Goal: Task Accomplishment & Management: Manage account settings

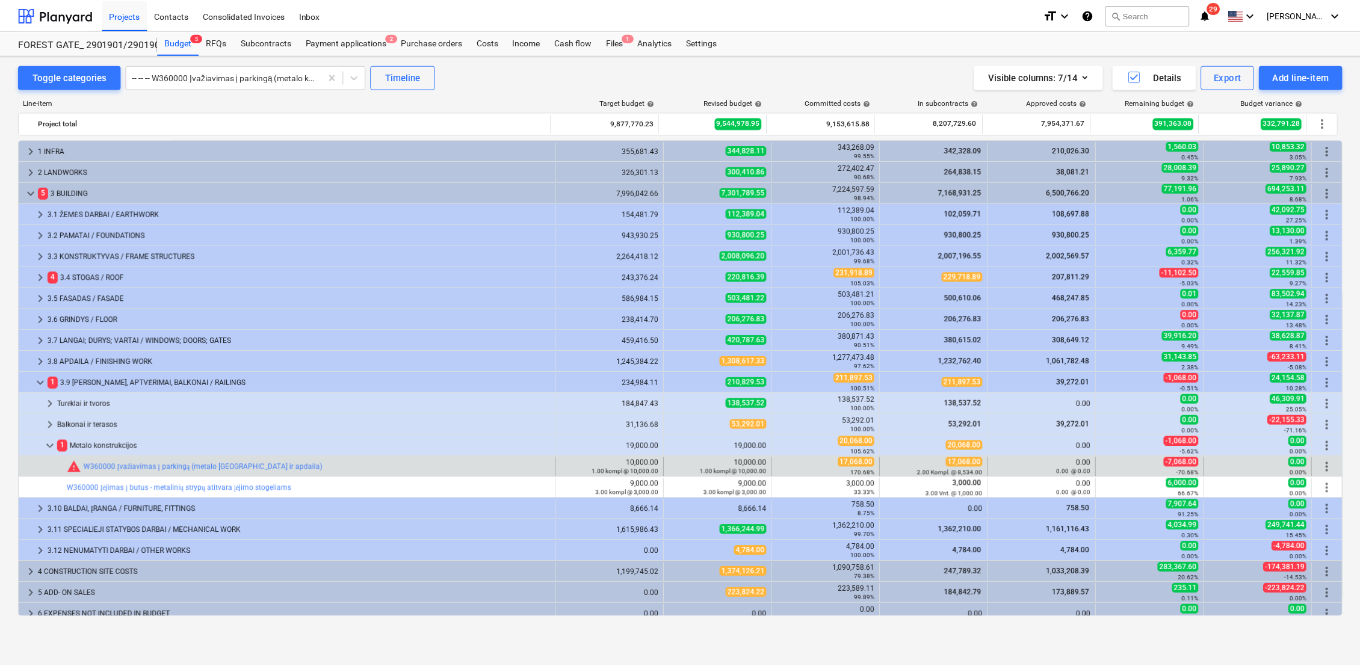
scroll to position [29, 0]
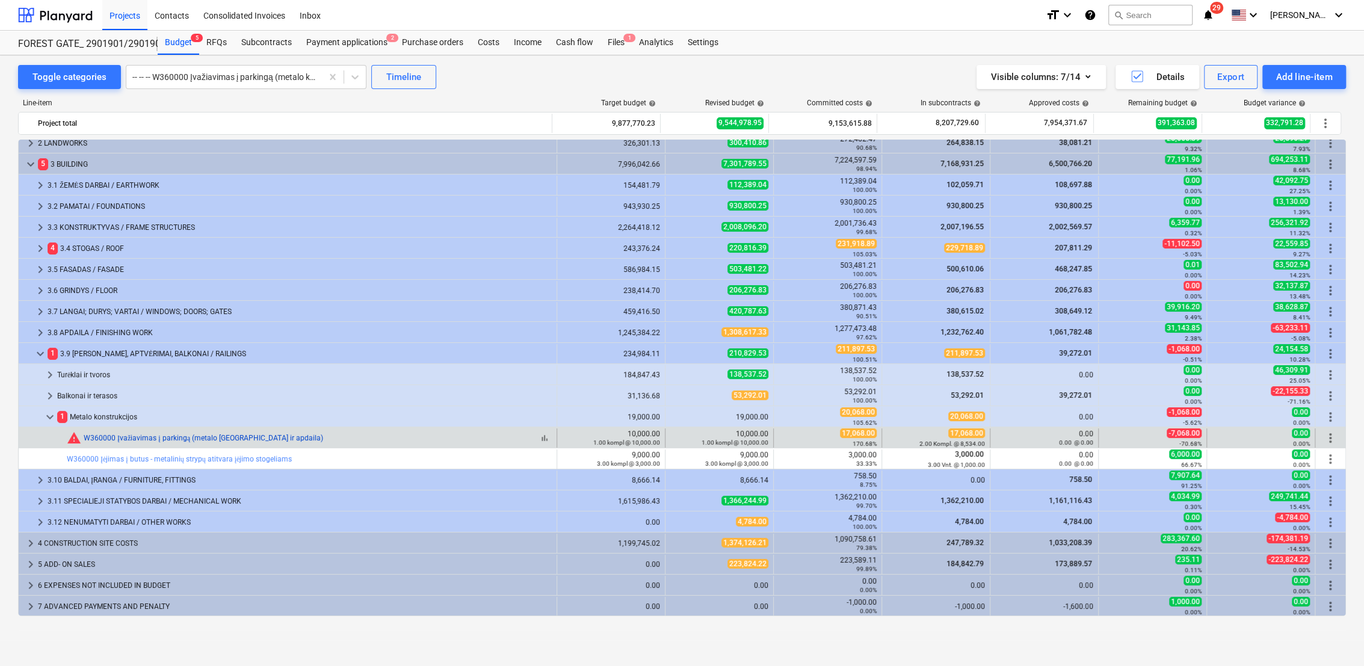
click at [261, 438] on link "W360000 Įvažiavimas į parkingą (metalo [GEOGRAPHIC_DATA] ir apdaila)" at bounding box center [203, 438] width 239 height 8
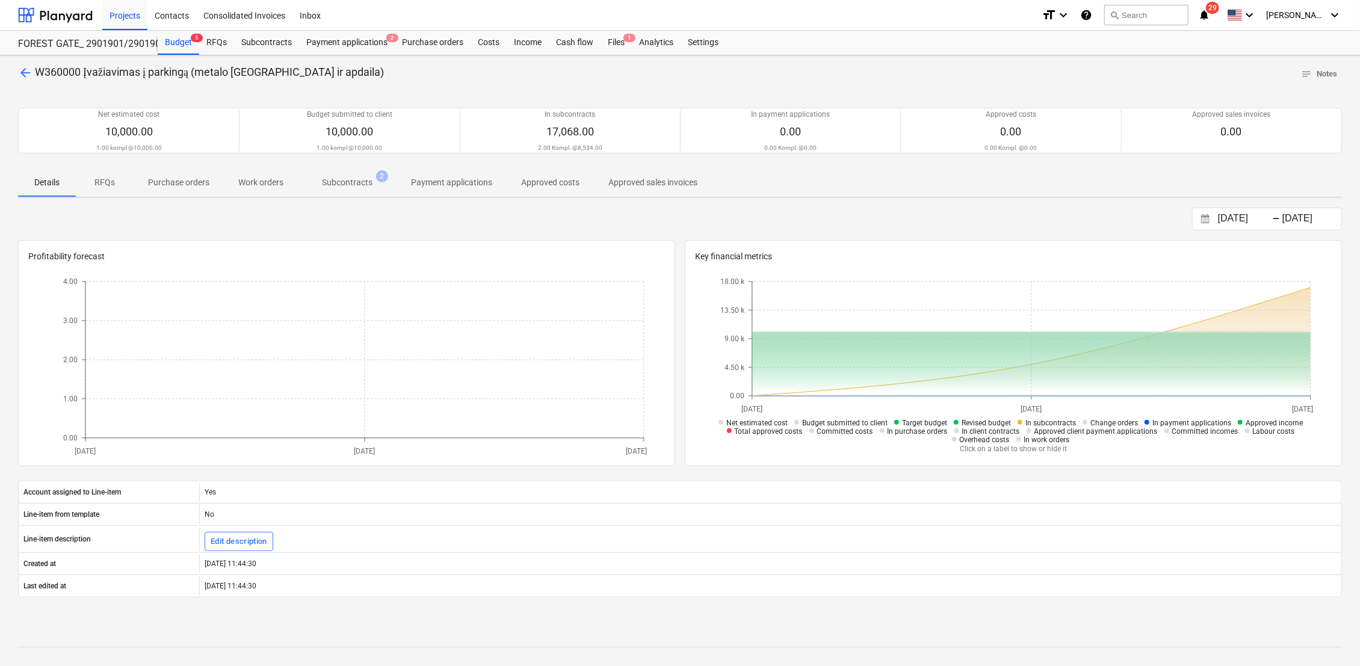
click at [342, 184] on p "Subcontracts" at bounding box center [347, 182] width 51 height 13
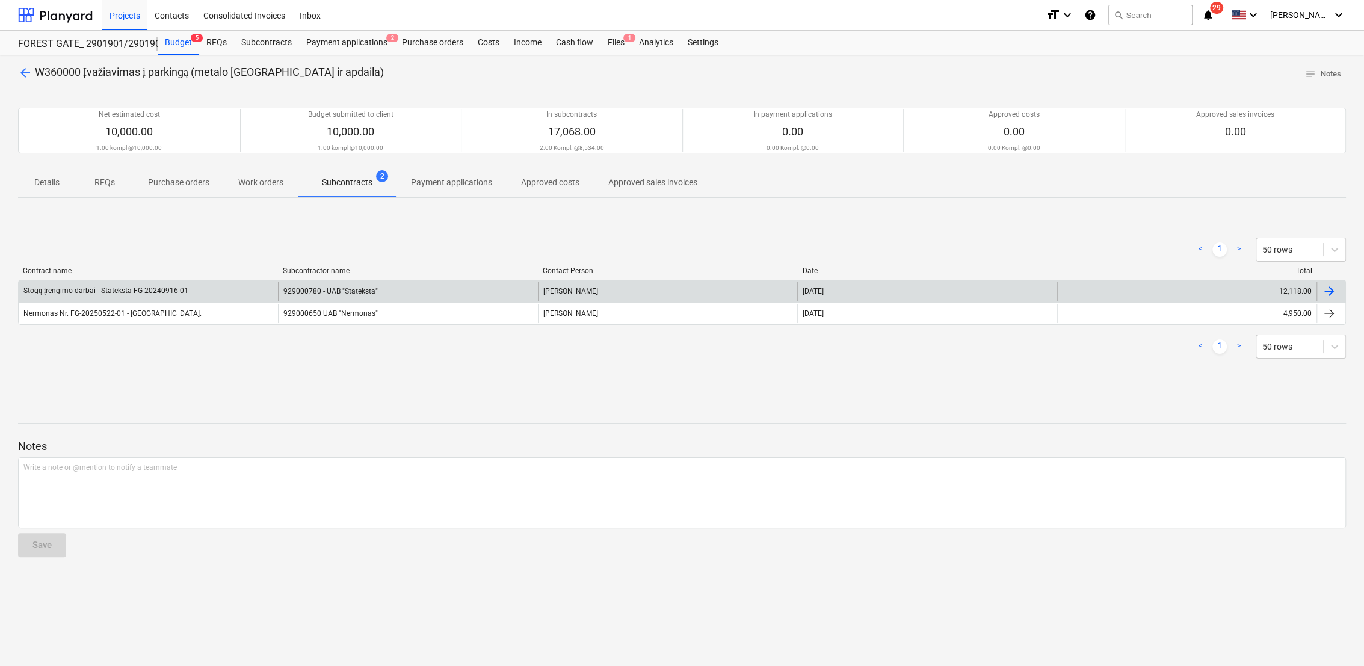
click at [372, 289] on div "929000780 - UAB "Stateksta"" at bounding box center [407, 291] width 259 height 19
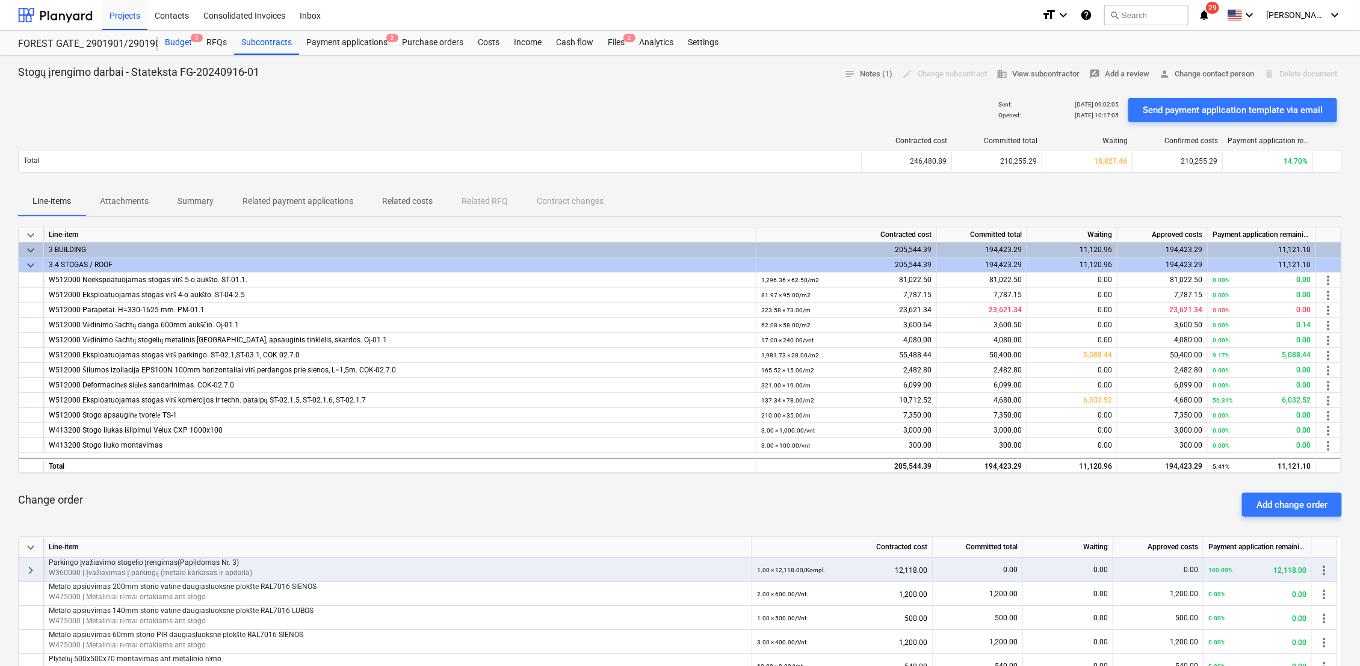
click at [184, 44] on div "Budget 5" at bounding box center [179, 43] width 42 height 24
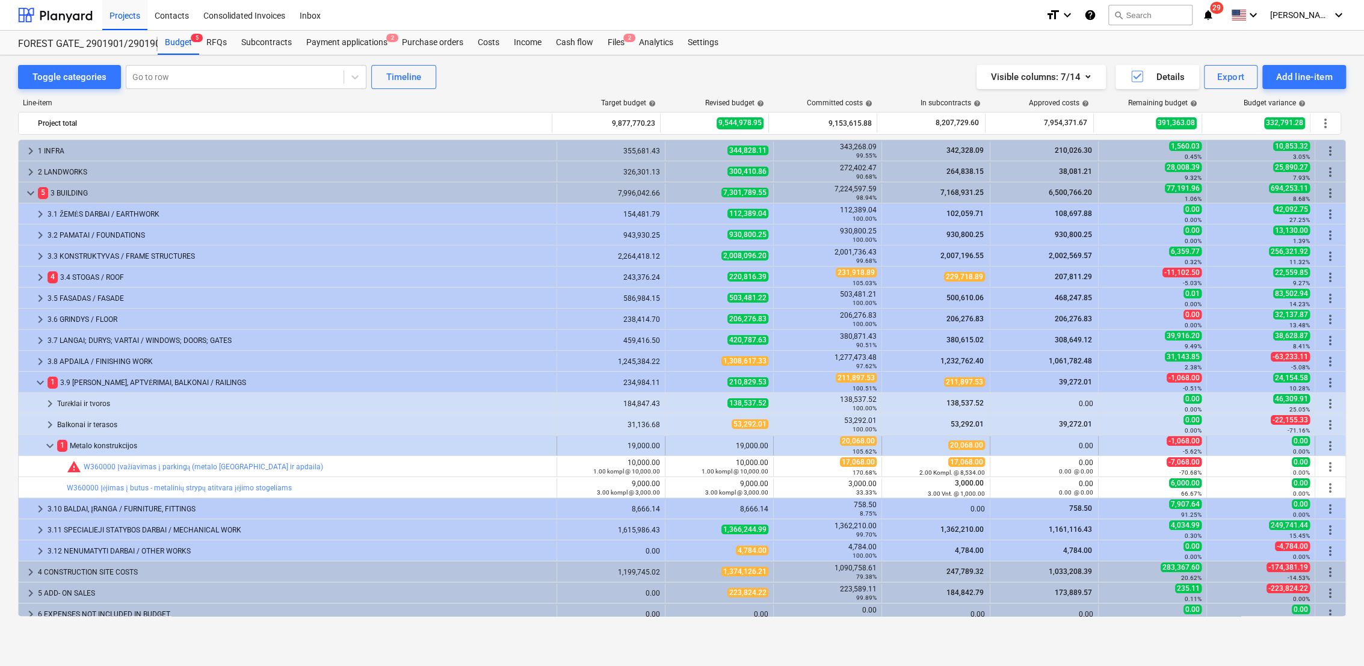
scroll to position [29, 0]
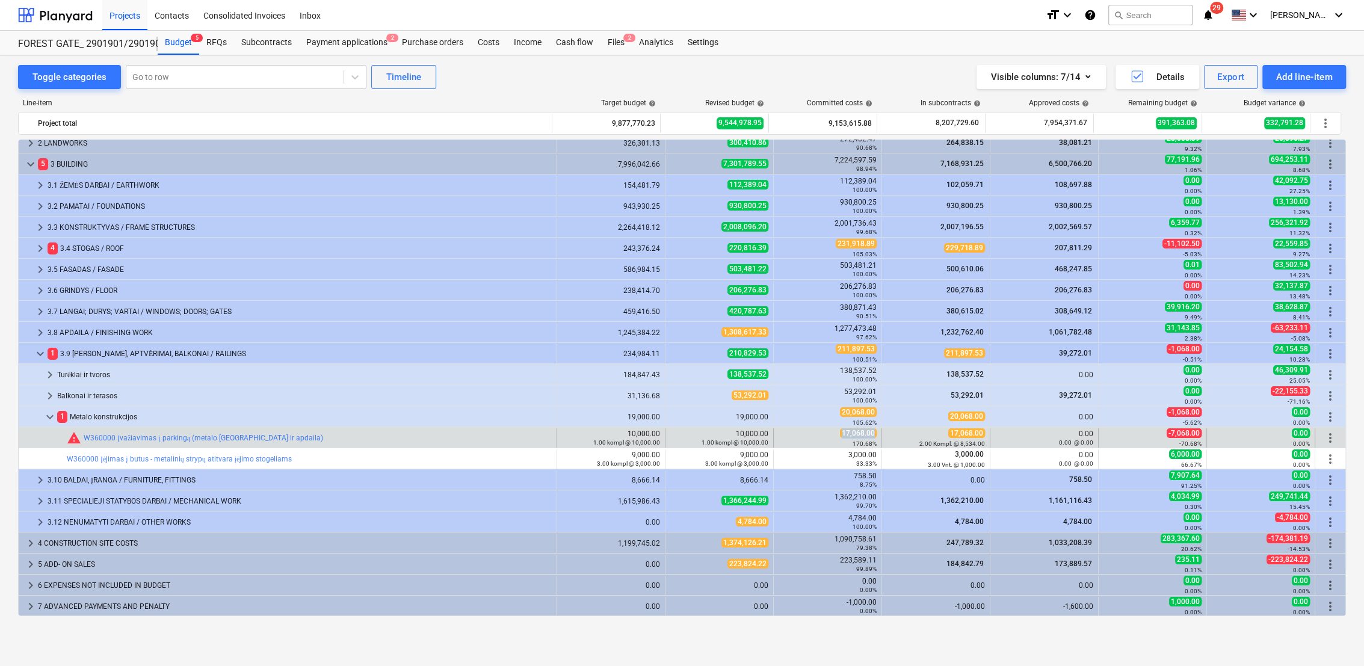
drag, startPoint x: 838, startPoint y: 432, endPoint x: 876, endPoint y: 434, distance: 37.9
click at [876, 434] on div "17,068.00 170.68%" at bounding box center [828, 437] width 108 height 19
drag, startPoint x: 876, startPoint y: 434, endPoint x: 866, endPoint y: 434, distance: 10.2
copy span "17,068.00"
click at [670, 442] on div "1.00 kompl @ 10,000.00" at bounding box center [719, 442] width 98 height 8
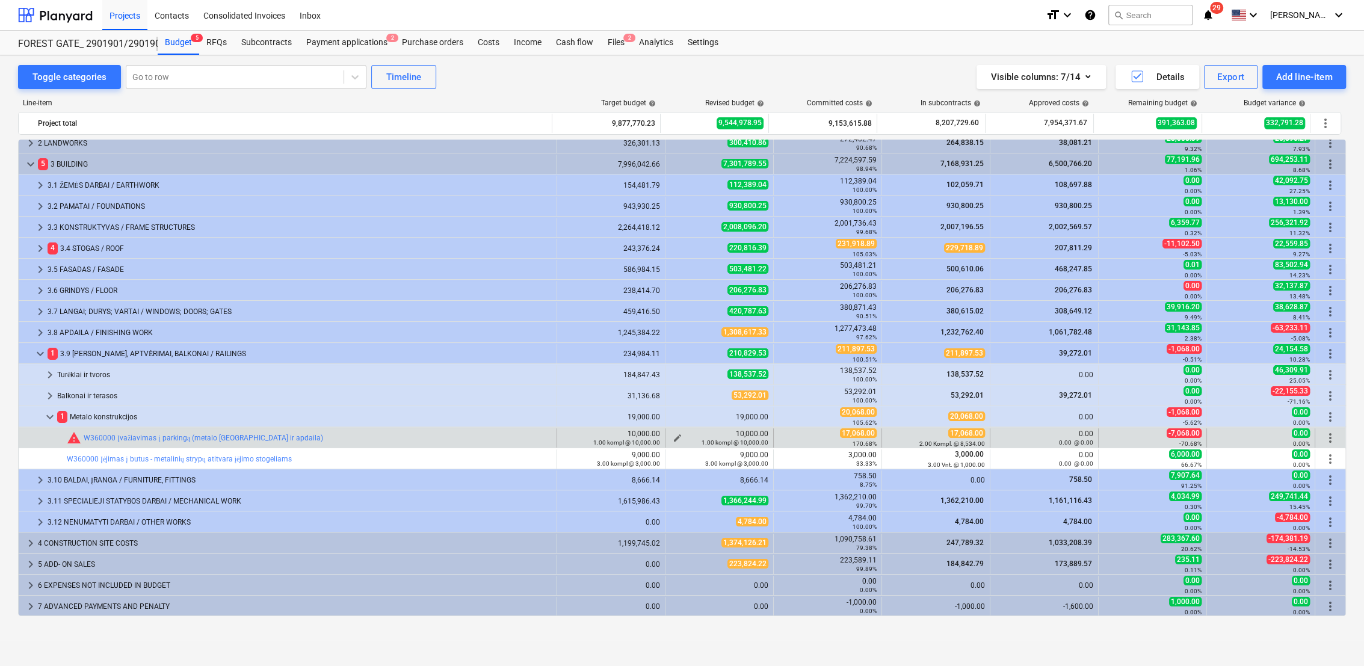
click at [673, 434] on span "edit" at bounding box center [678, 438] width 10 height 10
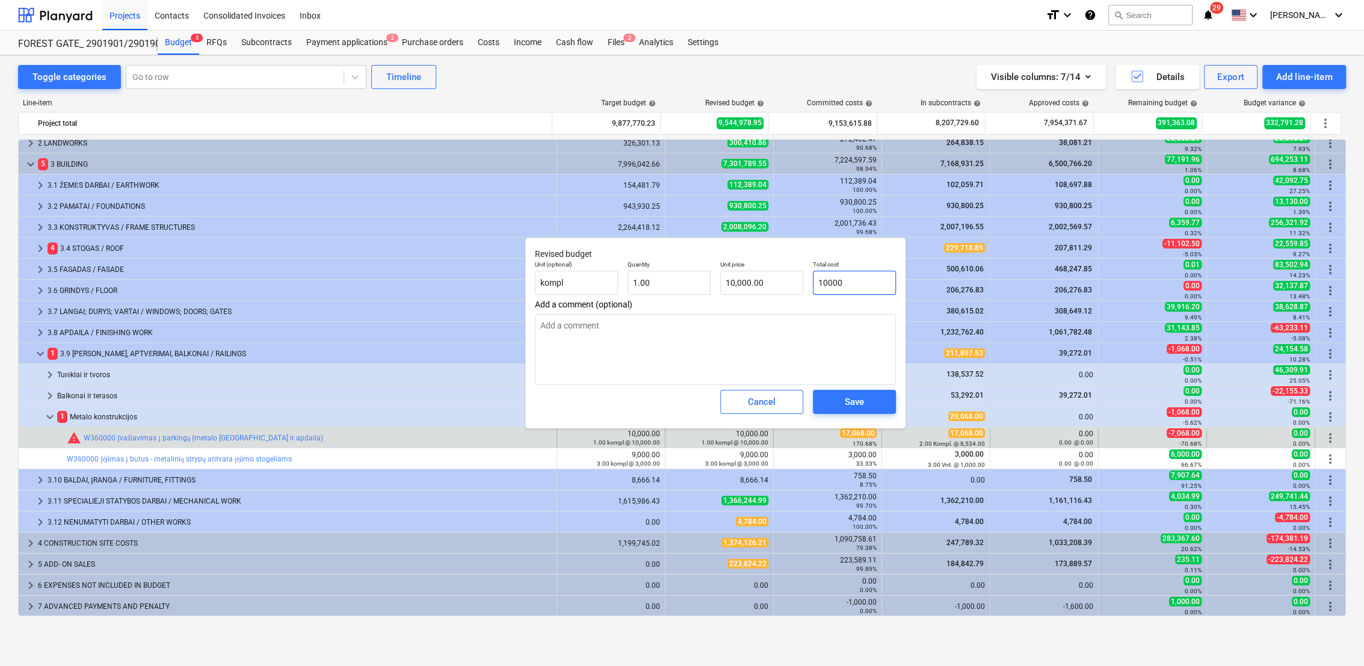
drag, startPoint x: 876, startPoint y: 279, endPoint x: 805, endPoint y: 284, distance: 71.2
click at [805, 284] on div "Unit (optional) kompl Quantity 1.00 Unit price 10,000.00 Total cost 10000" at bounding box center [715, 278] width 371 height 44
paste input "7,068."
type input "17,068.00"
type textarea "x"
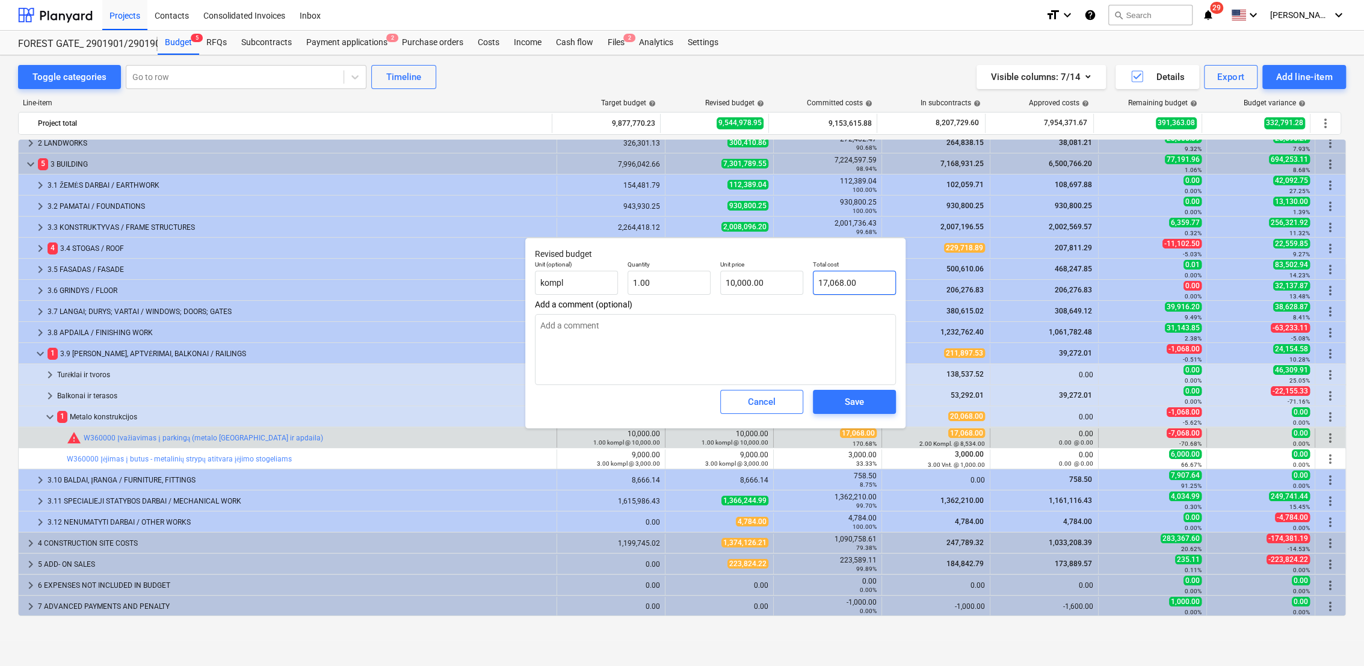
type input "17,068.00"
click at [876, 397] on span "Save" at bounding box center [854, 402] width 54 height 16
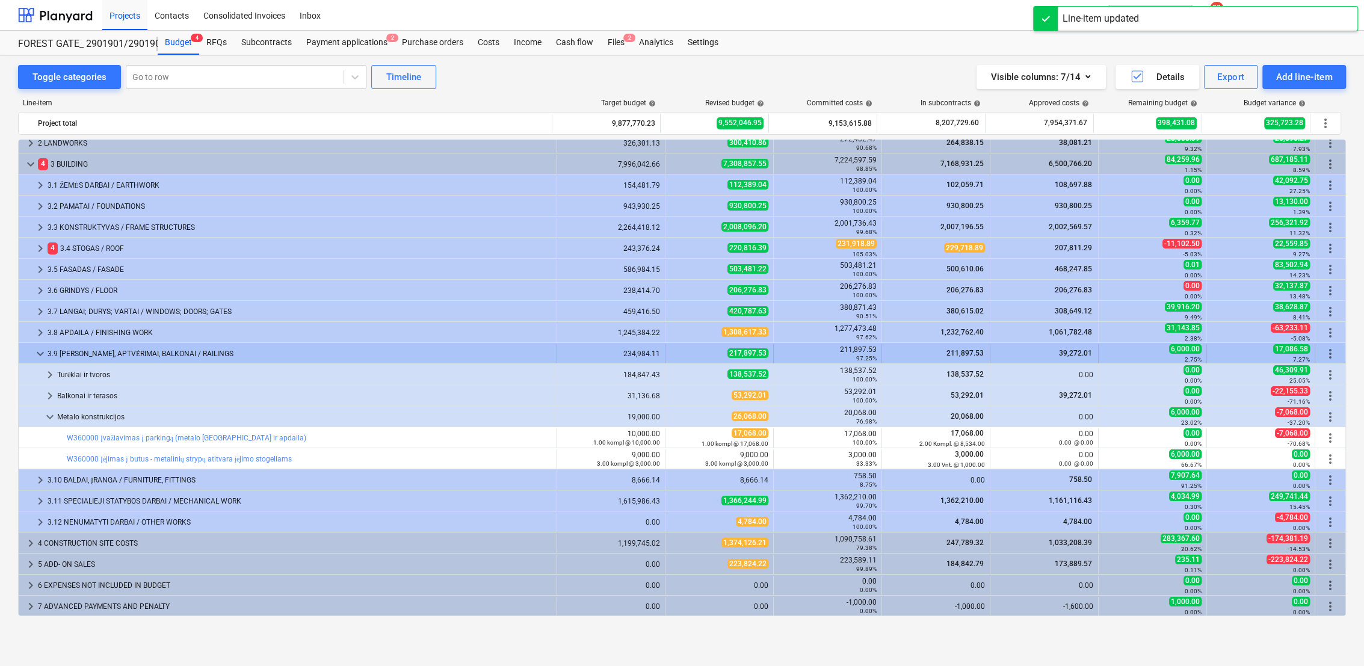
click at [44, 354] on span "keyboard_arrow_down" at bounding box center [40, 354] width 14 height 14
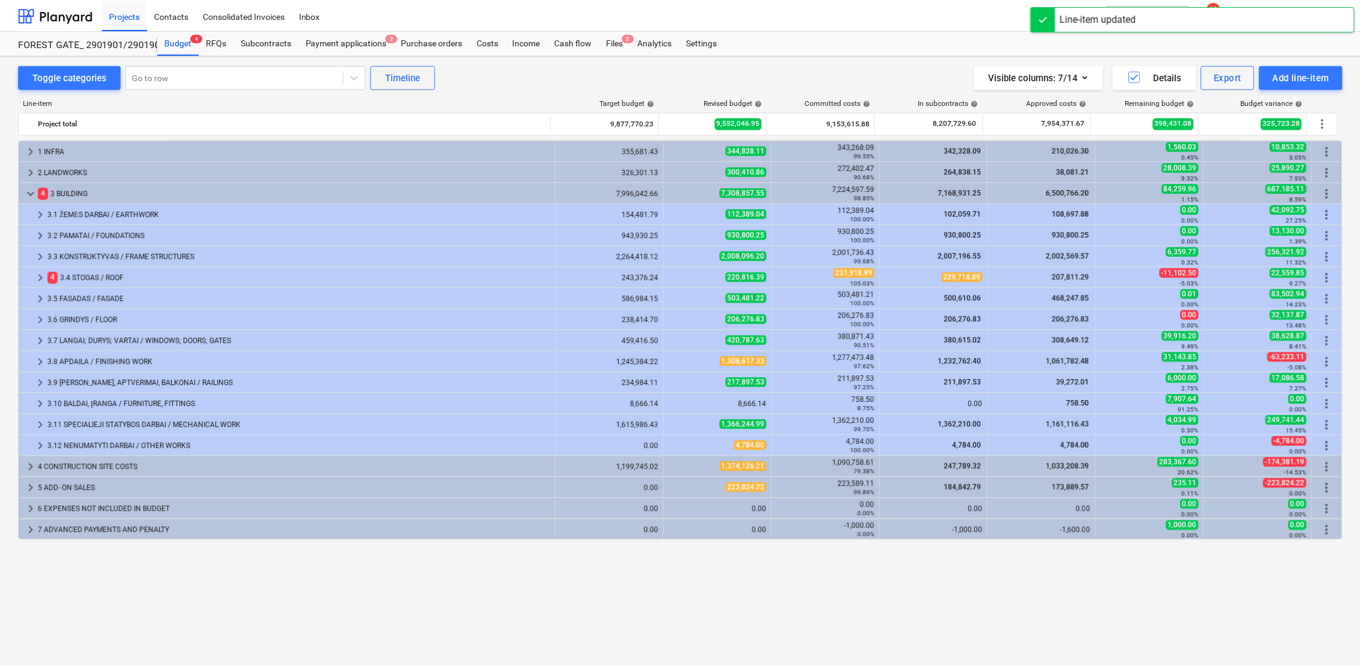
scroll to position [0, 0]
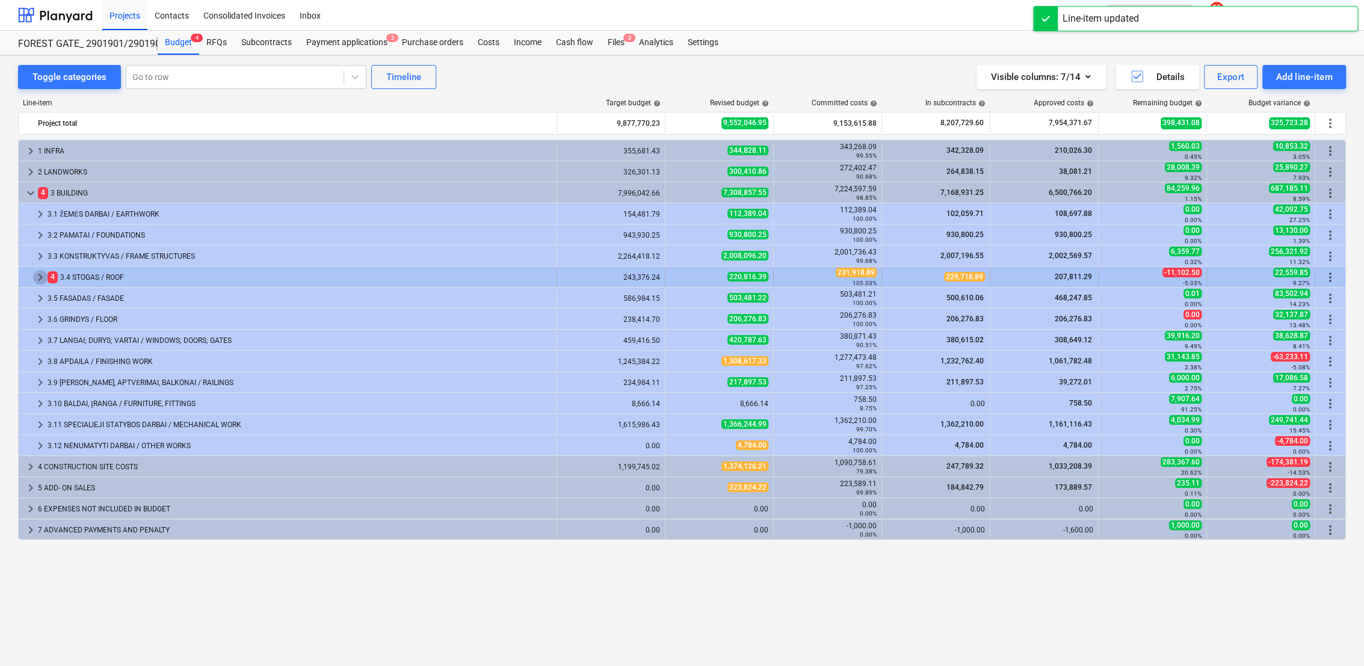
click at [37, 272] on span "keyboard_arrow_right" at bounding box center [40, 277] width 14 height 14
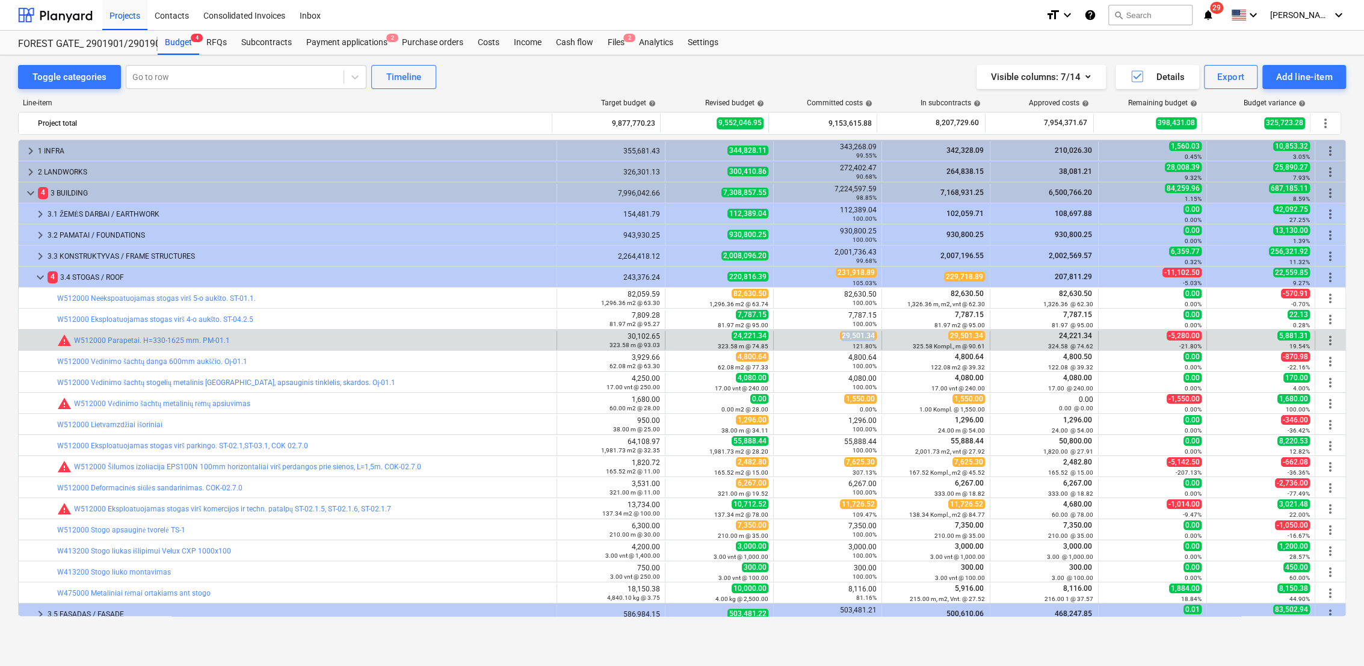
drag, startPoint x: 838, startPoint y: 337, endPoint x: 870, endPoint y: 337, distance: 31.9
click at [870, 337] on span "29,501.34" at bounding box center [858, 336] width 37 height 10
drag, startPoint x: 870, startPoint y: 337, endPoint x: 863, endPoint y: 336, distance: 7.2
copy span "29,501.34"
click at [673, 339] on span "edit" at bounding box center [678, 341] width 10 height 10
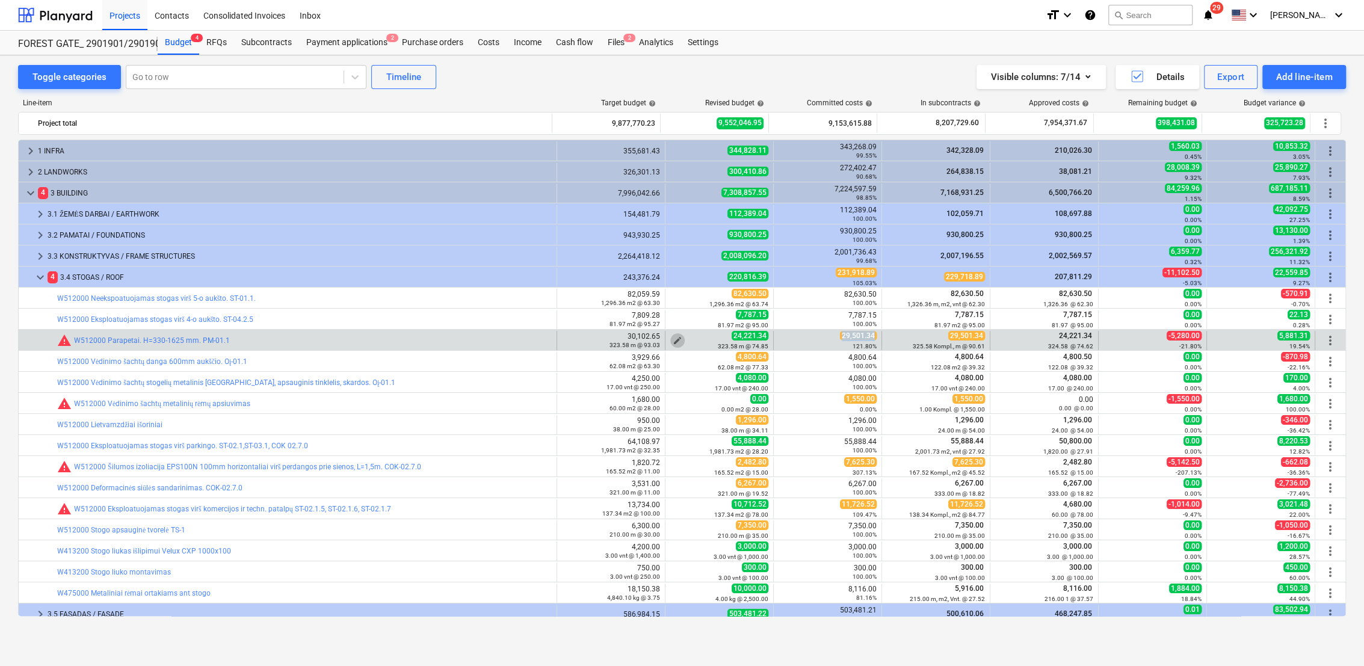
type textarea "x"
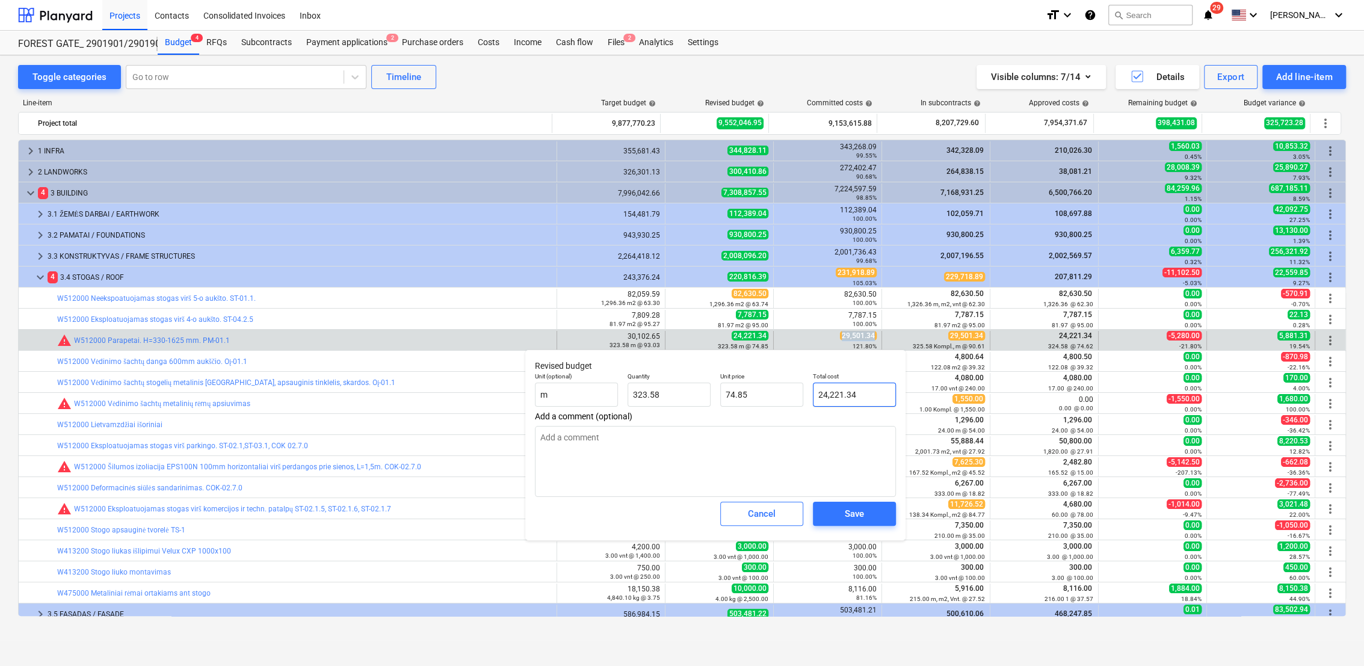
type input "24221.34"
drag, startPoint x: 868, startPoint y: 391, endPoint x: 835, endPoint y: 392, distance: 33.1
click at [810, 393] on div "Total cost 24221.34" at bounding box center [854, 390] width 93 height 44
paste input "9,50"
type textarea "x"
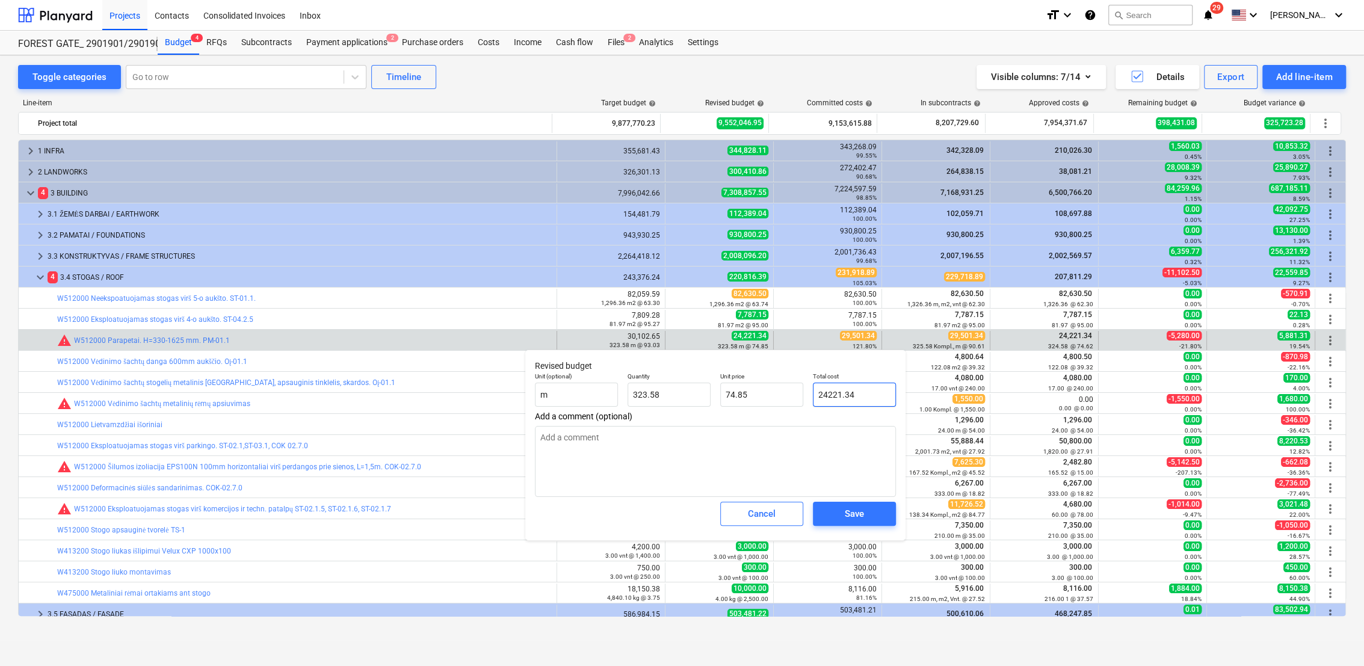
type input "29,501.34"
type input "91.17"
type input "29,501.34"
click at [869, 519] on span "Save" at bounding box center [854, 514] width 54 height 16
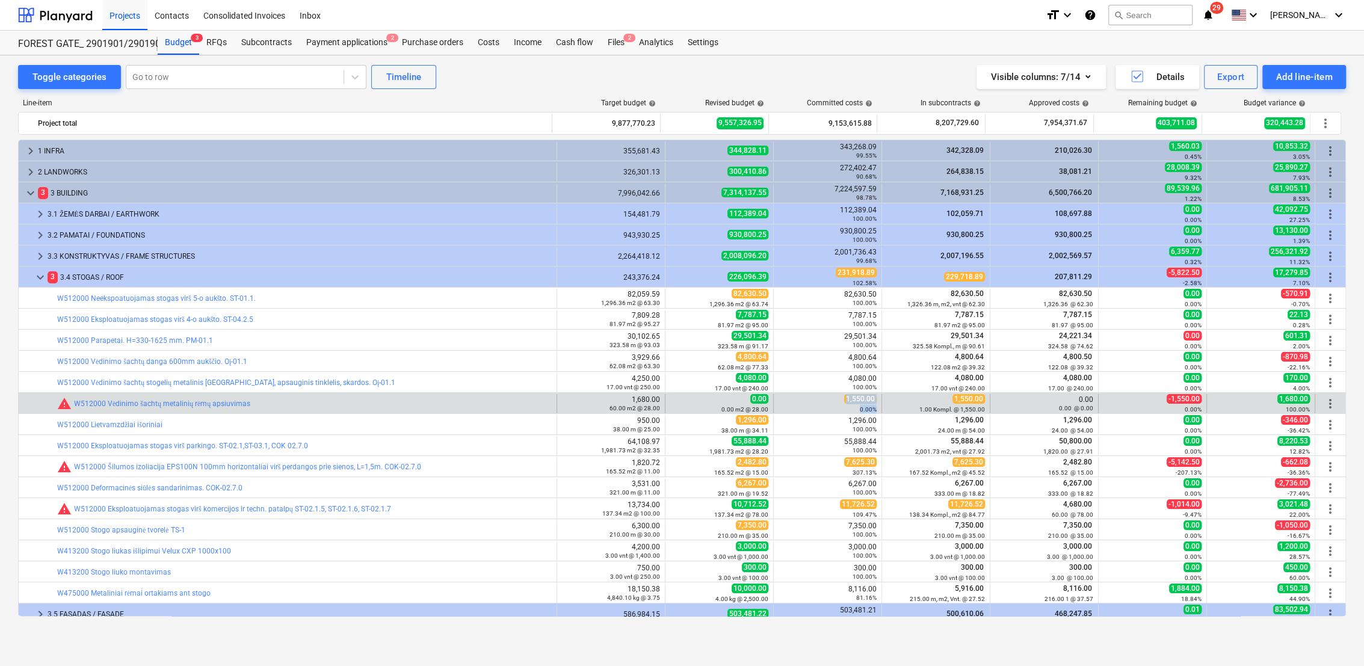
drag, startPoint x: 844, startPoint y: 399, endPoint x: 880, endPoint y: 398, distance: 36.7
click at [880, 398] on div "bar_chart warning W512000 Vėdinimo šachtų metalinių rėmų apsiuvimas 1,680.00 60…" at bounding box center [682, 403] width 1327 height 19
drag, startPoint x: 880, startPoint y: 398, endPoint x: 861, endPoint y: 400, distance: 19.3
click at [863, 400] on span "1,550.00" at bounding box center [860, 399] width 32 height 10
click at [844, 400] on span "1,550.00" at bounding box center [860, 399] width 32 height 10
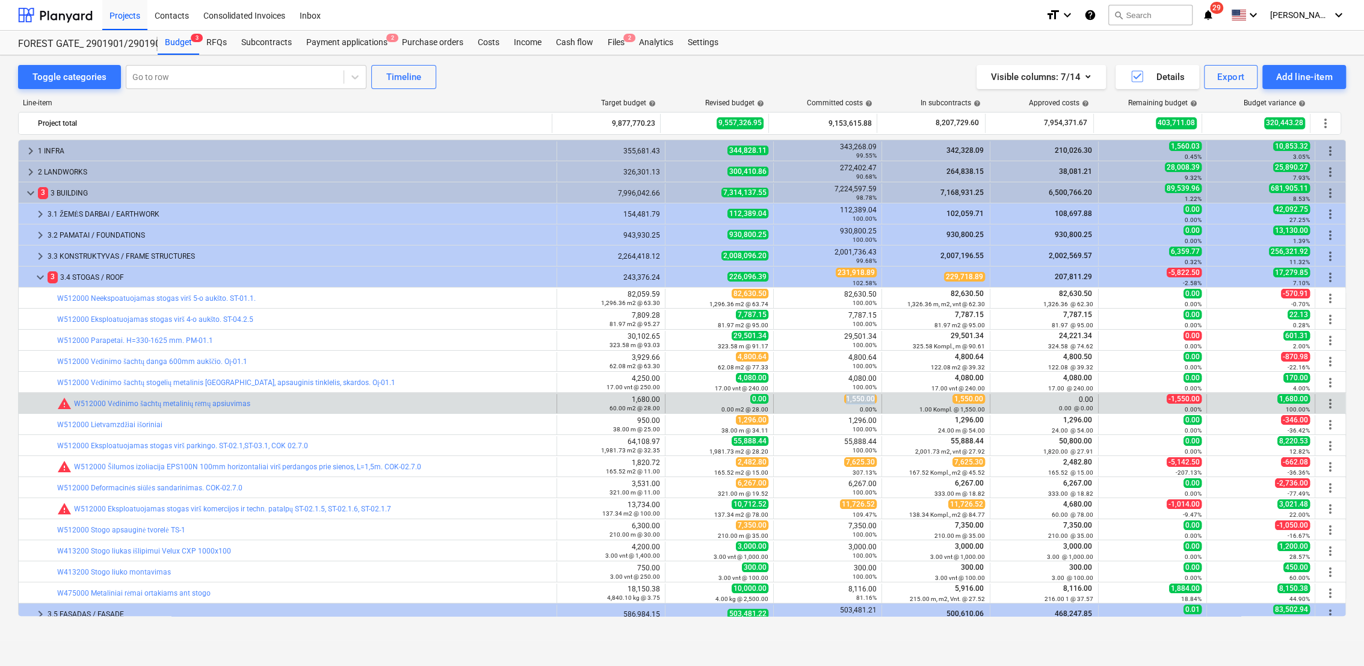
drag, startPoint x: 842, startPoint y: 400, endPoint x: 871, endPoint y: 396, distance: 29.1
click at [871, 396] on span "1,550.00" at bounding box center [860, 399] width 32 height 10
drag, startPoint x: 871, startPoint y: 396, endPoint x: 865, endPoint y: 397, distance: 6.1
copy span "1,550.00"
click at [676, 401] on span "edit" at bounding box center [678, 404] width 10 height 10
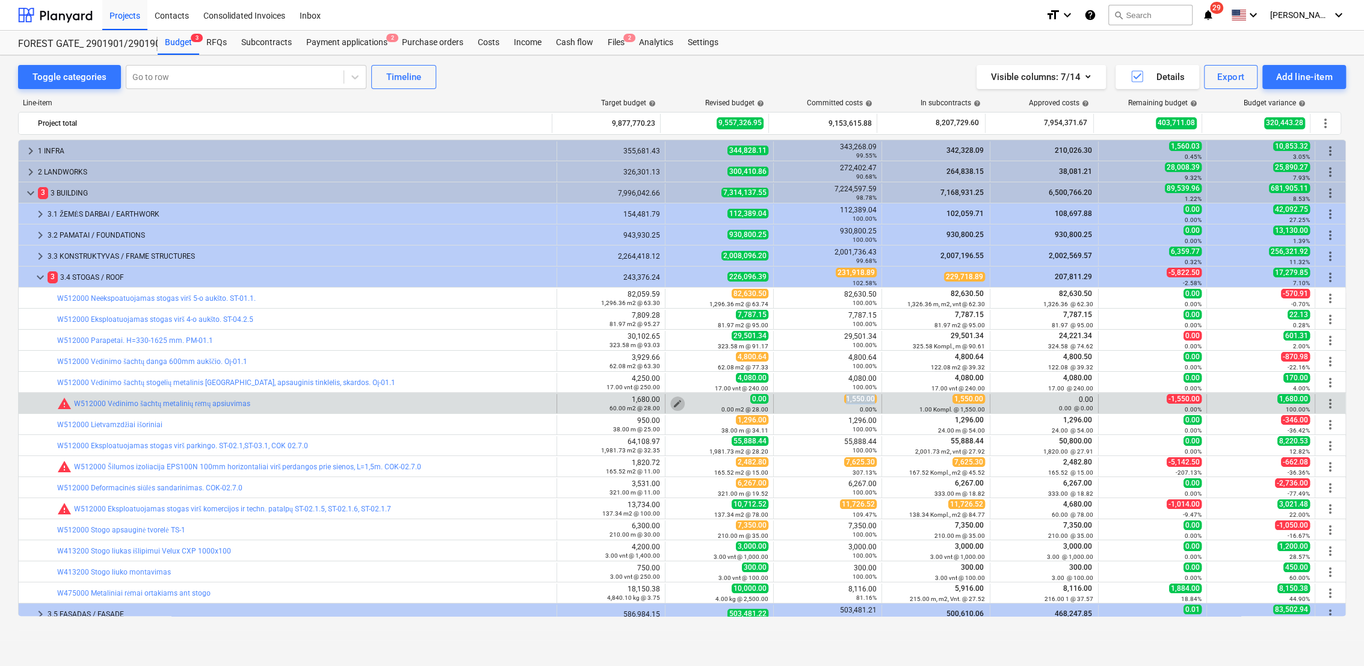
type textarea "x"
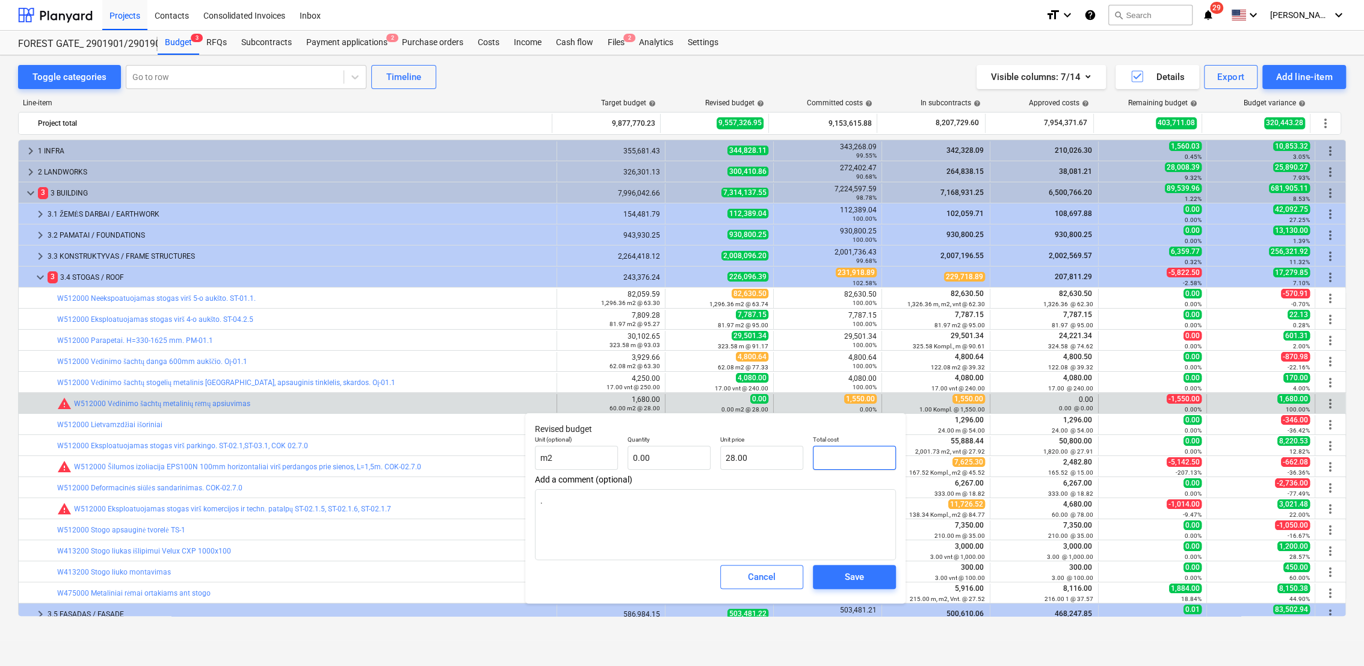
drag, startPoint x: 853, startPoint y: 454, endPoint x: 810, endPoint y: 455, distance: 42.7
click at [810, 455] on div "Total cost" at bounding box center [854, 453] width 93 height 44
paste input "1,550.00"
type textarea "x"
type input "1,550.00"
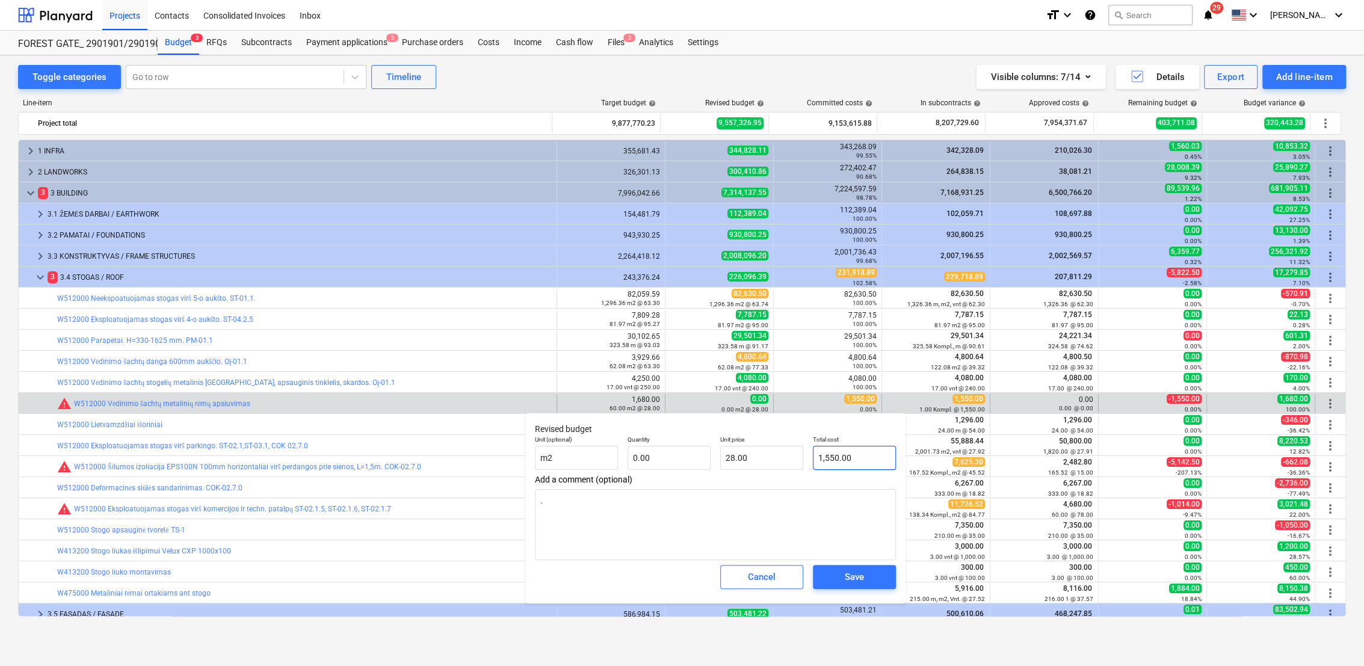
type input "0.00"
type input "1,550.00"
click at [838, 576] on span "Save" at bounding box center [854, 577] width 54 height 16
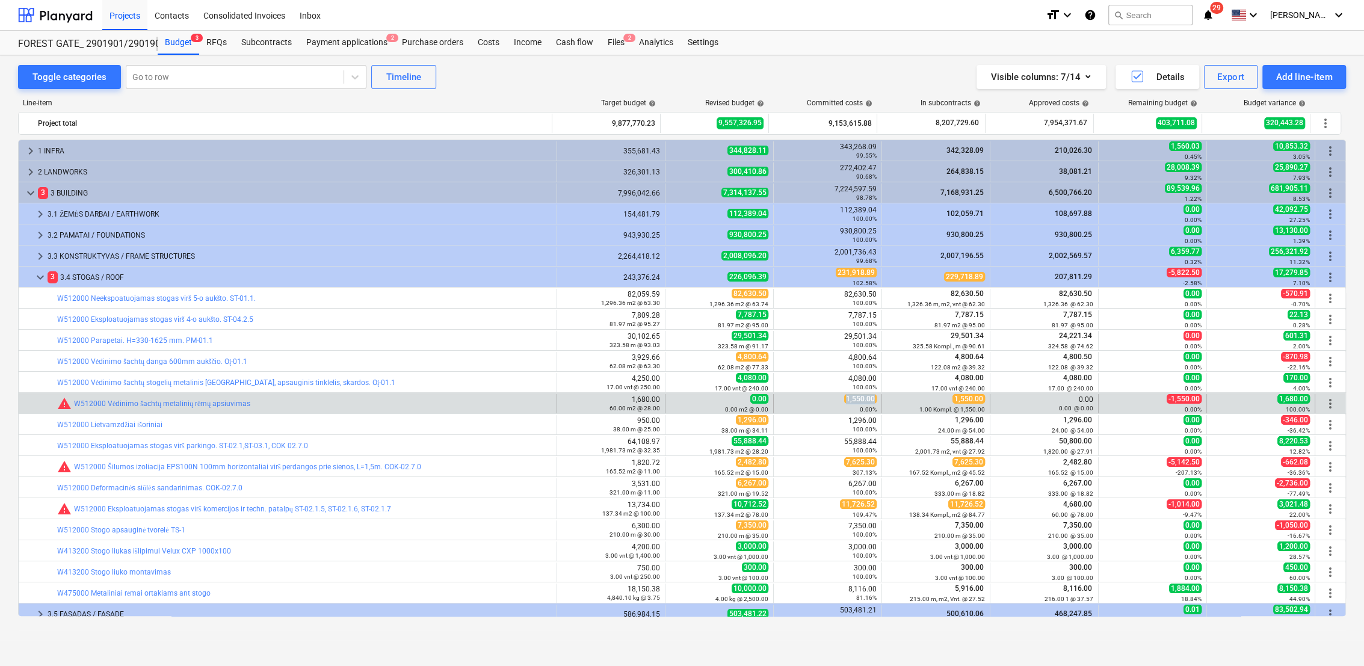
drag, startPoint x: 843, startPoint y: 400, endPoint x: 871, endPoint y: 402, distance: 28.4
click at [871, 402] on span "1,550.00" at bounding box center [860, 399] width 32 height 10
copy span "1,550.00"
click at [670, 407] on div "0.00 m2 @ 0.00" at bounding box center [719, 409] width 98 height 8
click at [677, 401] on span "edit" at bounding box center [678, 404] width 10 height 10
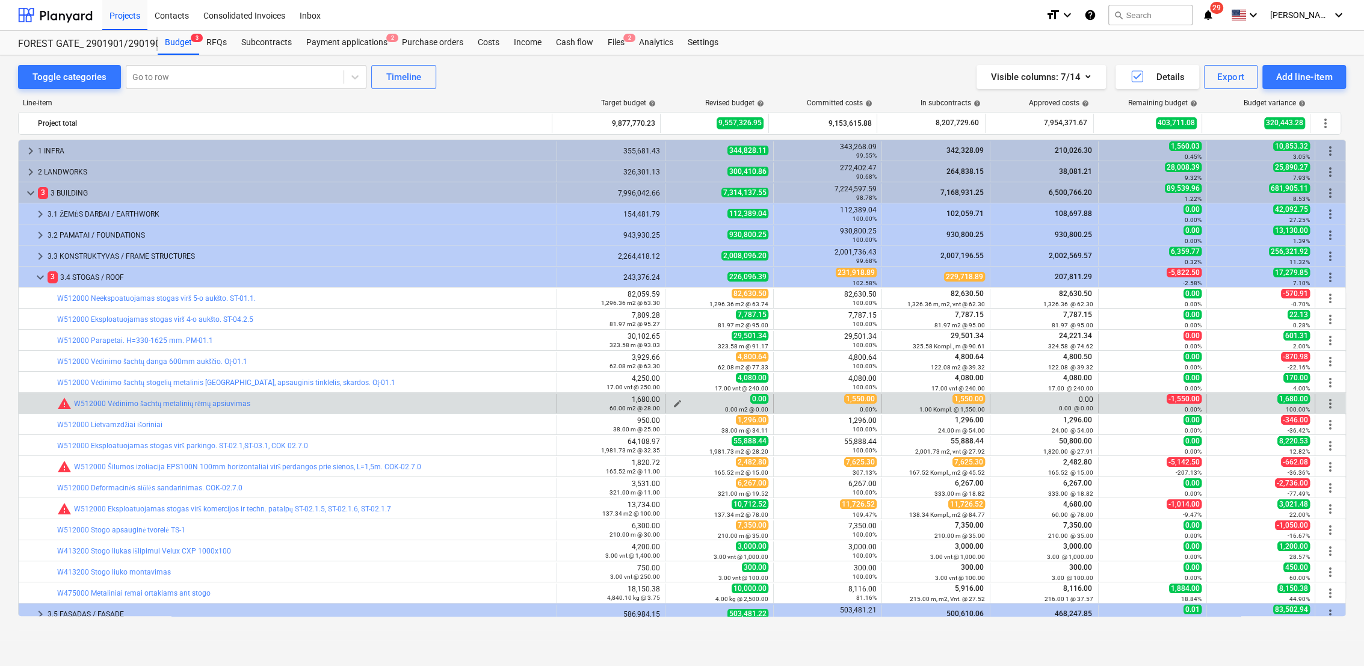
type textarea "x"
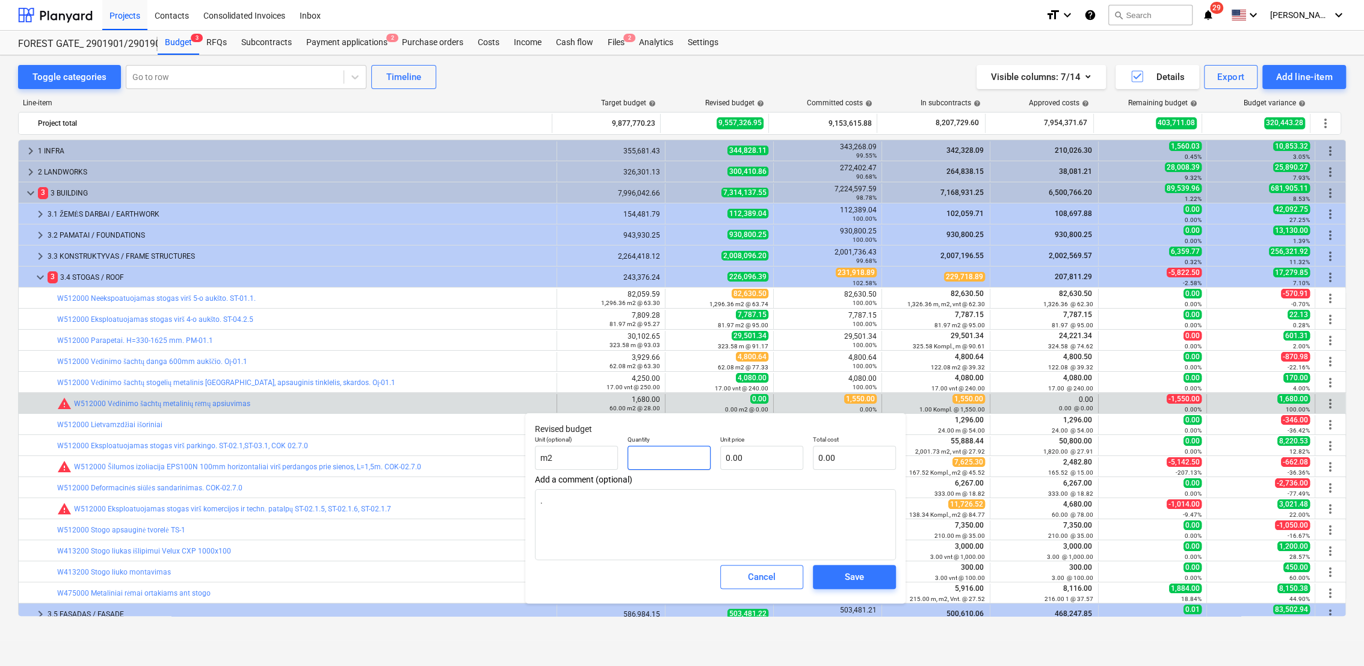
click at [690, 460] on input "text" at bounding box center [669, 458] width 83 height 24
type textarea "x"
type input "0.00"
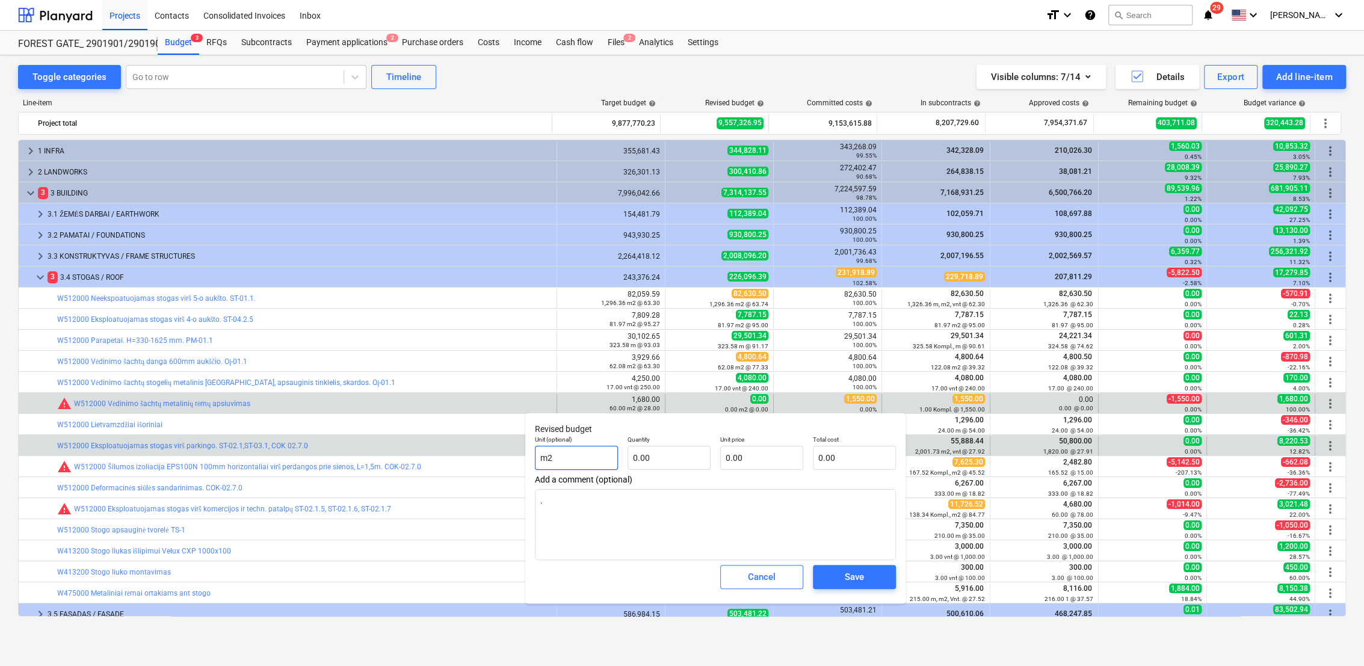
drag, startPoint x: 588, startPoint y: 458, endPoint x: 510, endPoint y: 452, distance: 78.4
click at [510, 452] on body "Projects Contacts Consolidated Invoices Inbox format_size keyboard_arrow_down h…" at bounding box center [682, 333] width 1364 height 666
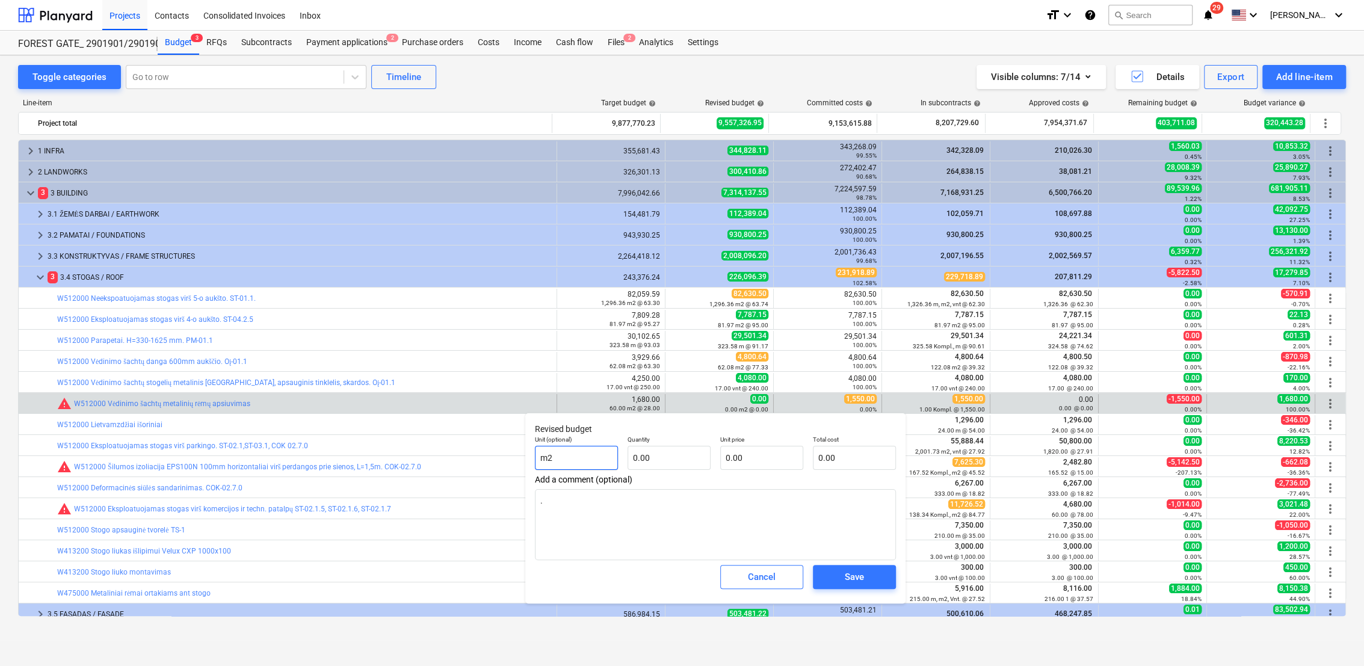
drag, startPoint x: 575, startPoint y: 457, endPoint x: 541, endPoint y: 457, distance: 34.3
click at [541, 457] on input "m2" at bounding box center [576, 458] width 83 height 24
type textarea "x"
type input "m"
type textarea "x"
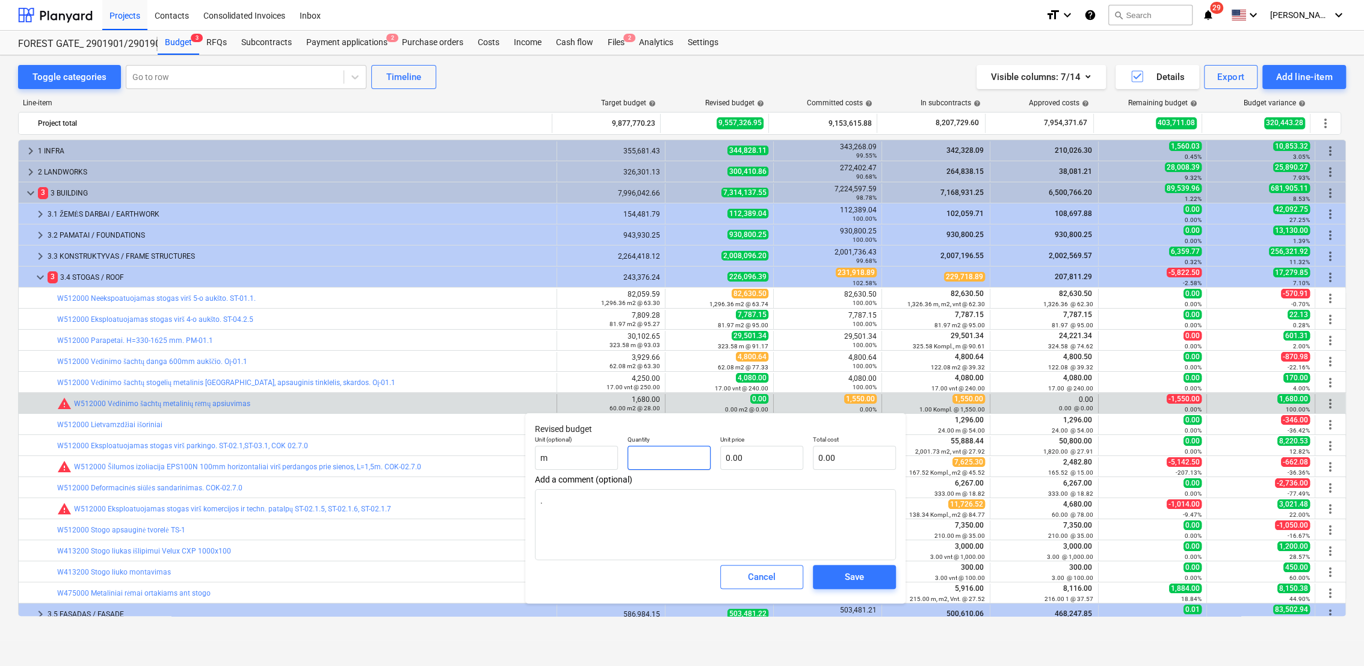
drag, startPoint x: 676, startPoint y: 460, endPoint x: 657, endPoint y: 460, distance: 19.3
click at [657, 460] on input "text" at bounding box center [669, 458] width 83 height 24
type textarea "x"
type input "5"
type textarea "x"
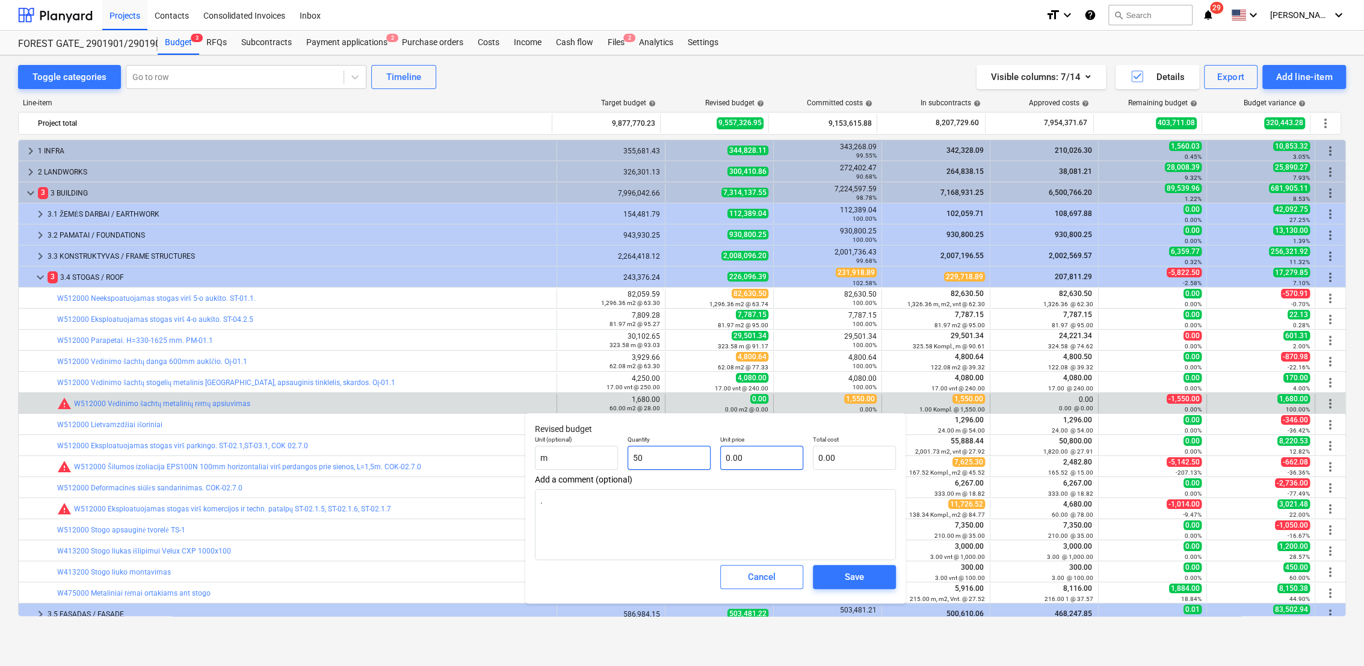
type input "50"
type textarea "x"
type input "50.00"
click at [752, 461] on input "text" at bounding box center [761, 458] width 83 height 24
type textarea "x"
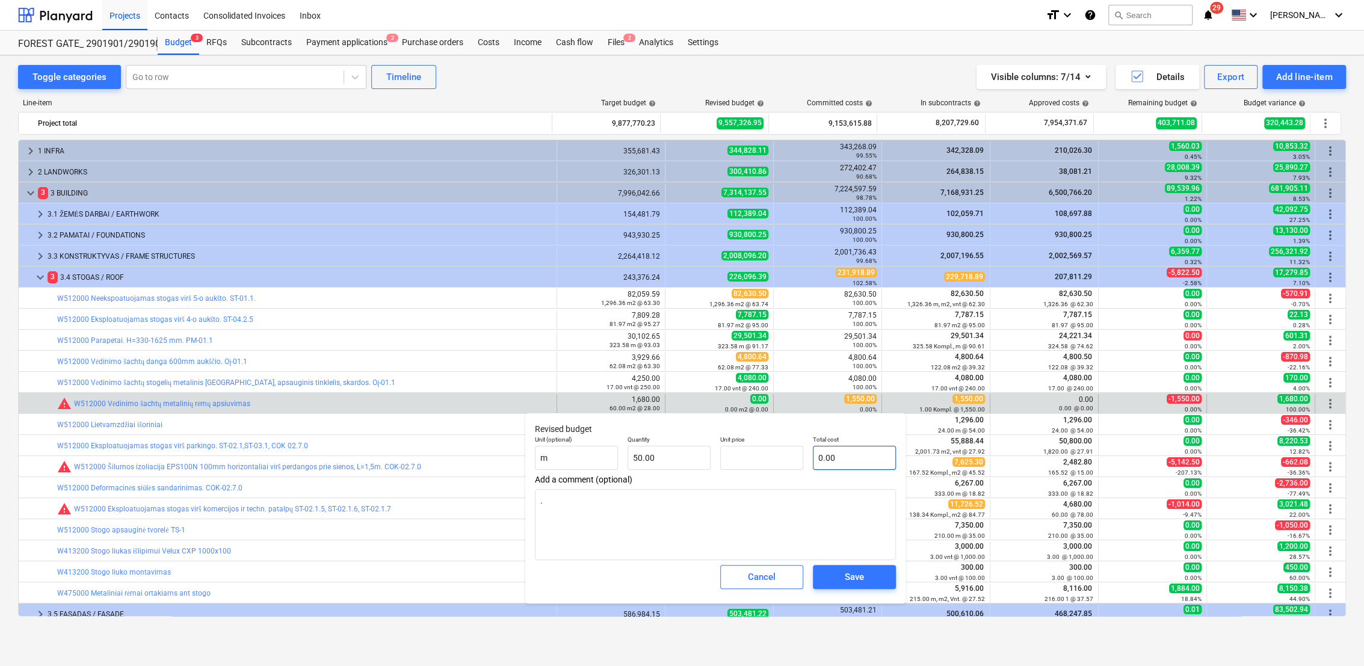
type input "0.00"
drag, startPoint x: 871, startPoint y: 460, endPoint x: 841, endPoint y: 461, distance: 29.5
click at [841, 461] on input "text" at bounding box center [854, 458] width 83 height 24
paste input "1,550.00"
type textarea "x"
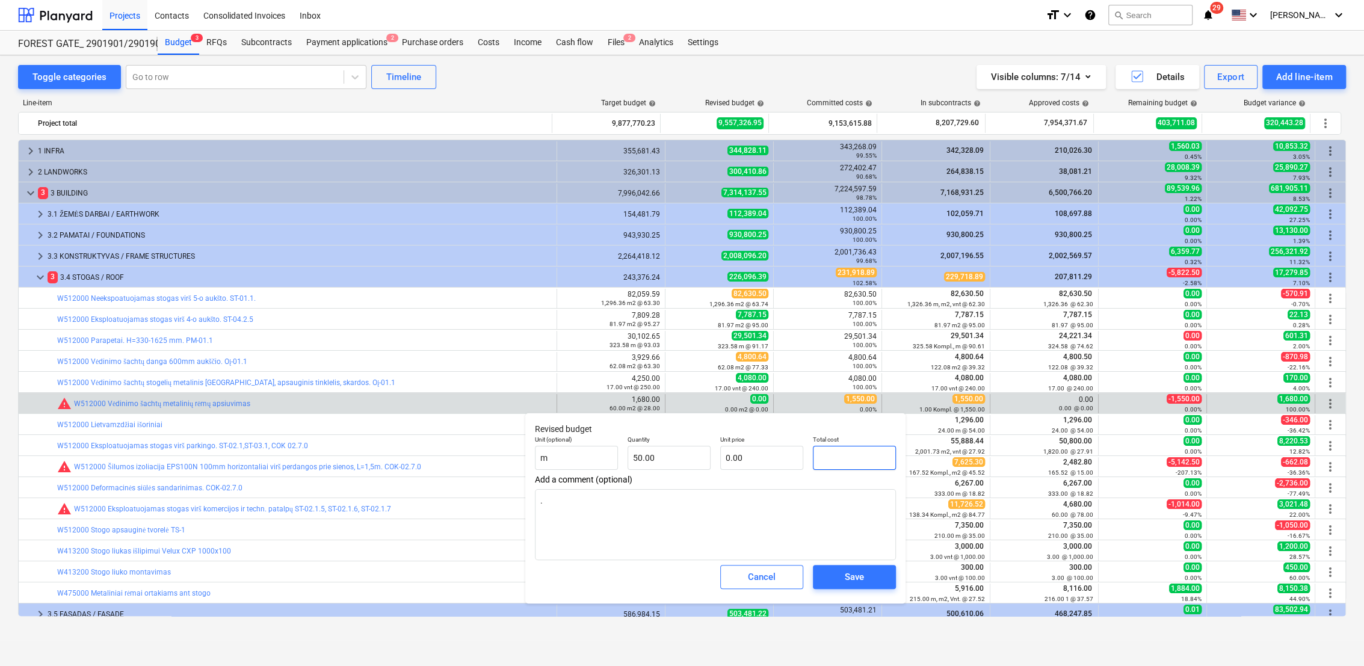
type input "1,550.00"
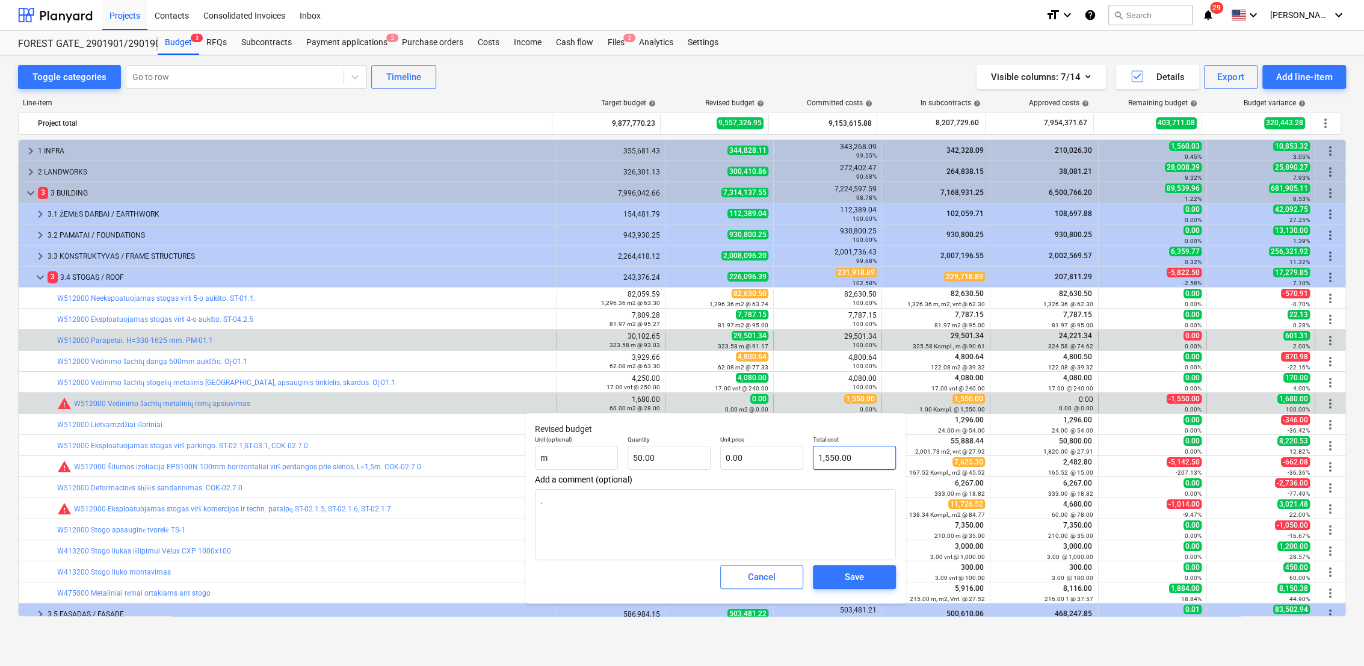
type input "31.00"
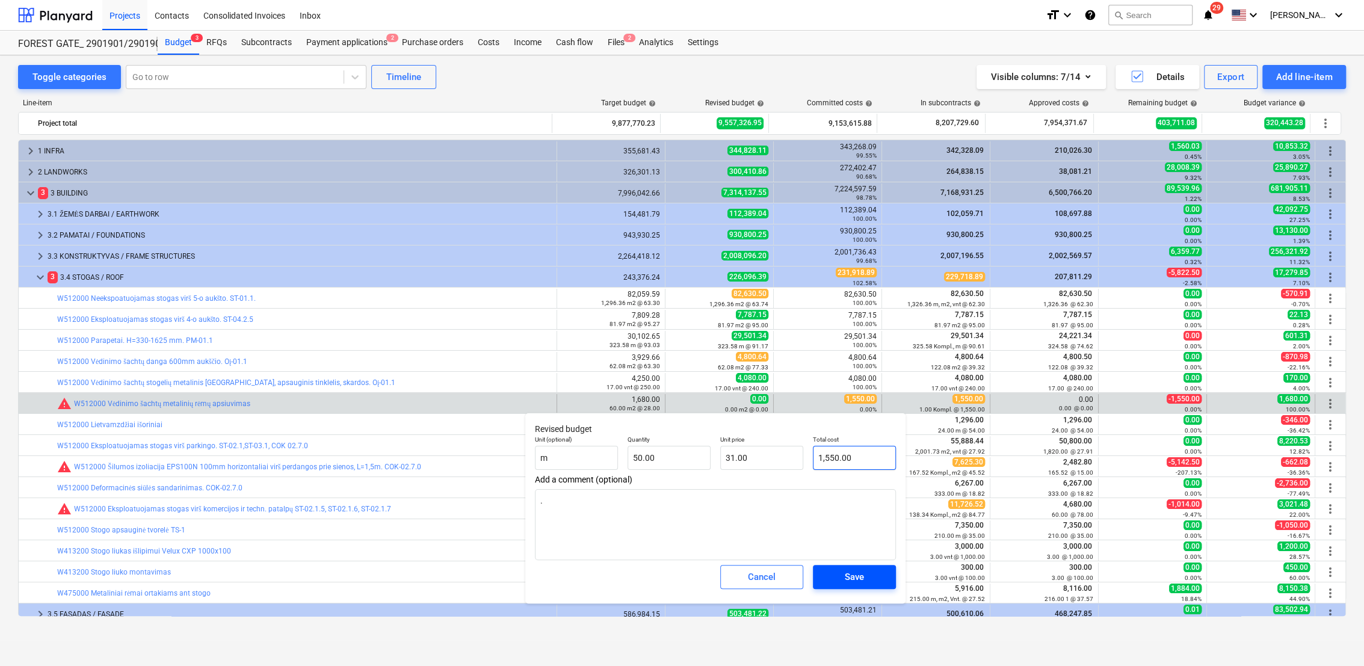
type input "1,550.00"
click at [856, 578] on div "Save" at bounding box center [854, 577] width 19 height 16
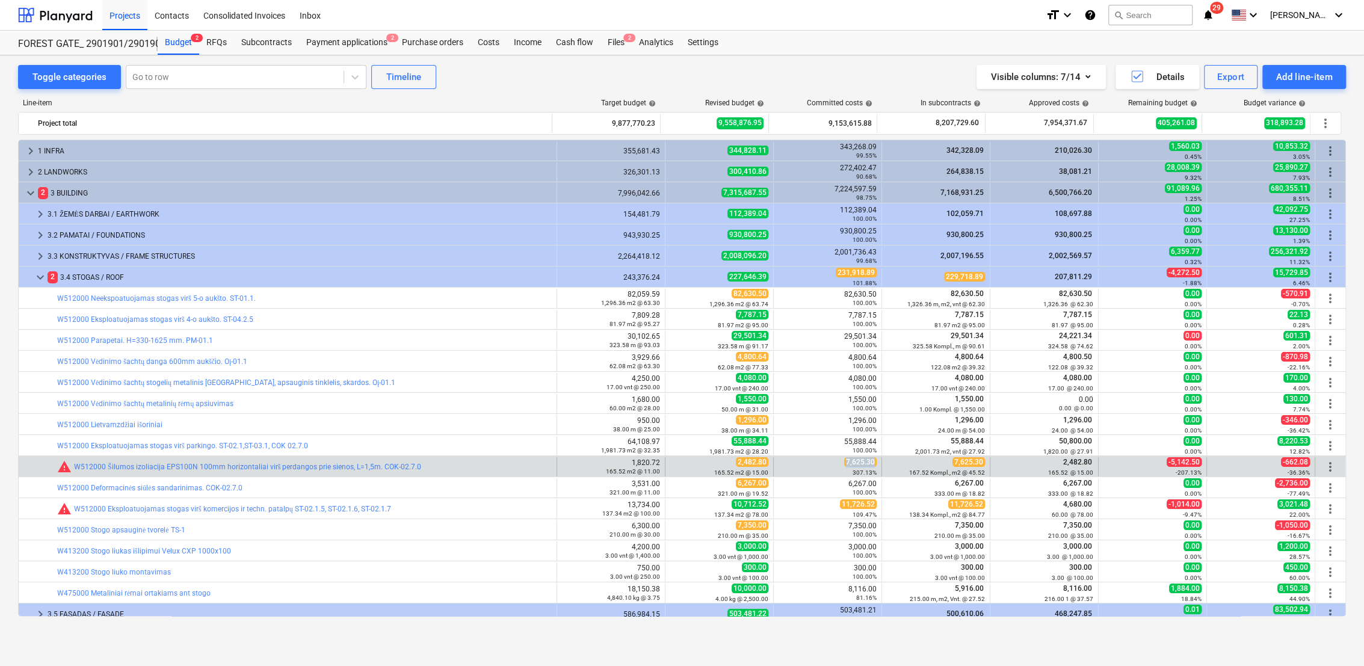
drag, startPoint x: 843, startPoint y: 461, endPoint x: 871, endPoint y: 461, distance: 27.7
click at [871, 461] on span "7,625.30" at bounding box center [860, 462] width 32 height 10
drag, startPoint x: 871, startPoint y: 461, endPoint x: 862, endPoint y: 462, distance: 8.4
copy span "7,625.30"
click at [673, 462] on span "edit" at bounding box center [678, 467] width 10 height 10
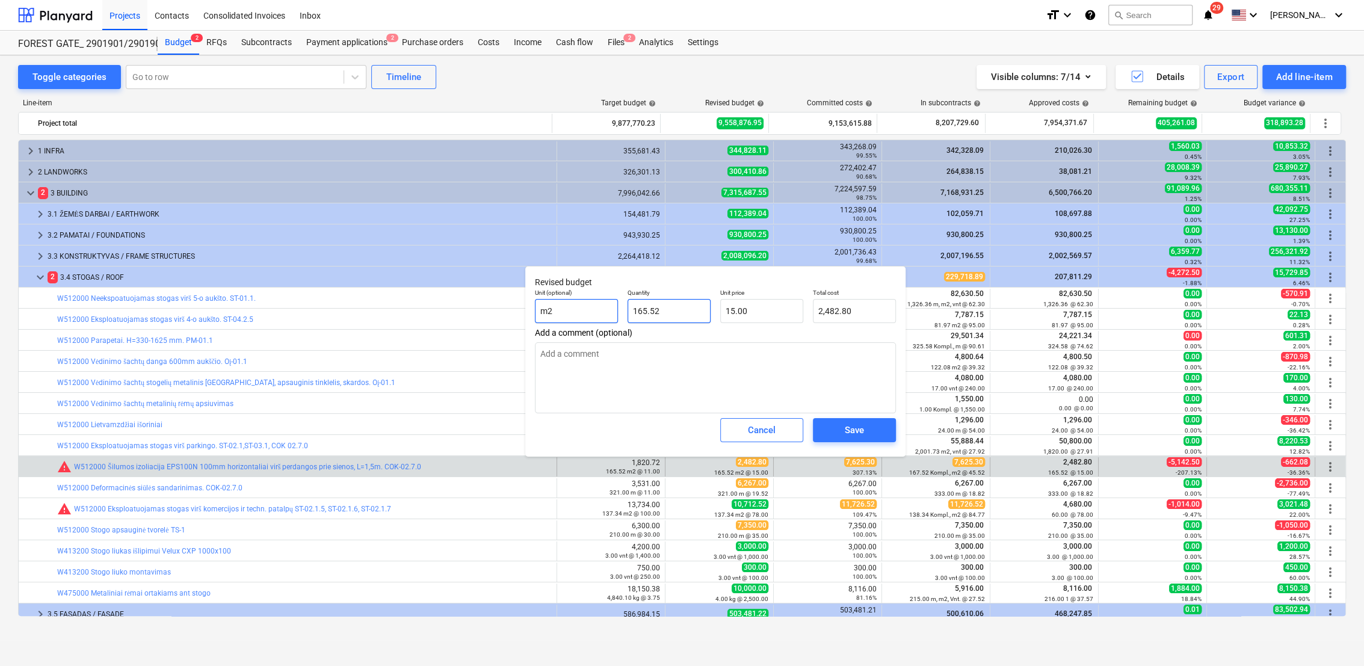
drag, startPoint x: 625, startPoint y: 309, endPoint x: 607, endPoint y: 309, distance: 18.1
click at [607, 309] on div "Unit (optional) m2 Quantity 165.52 Unit price 15.00 Total cost 2,482.80" at bounding box center [715, 306] width 371 height 44
type textarea "x"
type input "2482.8"
drag, startPoint x: 869, startPoint y: 313, endPoint x: 814, endPoint y: 313, distance: 55.4
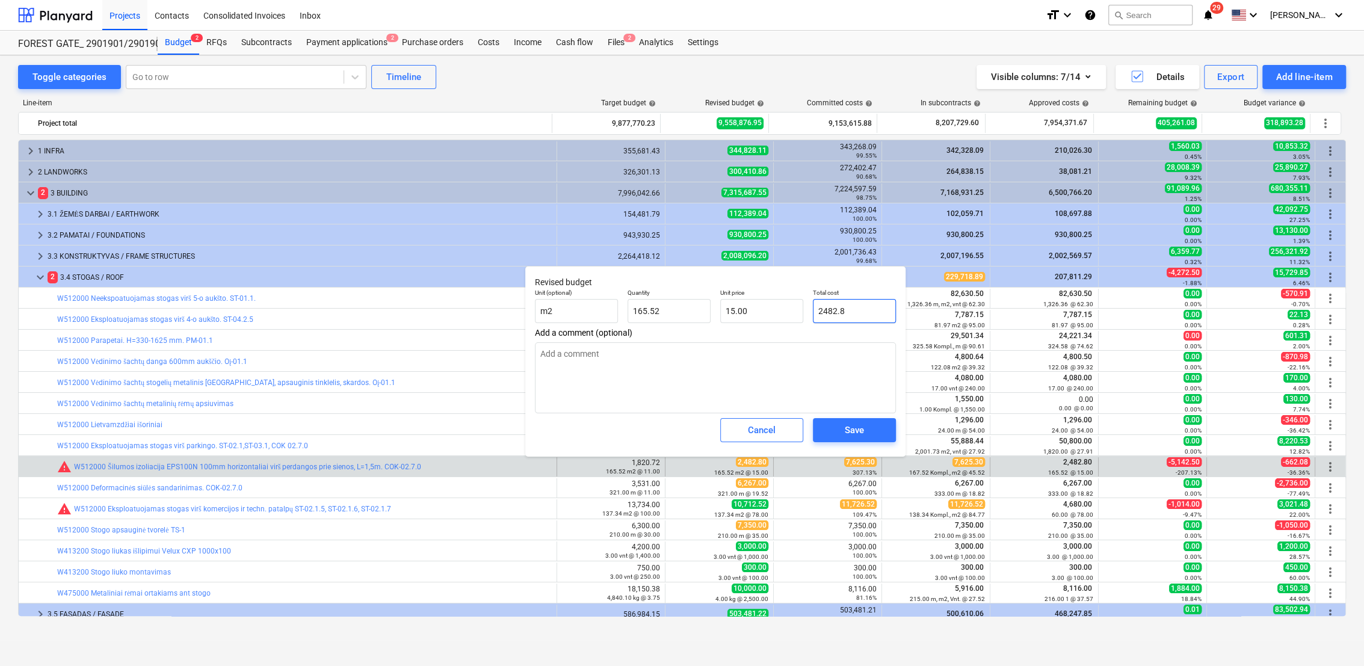
click at [814, 313] on input "2482.8" at bounding box center [854, 311] width 83 height 24
type textarea "x"
type input "2,482.80"
click at [608, 314] on div "Unit (optional) m2 Quantity 165.52 Unit price 15.00 Total cost 2,482.80" at bounding box center [715, 306] width 371 height 44
type textarea "x"
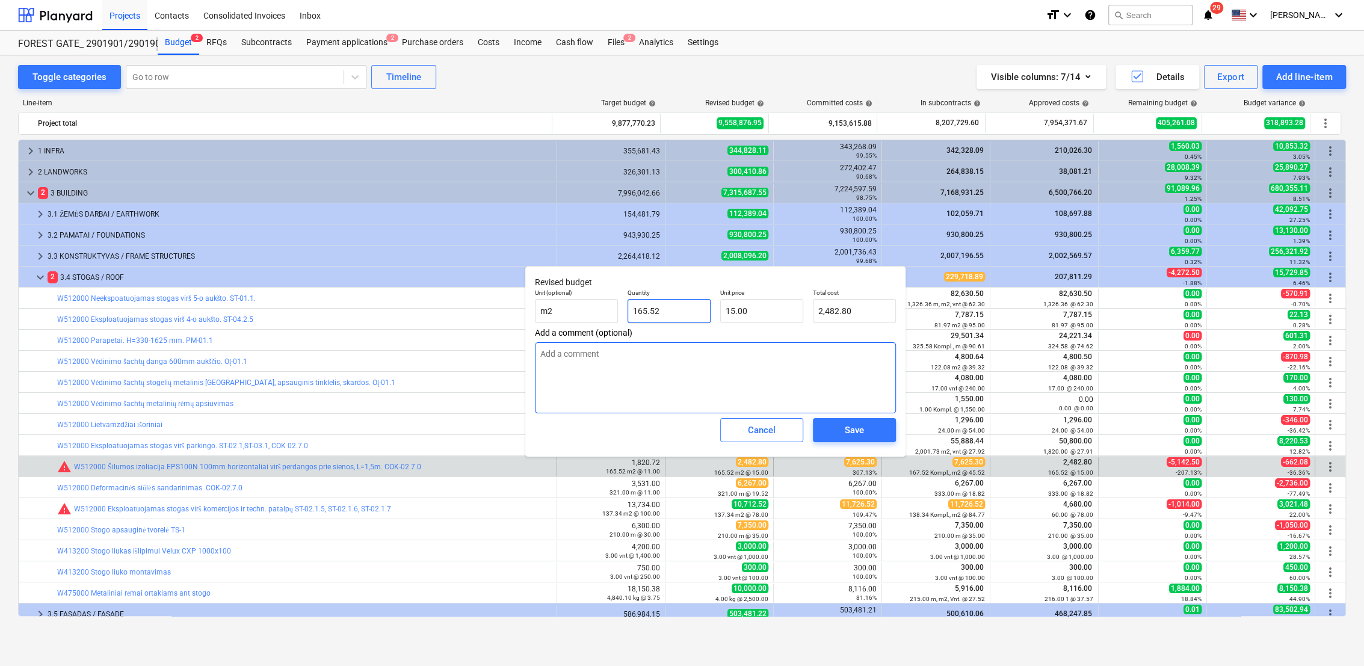
type input "3"
type input "45.00"
type textarea "x"
type input "39"
type input "585.00"
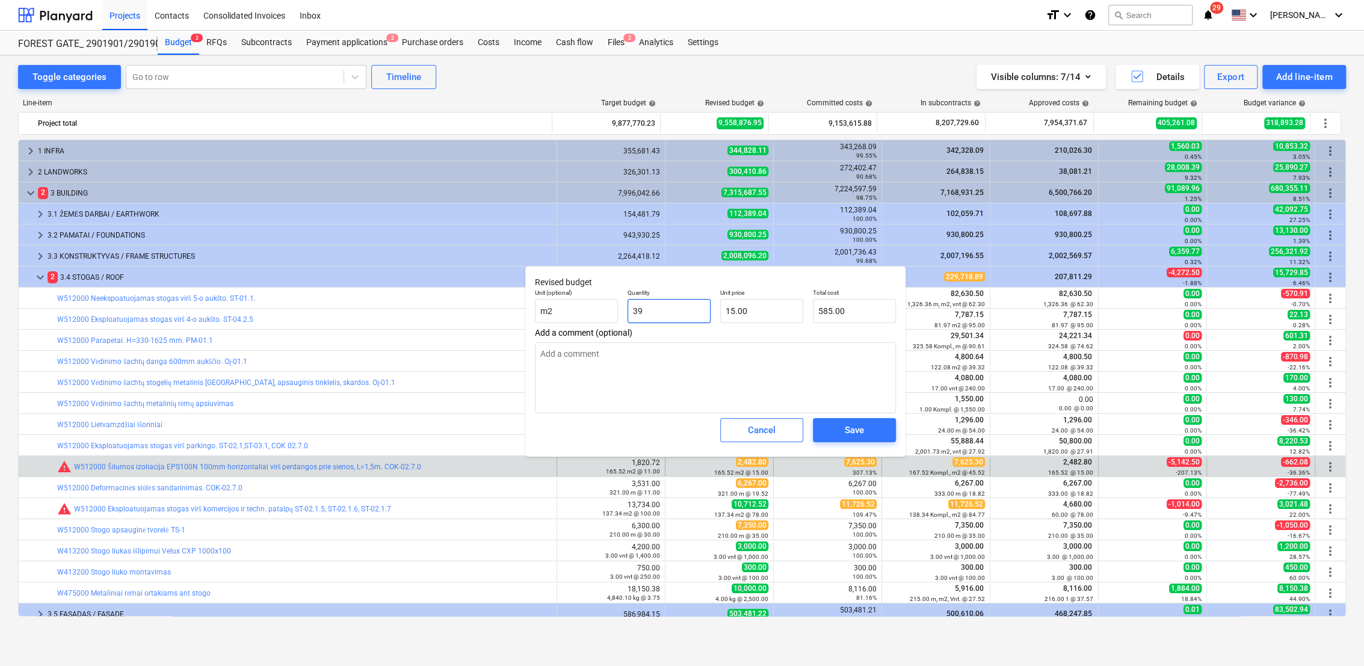
type textarea "x"
type input "395"
type input "5,925.00"
type textarea "x"
type input "395."
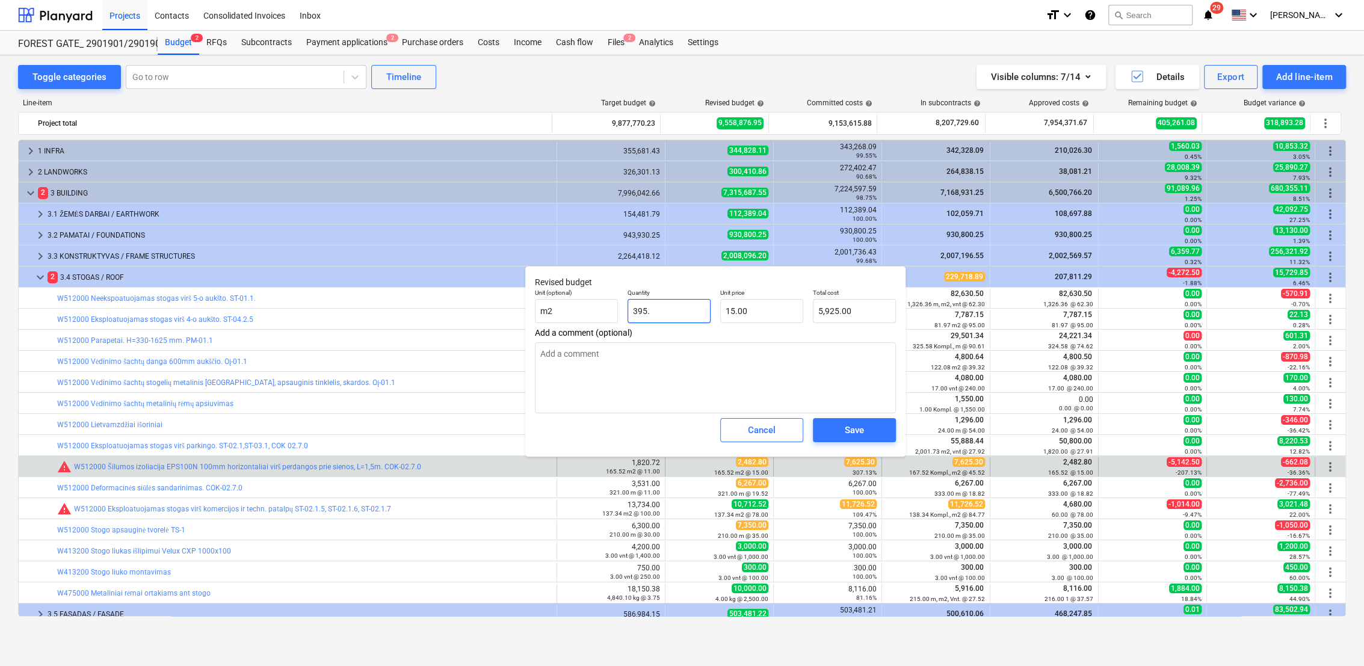
type textarea "x"
type input "395.1"
type input "5,926.50"
type textarea "x"
type input "395.12"
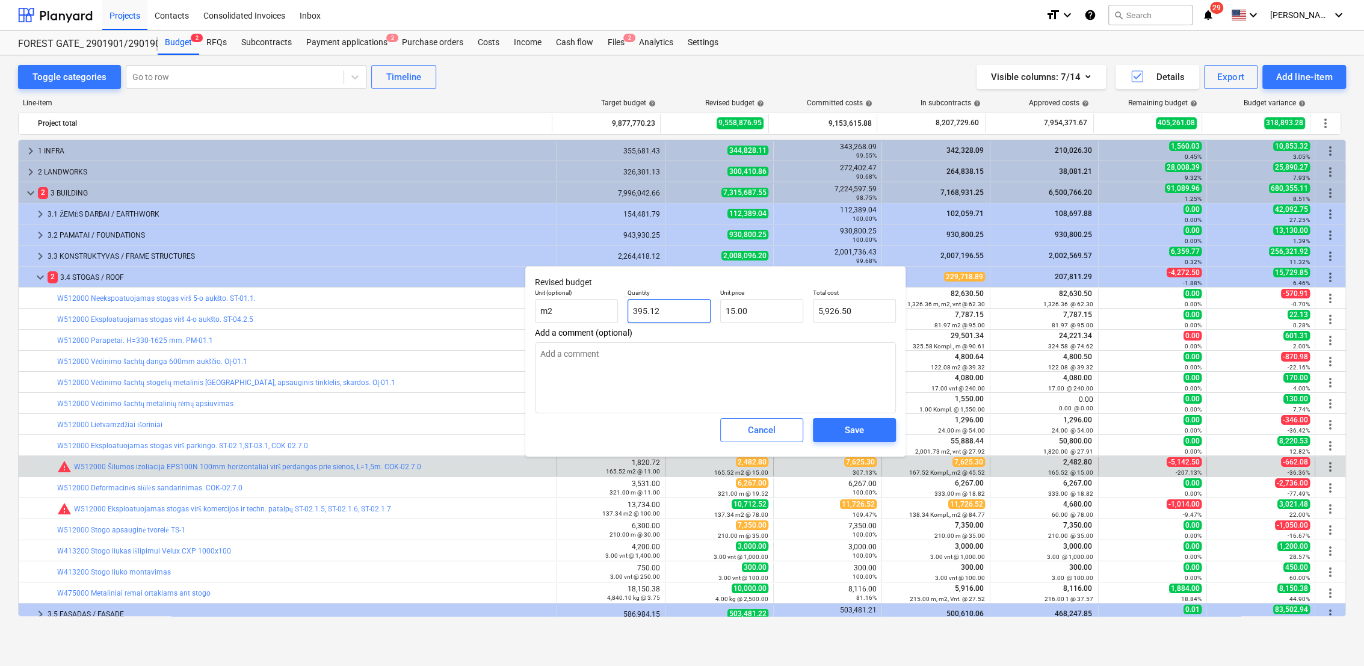
type input "5,926.80"
type input "395.12"
type textarea "x"
type input "5926.8"
drag, startPoint x: 871, startPoint y: 311, endPoint x: 815, endPoint y: 311, distance: 56.6
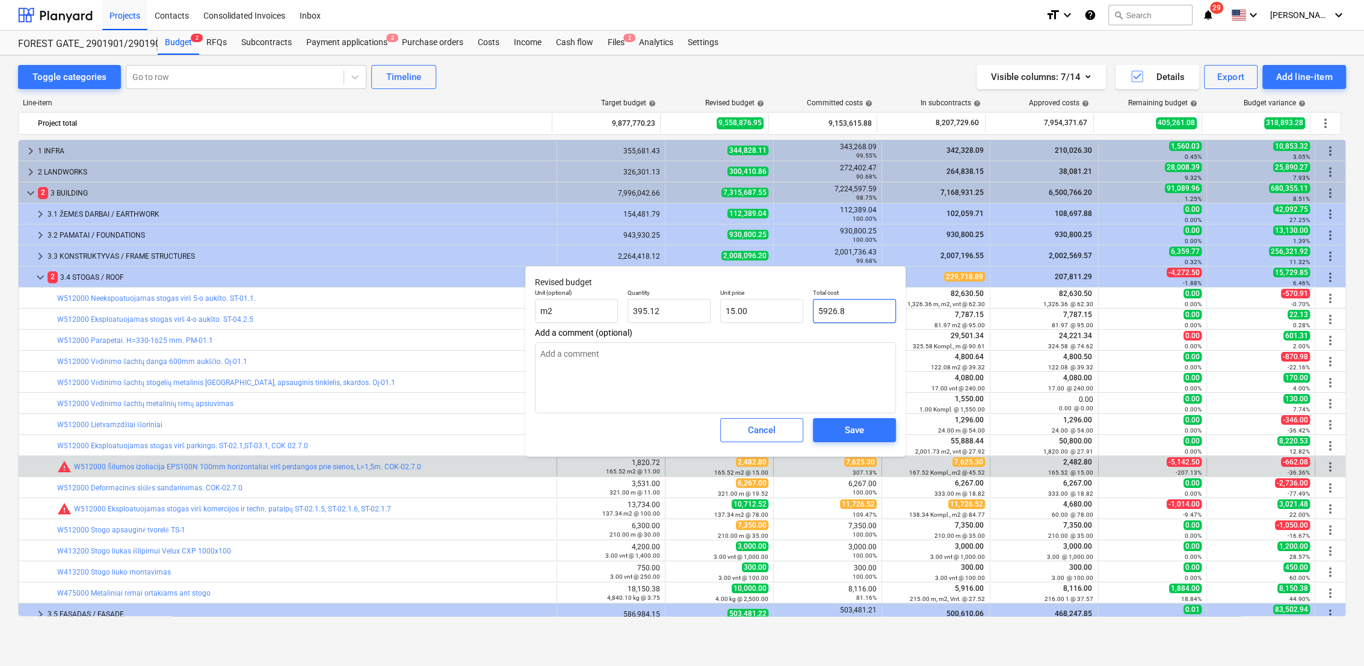
click at [815, 311] on input "5926.8" at bounding box center [854, 311] width 83 height 24
type textarea "x"
type input "0.00"
paste input "7,625.30"
type textarea "x"
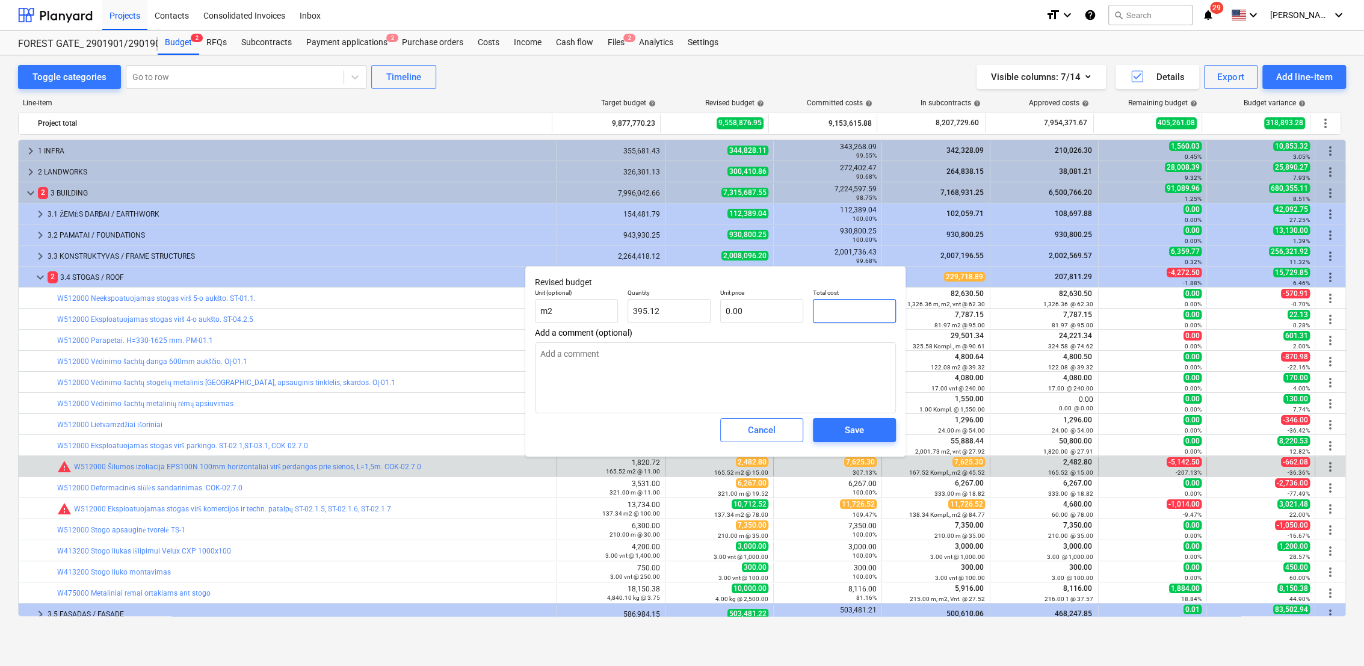
type input "7,625.30"
type input "19.30"
type input "7,625.30"
click at [756, 436] on div "Cancel" at bounding box center [762, 430] width 28 height 16
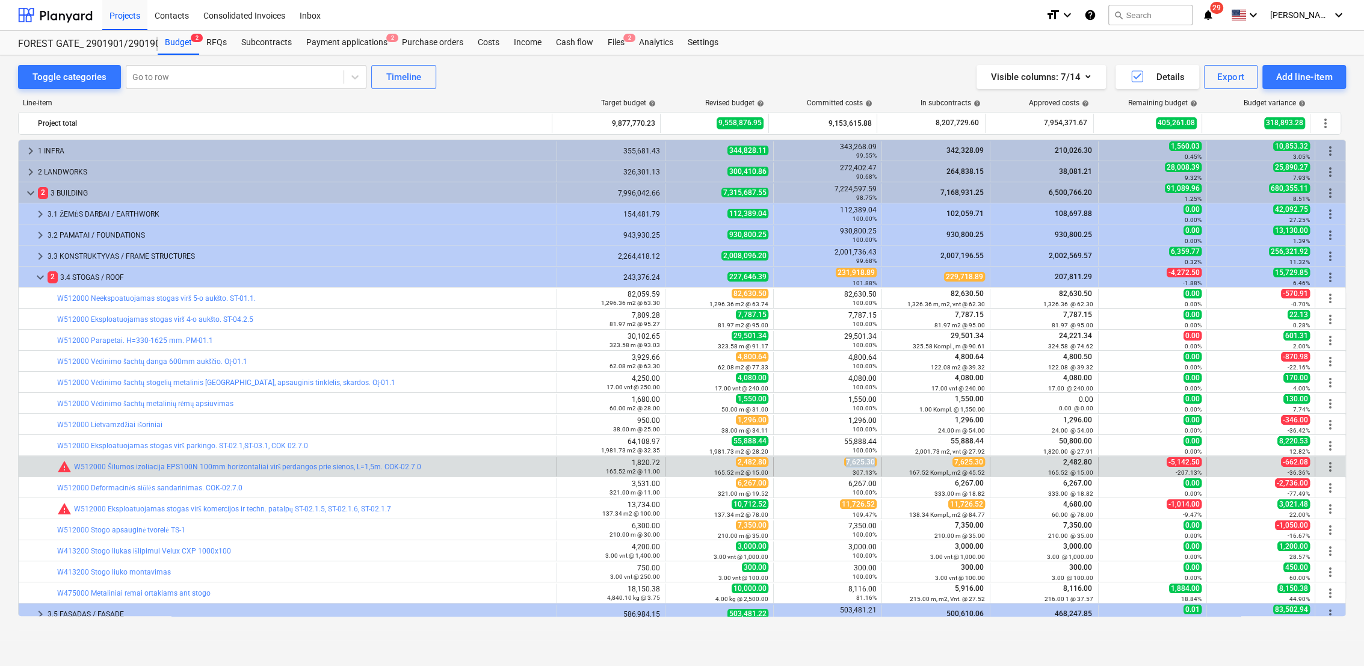
drag, startPoint x: 844, startPoint y: 461, endPoint x: 877, endPoint y: 462, distance: 33.1
click at [877, 462] on div "7,625.30 307.13%" at bounding box center [828, 466] width 108 height 19
copy span "7,625.30"
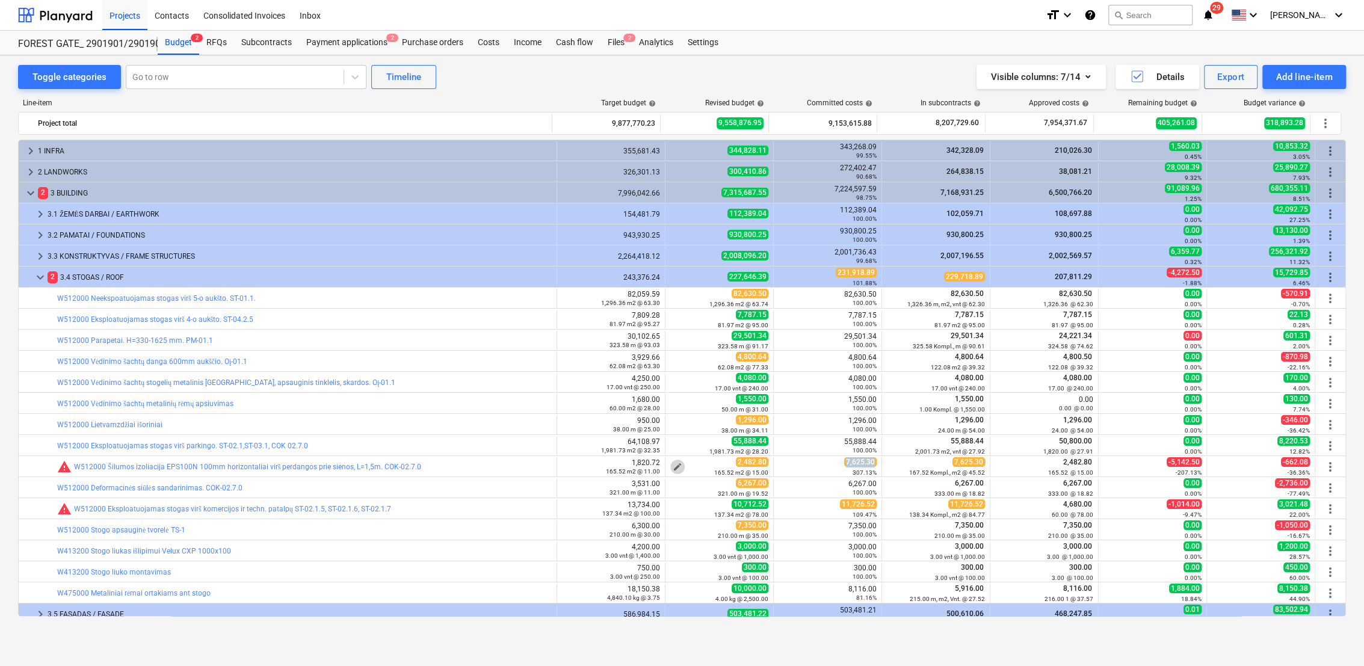
click at [673, 463] on span "edit" at bounding box center [678, 467] width 10 height 10
type textarea "x"
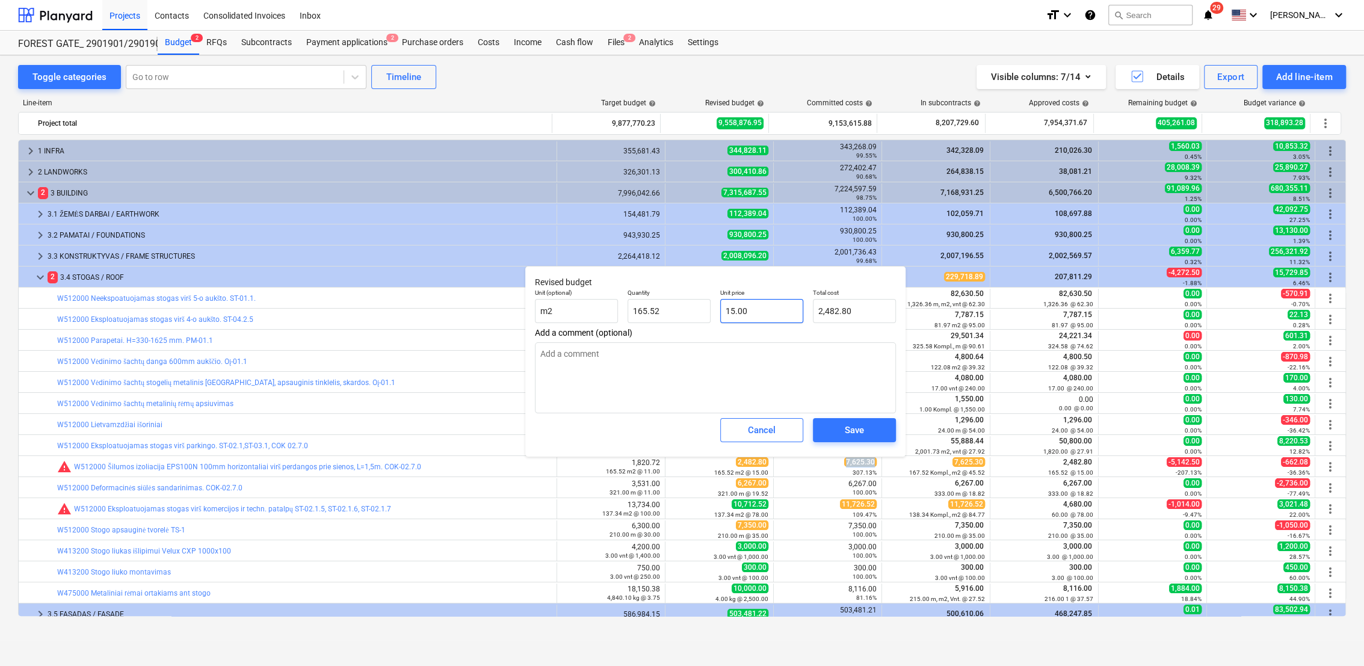
type input "15"
drag, startPoint x: 747, startPoint y: 311, endPoint x: 716, endPoint y: 309, distance: 30.8
click at [716, 309] on div "Unit price 15" at bounding box center [761, 306] width 93 height 44
type textarea "x"
type input "15.00"
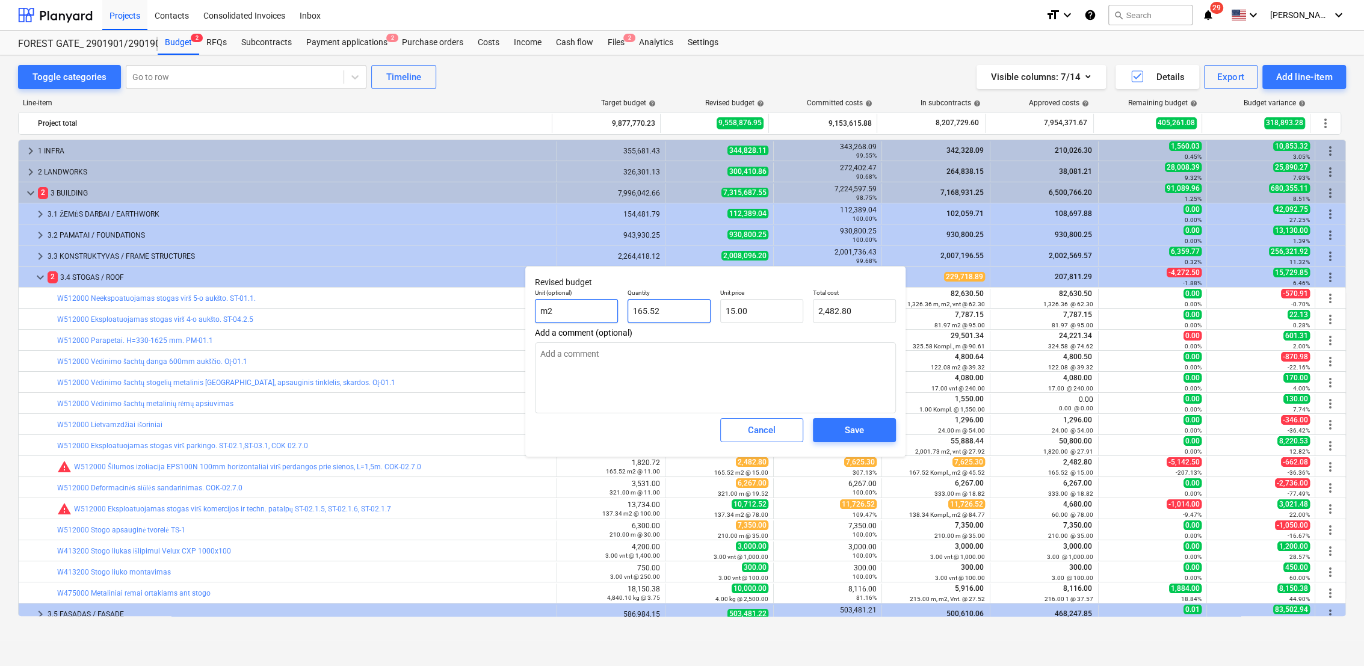
drag, startPoint x: 667, startPoint y: 310, endPoint x: 617, endPoint y: 310, distance: 49.3
click at [617, 310] on div "Unit (optional) m2 Quantity 165.52 Unit price 15.00 Total cost 2,482.80" at bounding box center [715, 306] width 371 height 44
type textarea "x"
type input "0.00"
type textarea "x"
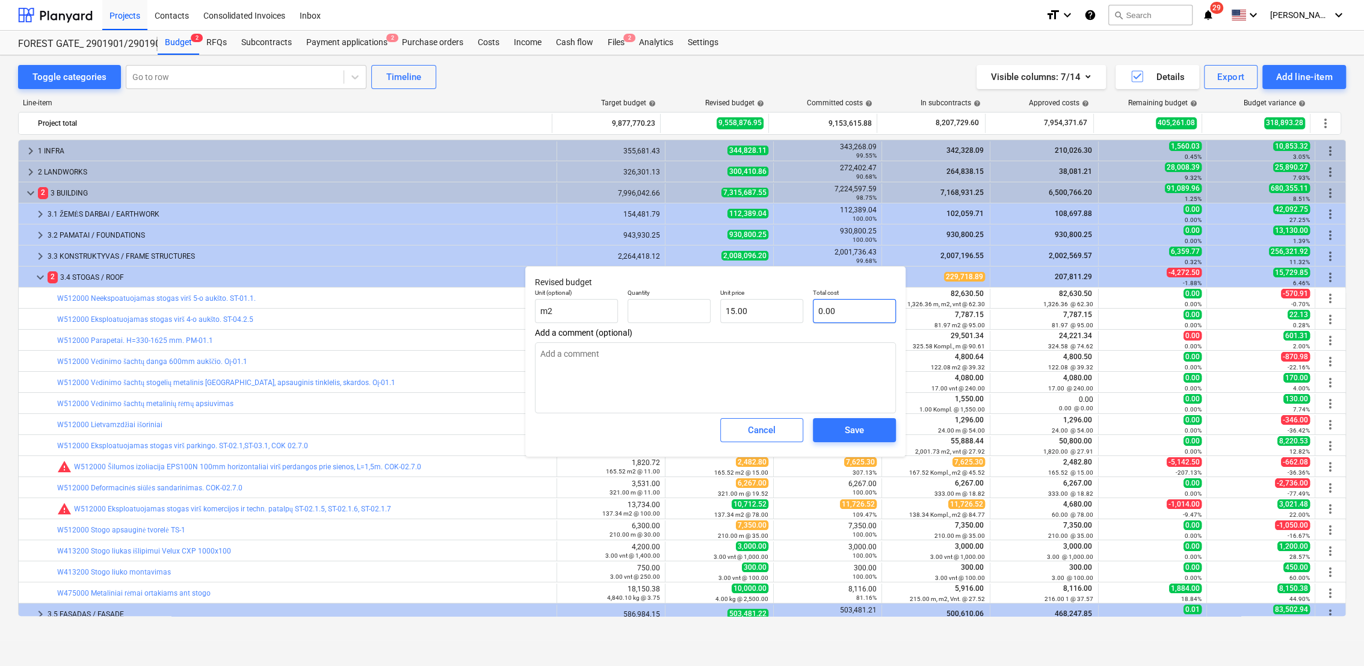
type input "0.00"
click at [863, 310] on input "text" at bounding box center [854, 311] width 83 height 24
paste input "7,625.30"
type textarea "x"
type input "7,625.30"
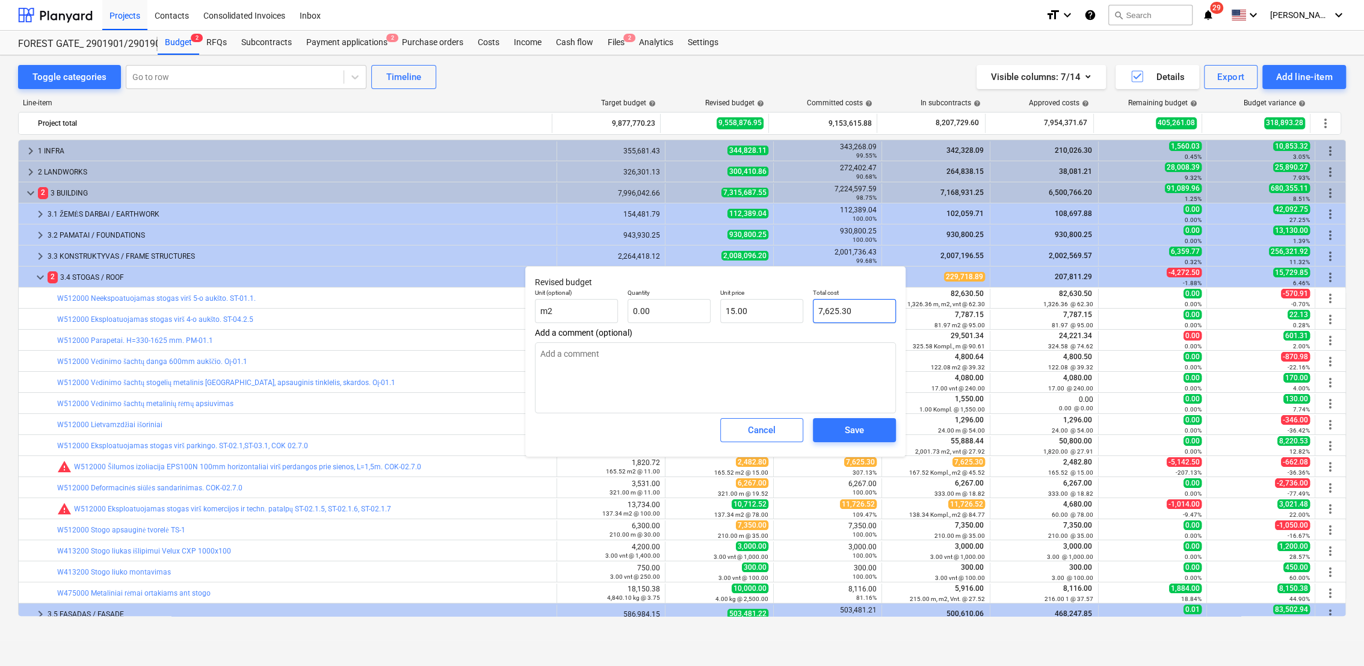
type input "0.00"
type input "7,625.30"
type textarea "x"
drag, startPoint x: 680, startPoint y: 309, endPoint x: 625, endPoint y: 309, distance: 56.0
click at [625, 309] on div "Quantity" at bounding box center [669, 306] width 93 height 44
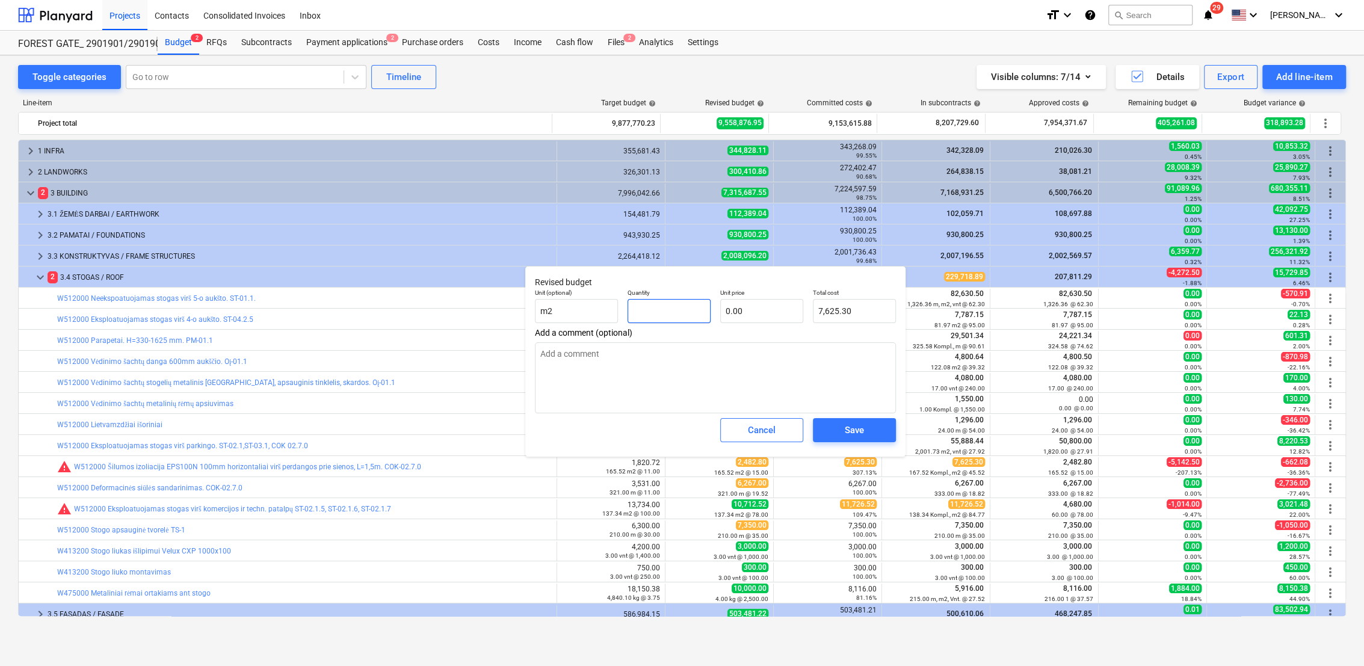
type textarea "x"
type input "3"
type input "0.00"
type textarea "x"
type input "39"
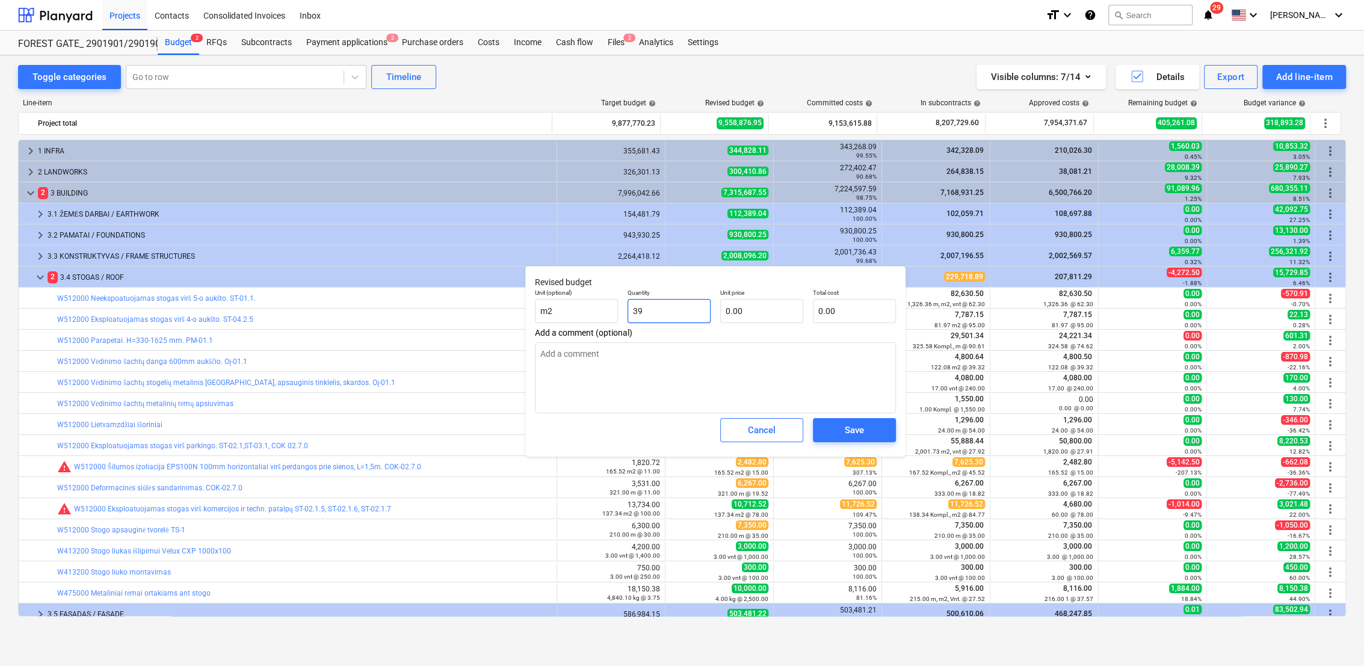
type textarea "x"
type input "395"
type textarea "x"
type input "395.00"
click at [685, 349] on textarea at bounding box center [715, 377] width 361 height 71
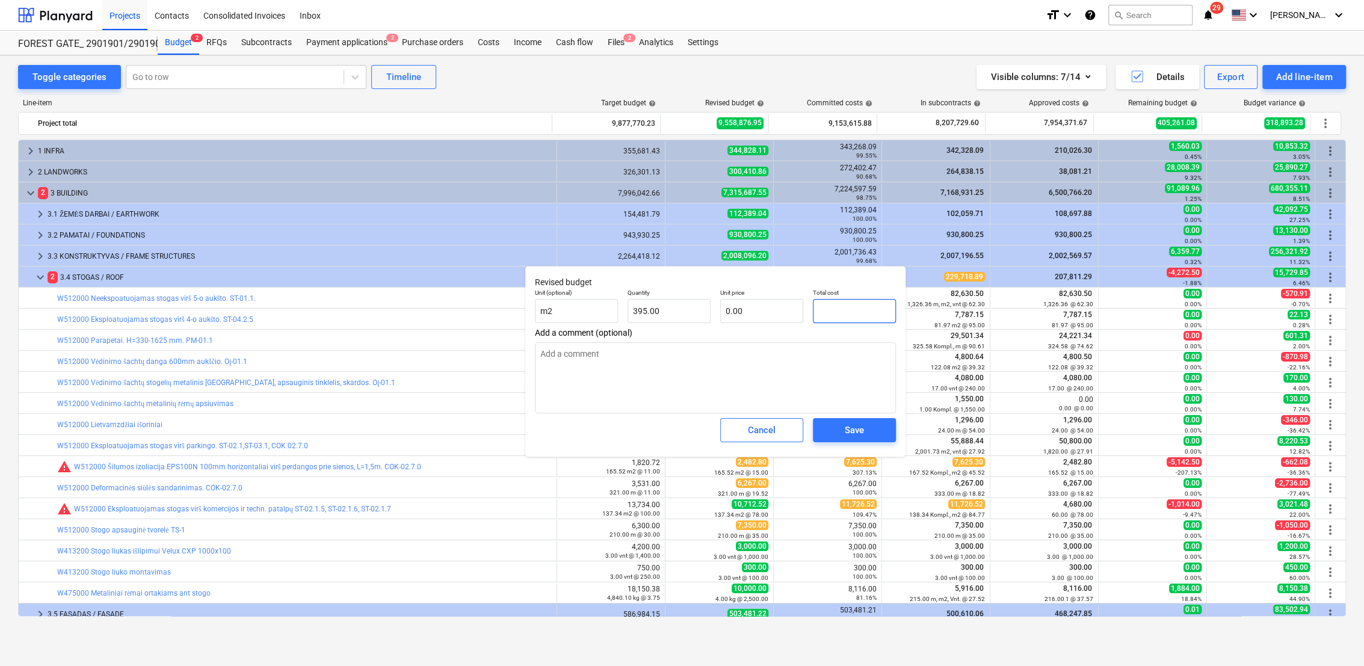
click at [840, 304] on input "text" at bounding box center [854, 311] width 83 height 24
paste input "7,625.30"
type textarea "x"
type input "7,625.30"
type input "19.30"
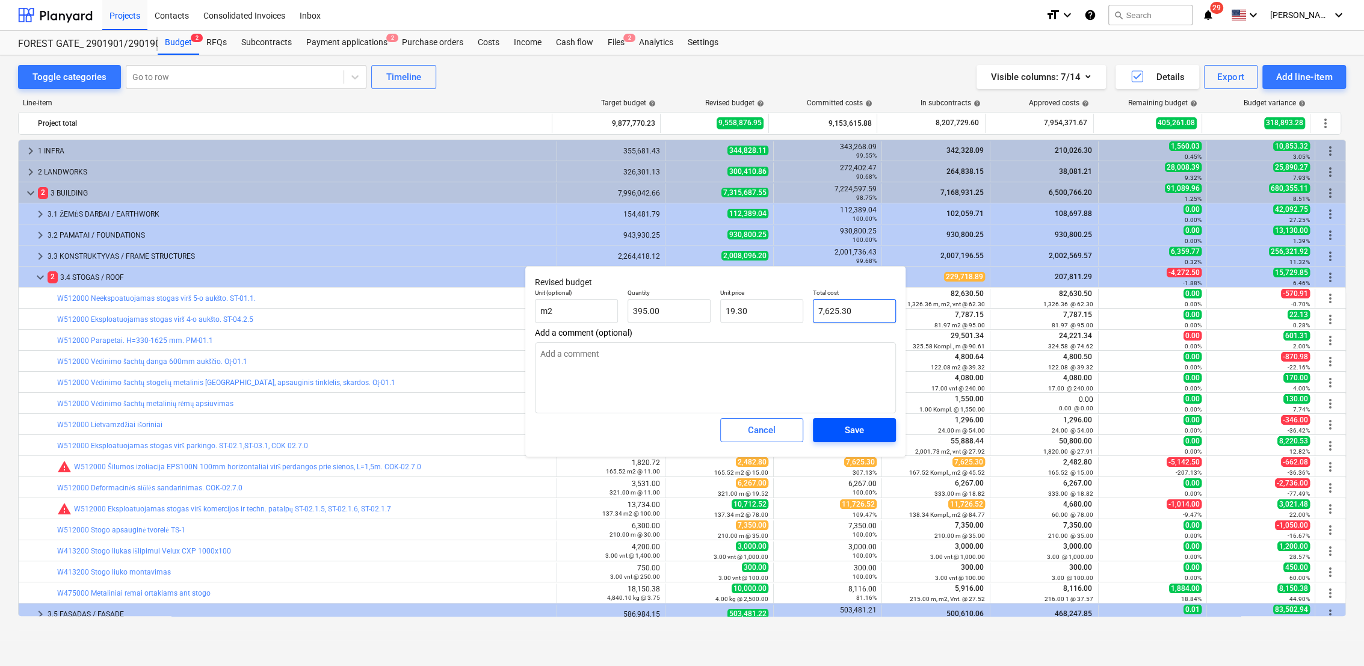
type input "7,625.30"
click at [864, 427] on span "Save" at bounding box center [854, 430] width 54 height 16
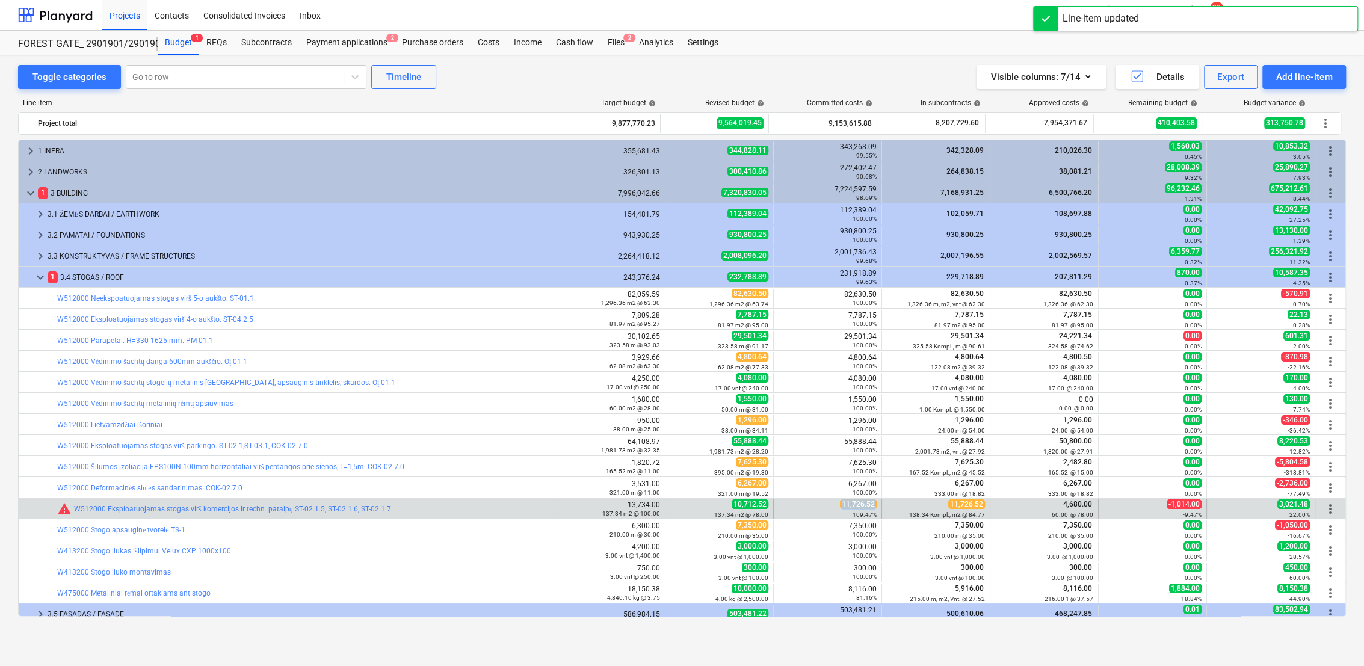
drag, startPoint x: 839, startPoint y: 503, endPoint x: 875, endPoint y: 504, distance: 36.1
click at [875, 504] on div "11,726.52 109.47%" at bounding box center [828, 508] width 108 height 19
drag, startPoint x: 875, startPoint y: 504, endPoint x: 868, endPoint y: 505, distance: 7.2
copy span "11,726.52"
click at [674, 505] on span "edit" at bounding box center [678, 509] width 10 height 10
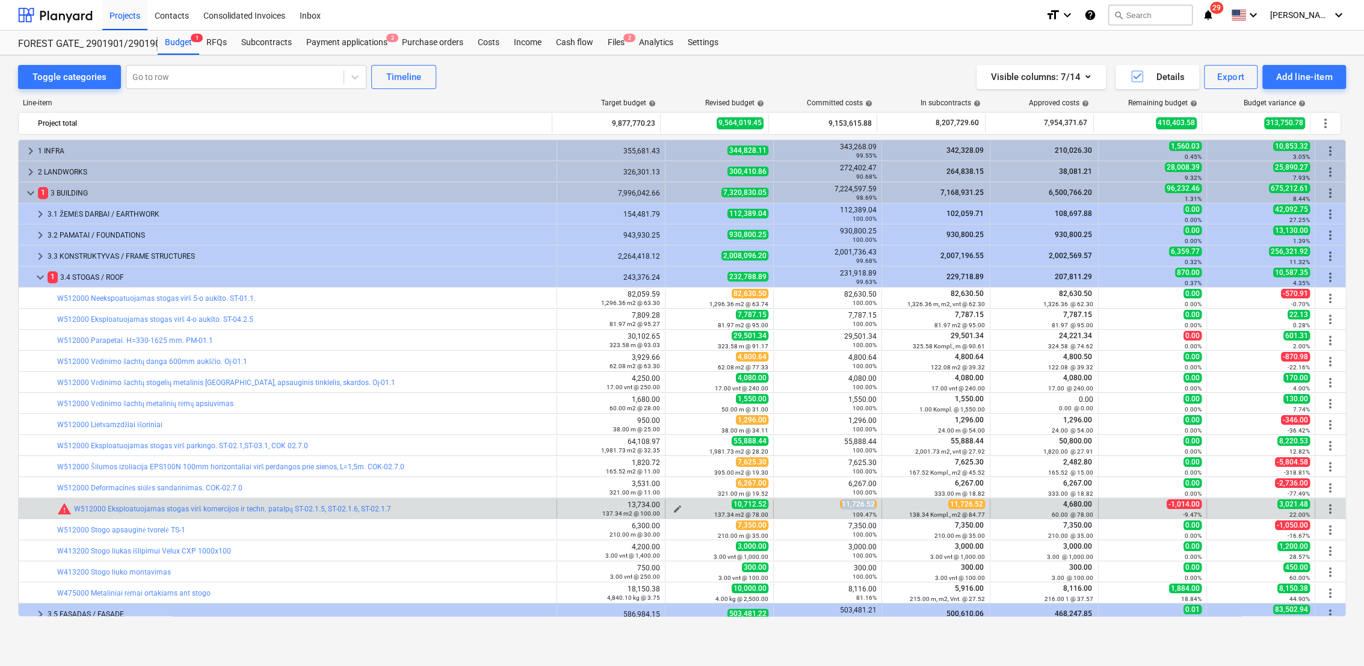
type textarea "x"
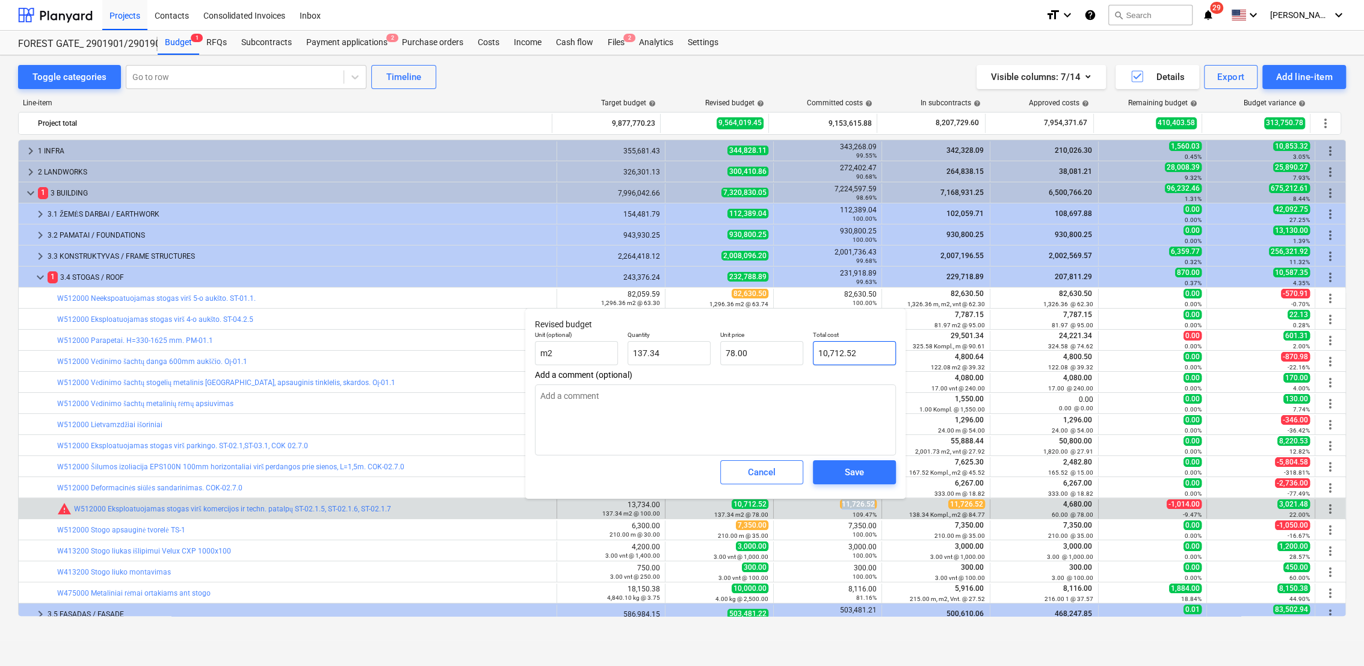
type input "10712.52"
drag, startPoint x: 866, startPoint y: 357, endPoint x: 809, endPoint y: 356, distance: 57.2
click at [809, 356] on div "Total cost 10712.52" at bounding box center [854, 348] width 93 height 44
paste input "1,726"
type textarea "x"
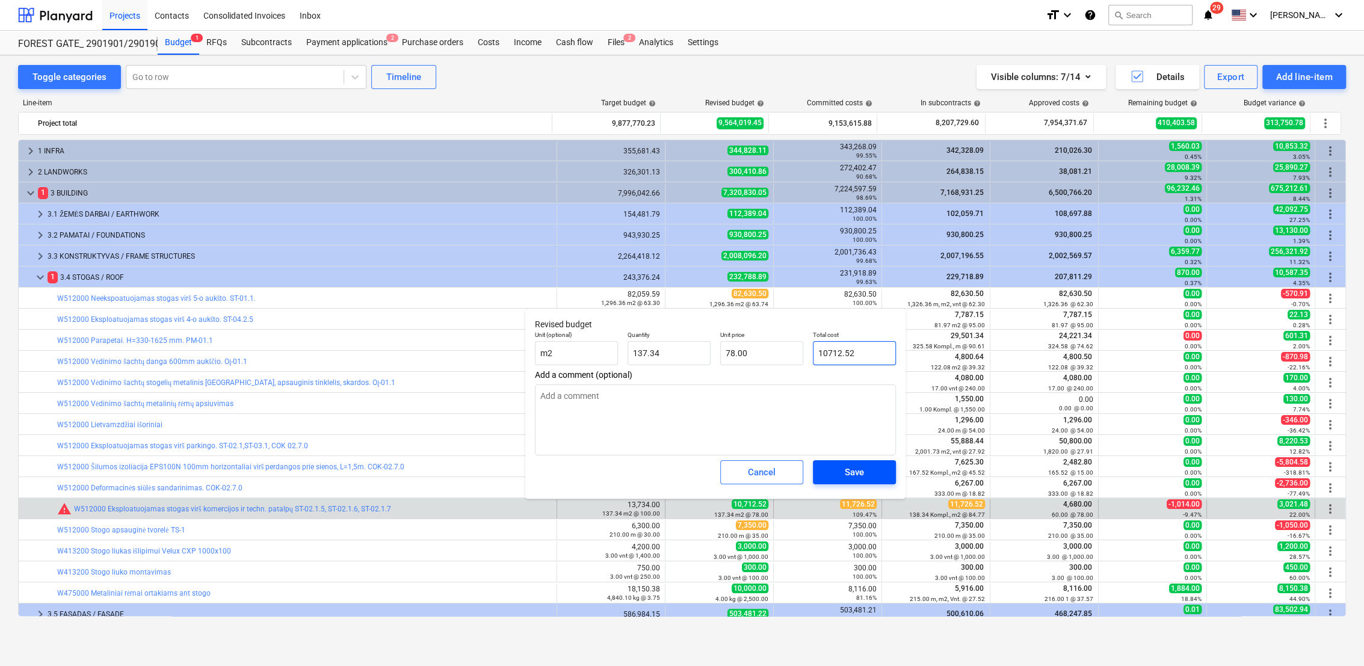
type input "11,726.52"
type input "85.38"
type input "11,726.52"
click at [863, 477] on div "Save" at bounding box center [854, 472] width 19 height 16
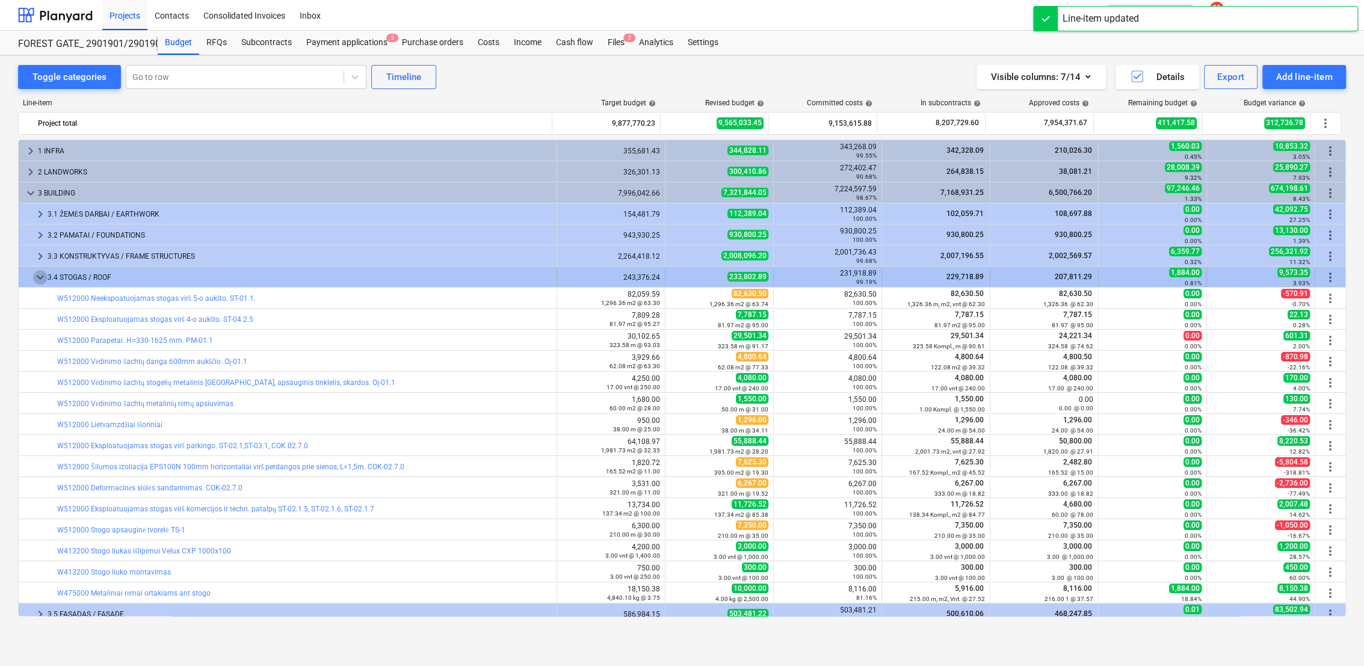
click at [39, 279] on span "keyboard_arrow_down" at bounding box center [40, 277] width 14 height 14
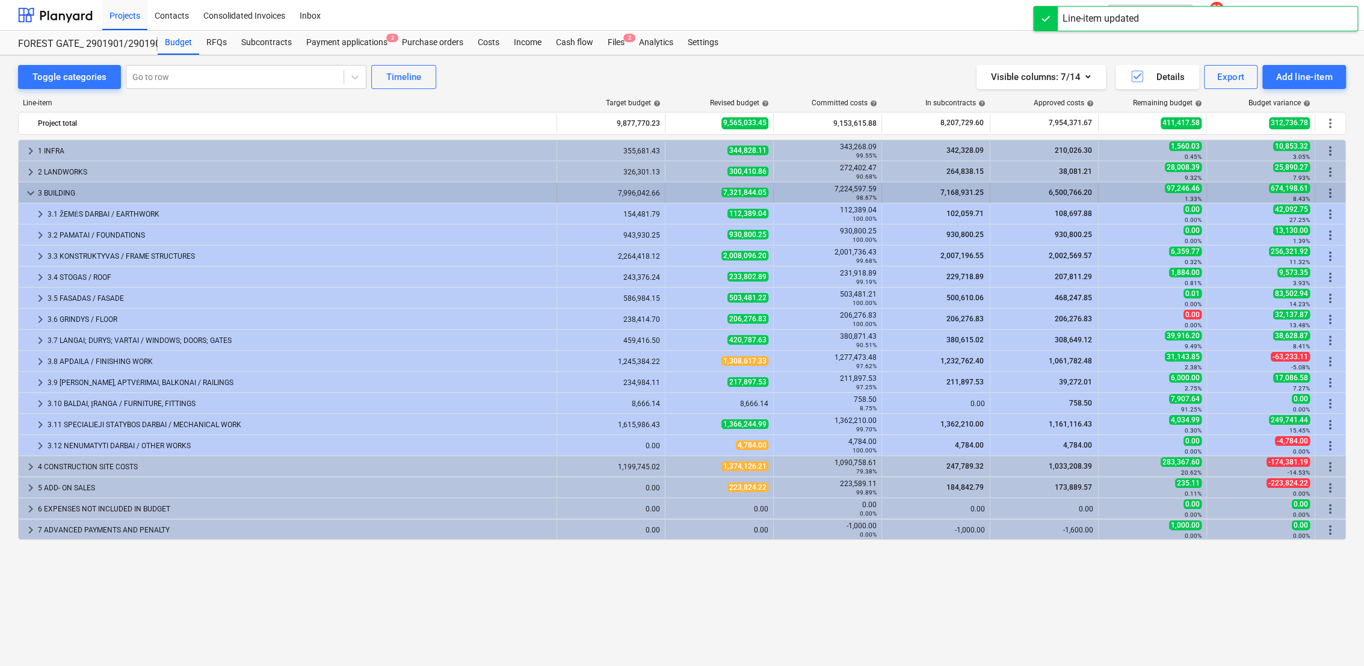
click at [28, 195] on span "keyboard_arrow_down" at bounding box center [30, 193] width 14 height 14
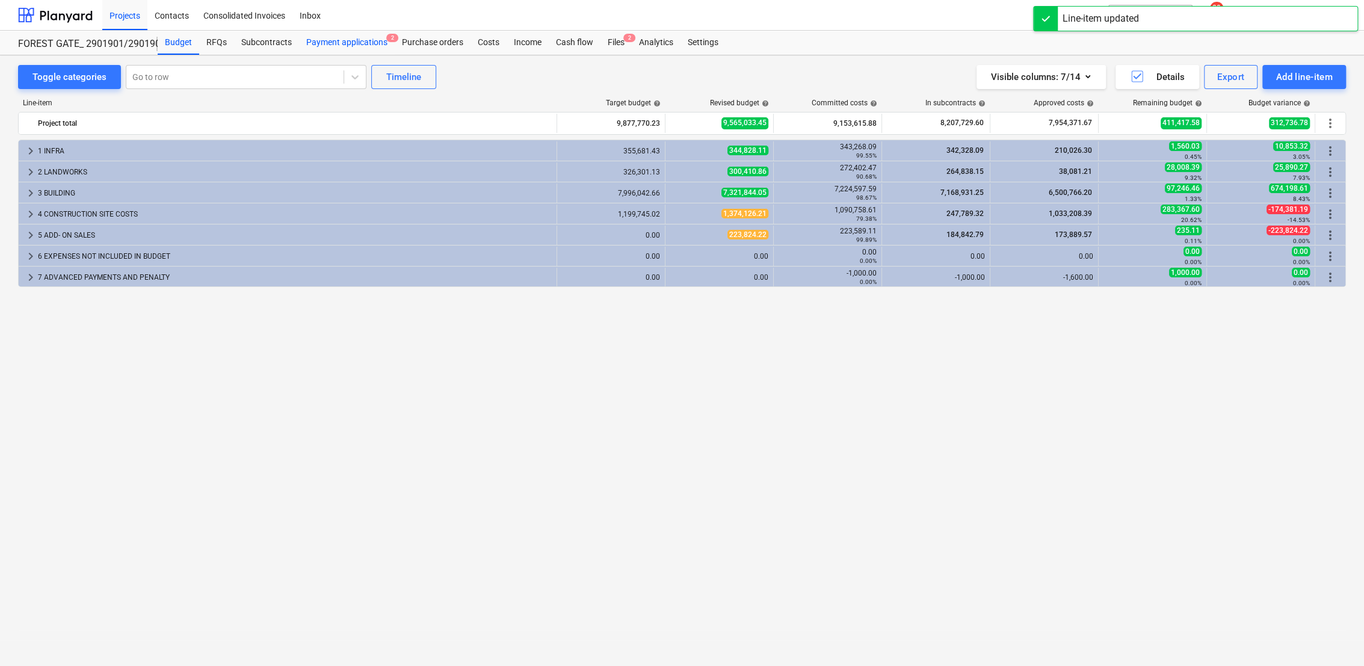
click at [373, 42] on div "Payment applications 2" at bounding box center [347, 43] width 96 height 24
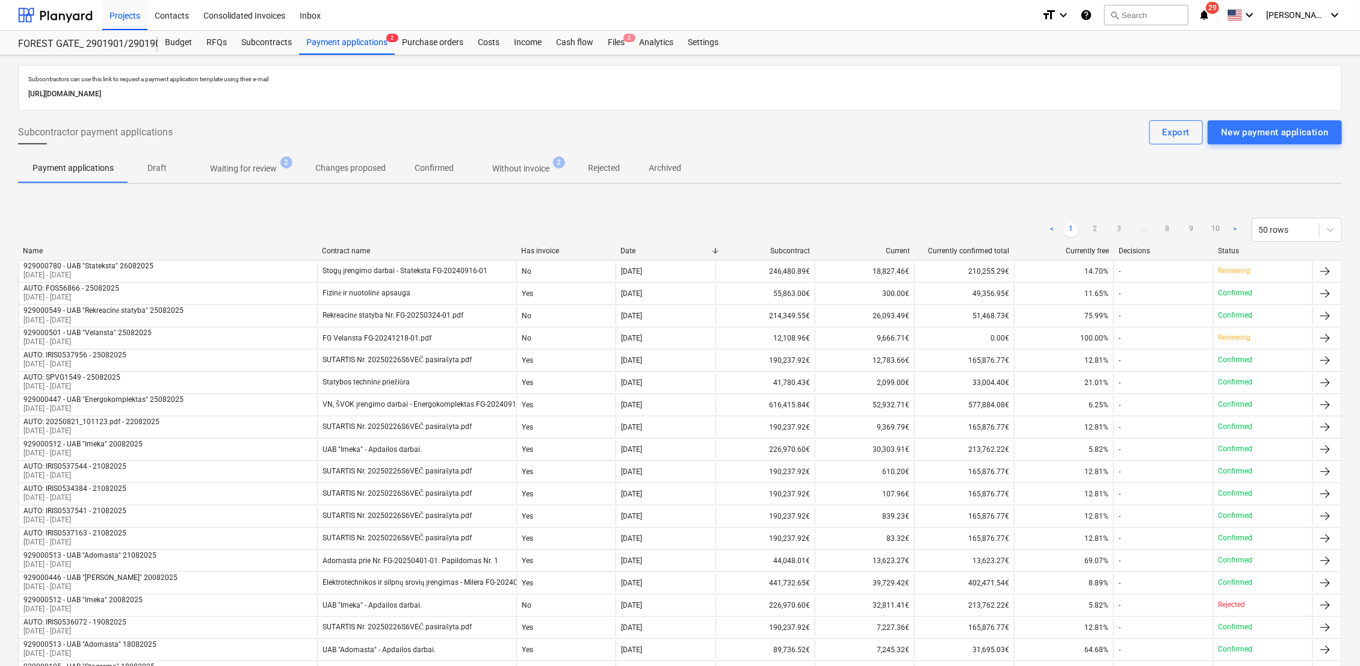
click at [262, 170] on p "Waiting for review" at bounding box center [243, 168] width 67 height 13
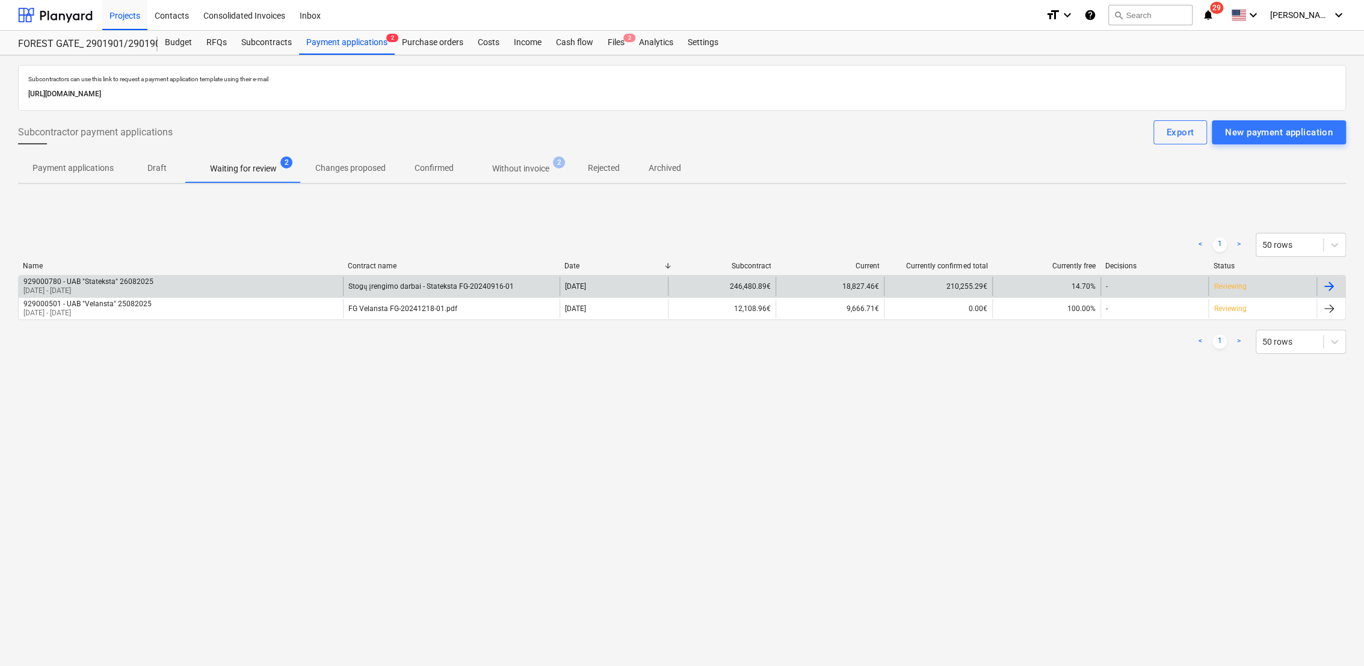
click at [1335, 281] on div at bounding box center [1329, 286] width 14 height 14
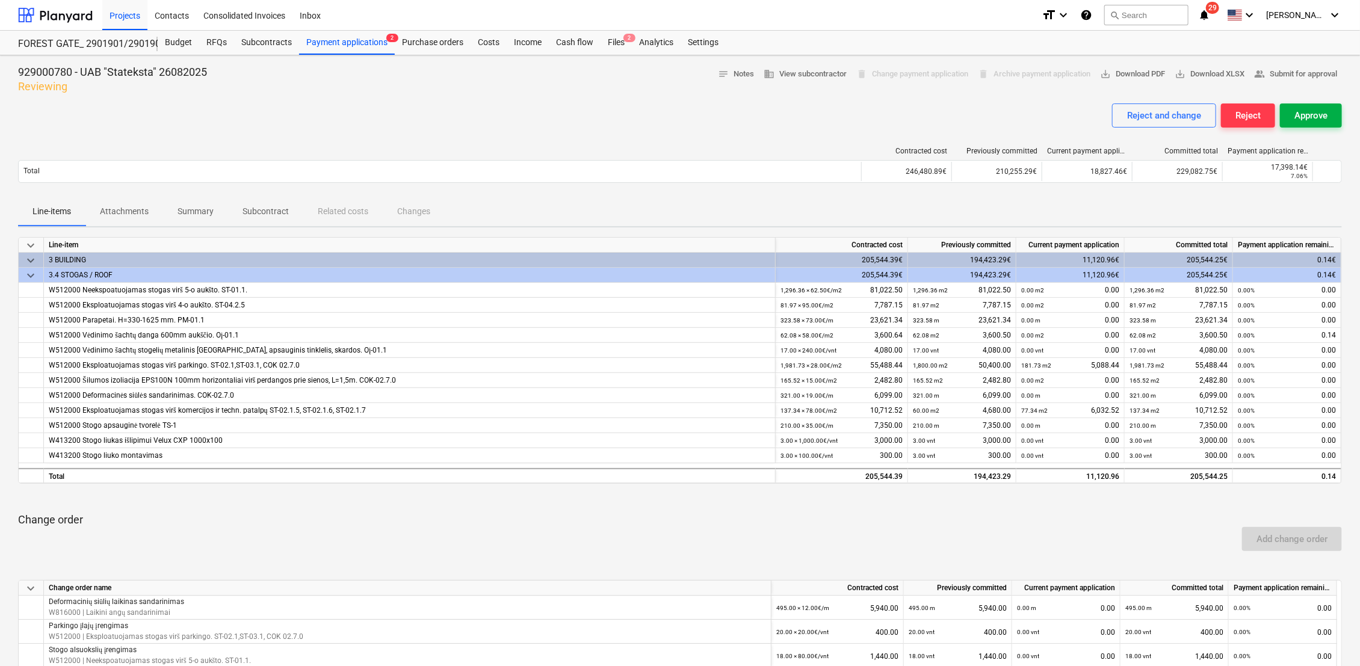
click at [1331, 120] on button "Approve" at bounding box center [1311, 115] width 62 height 24
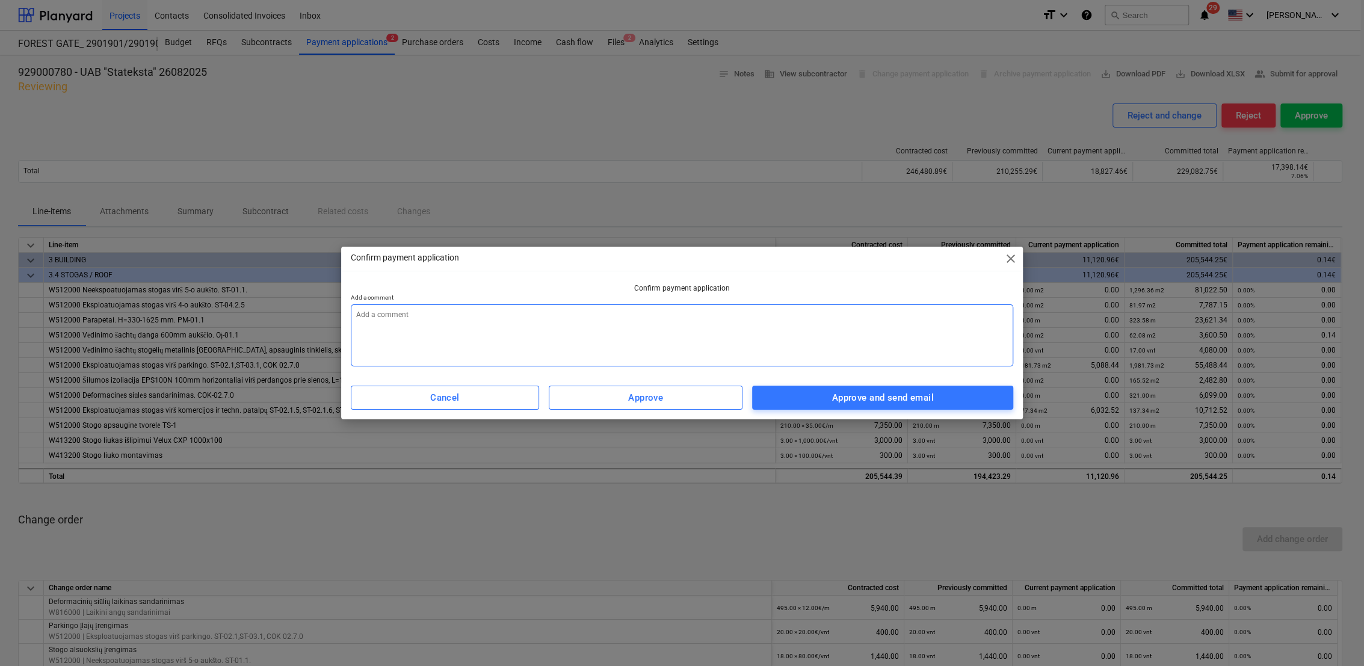
drag, startPoint x: 611, startPoint y: 305, endPoint x: 608, endPoint y: 315, distance: 9.9
click at [610, 307] on textarea at bounding box center [682, 335] width 663 height 62
type textarea "x"
type textarea "2"
type textarea "x"
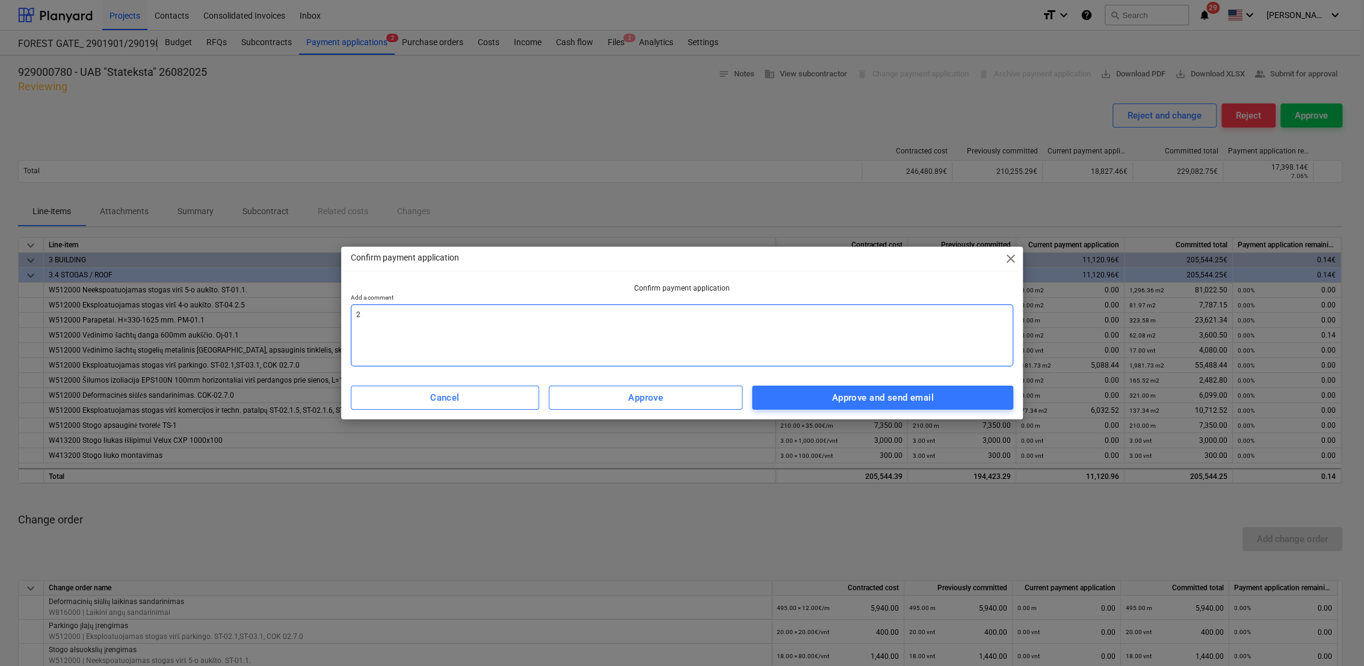
type textarea "25"
type textarea "x"
type textarea "25."
type textarea "x"
type textarea "25.0"
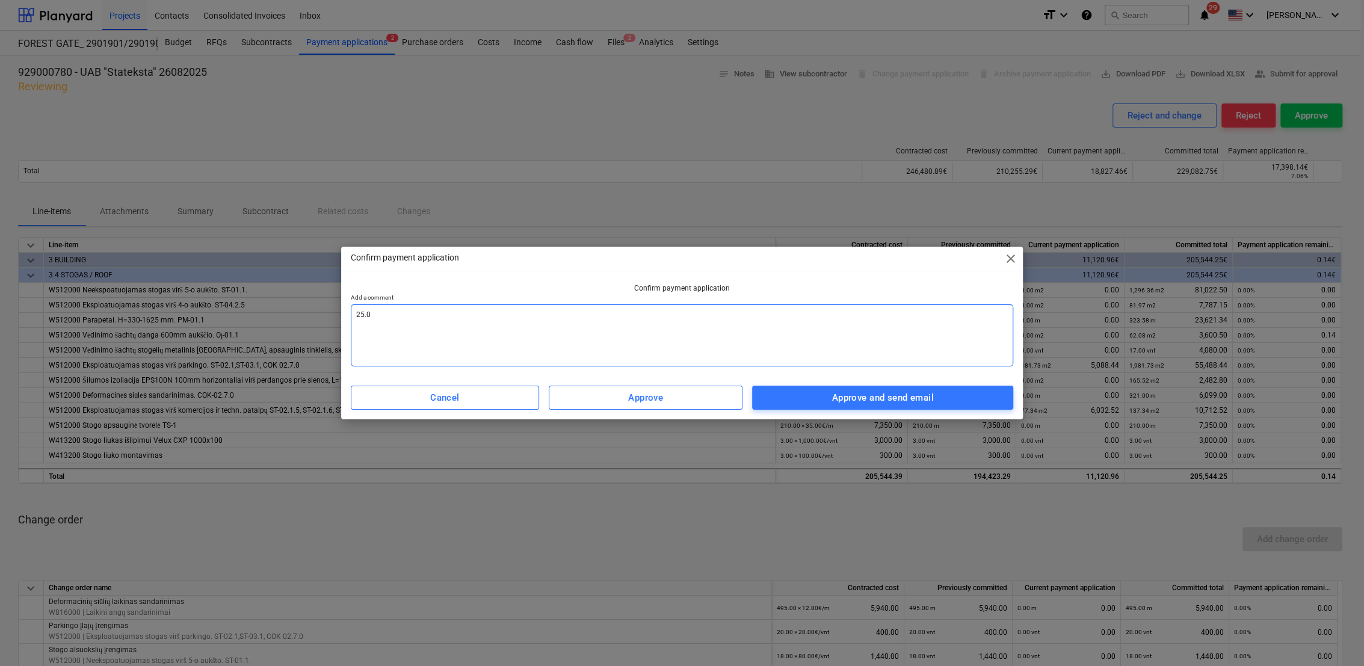
type textarea "x"
type textarea "25.08"
type textarea "x"
type textarea "25.08"
type textarea "x"
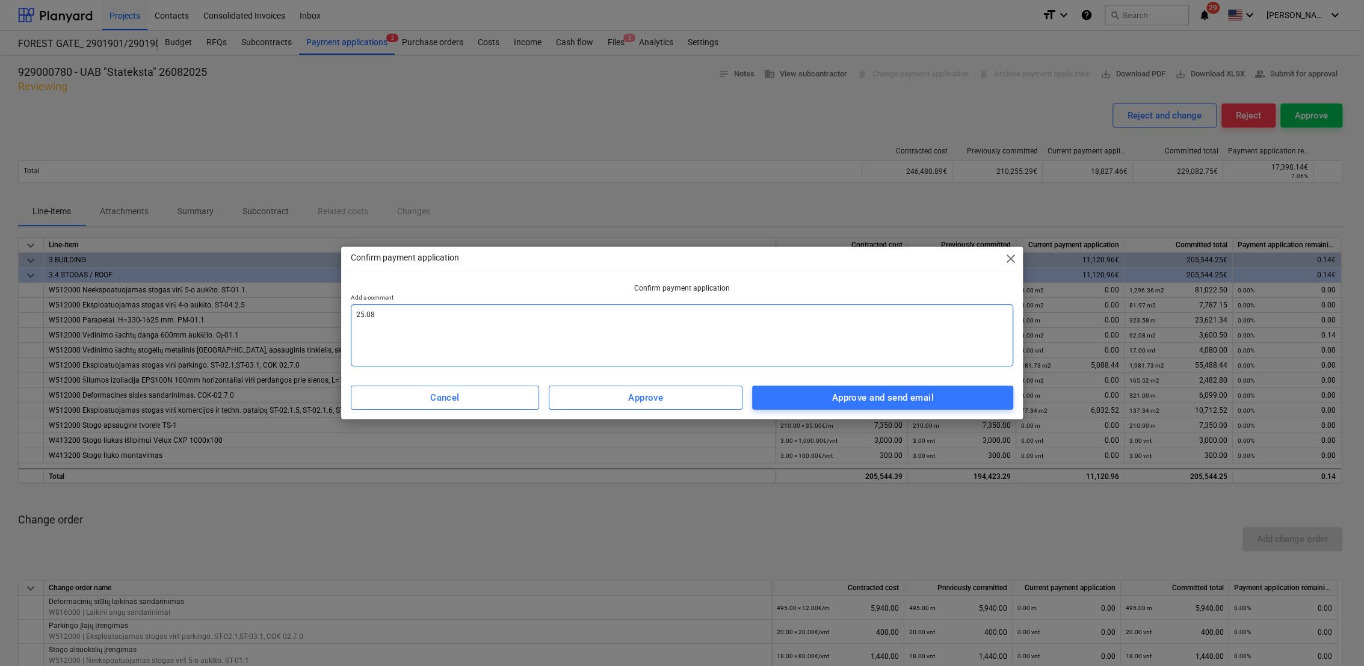
type textarea "25.08 m"
type textarea "x"
type textarea "25.08 me"
type textarea "x"
type textarea "25.08 men"
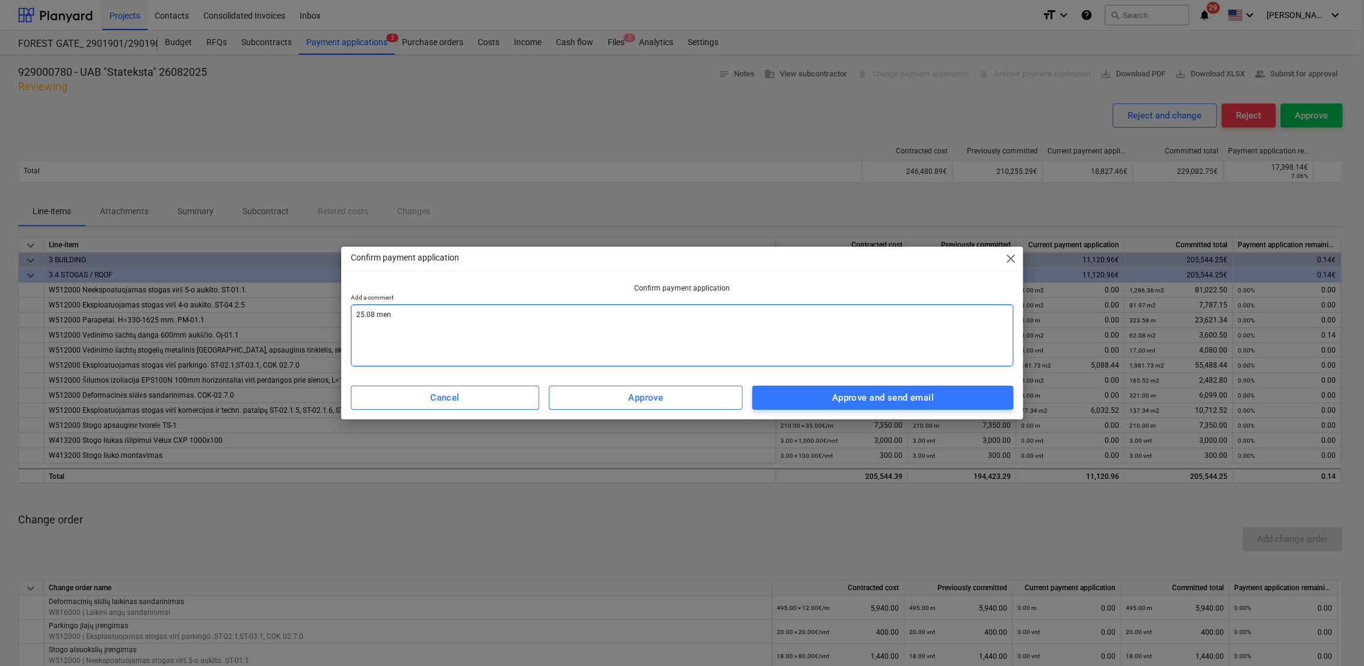
type textarea "x"
type textarea "25.08 men"
type textarea "x"
type textarea "25.08 men a"
type textarea "x"
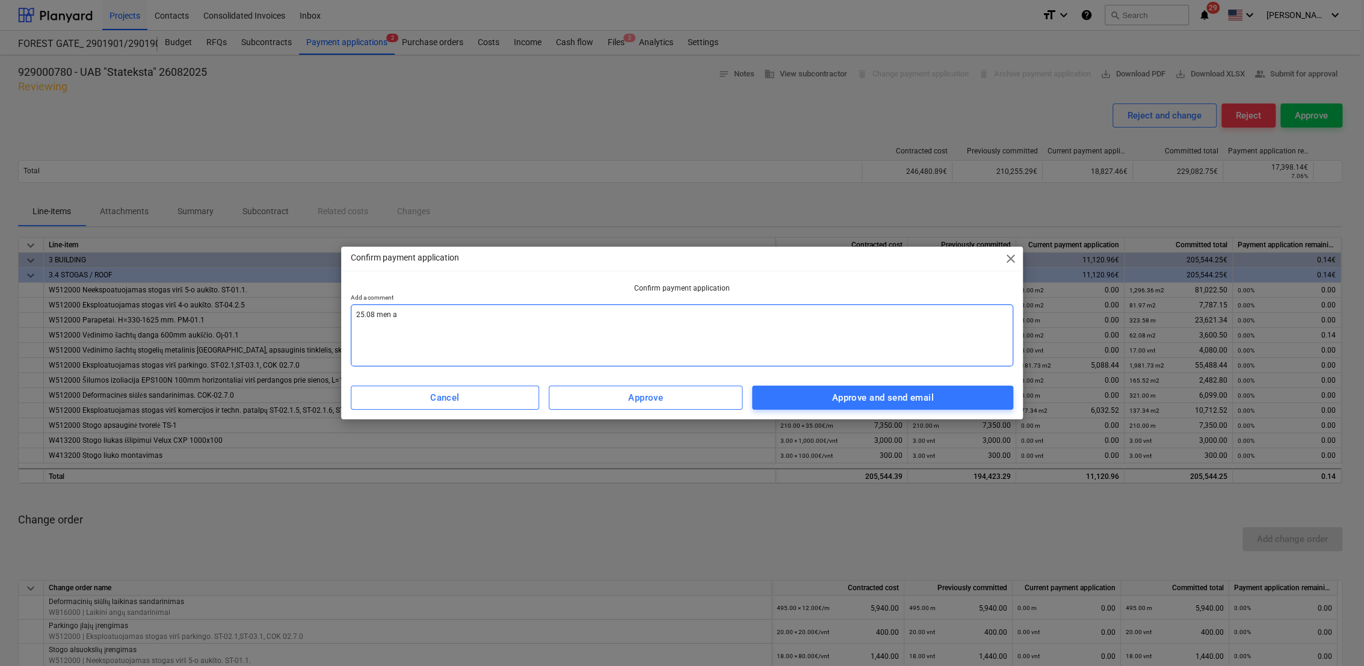
type textarea "25.08 men ak"
type textarea "x"
type textarea "25.08 men akt"
type textarea "x"
type textarea "25.08 men akta"
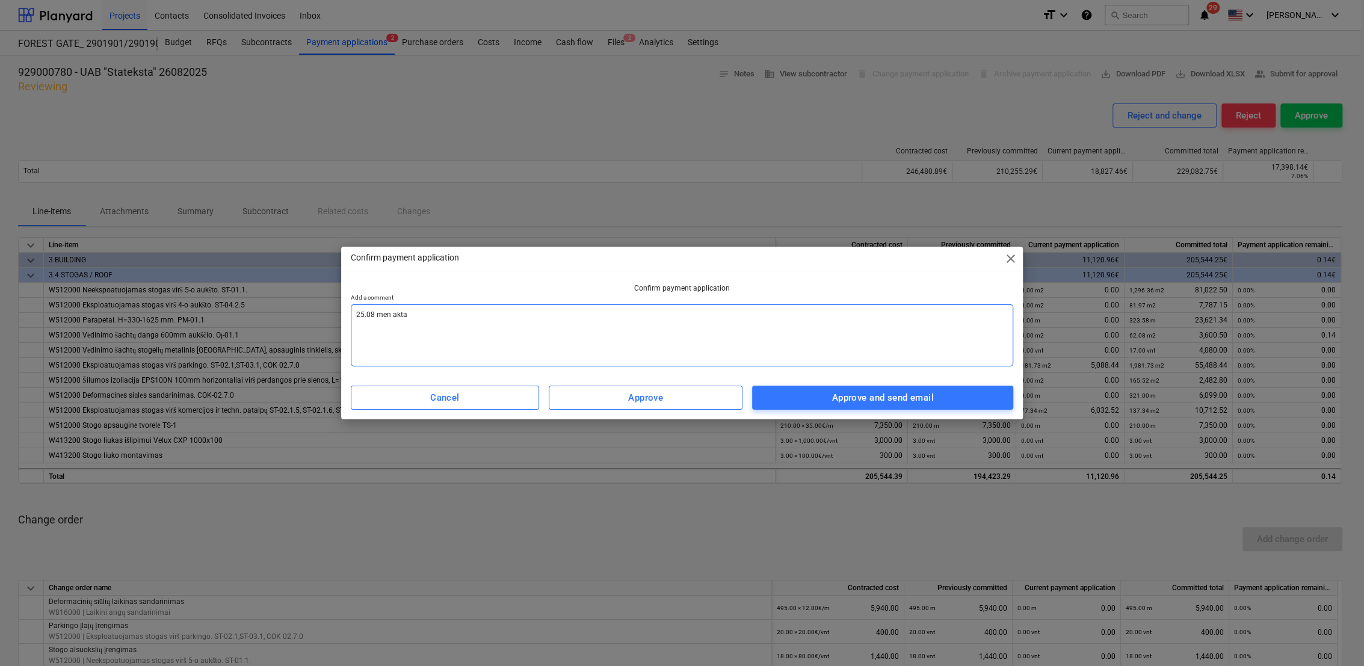
type textarea "x"
type textarea "25.08 men aktas"
type textarea "x"
type textarea "25.08 men aktas"
type textarea "x"
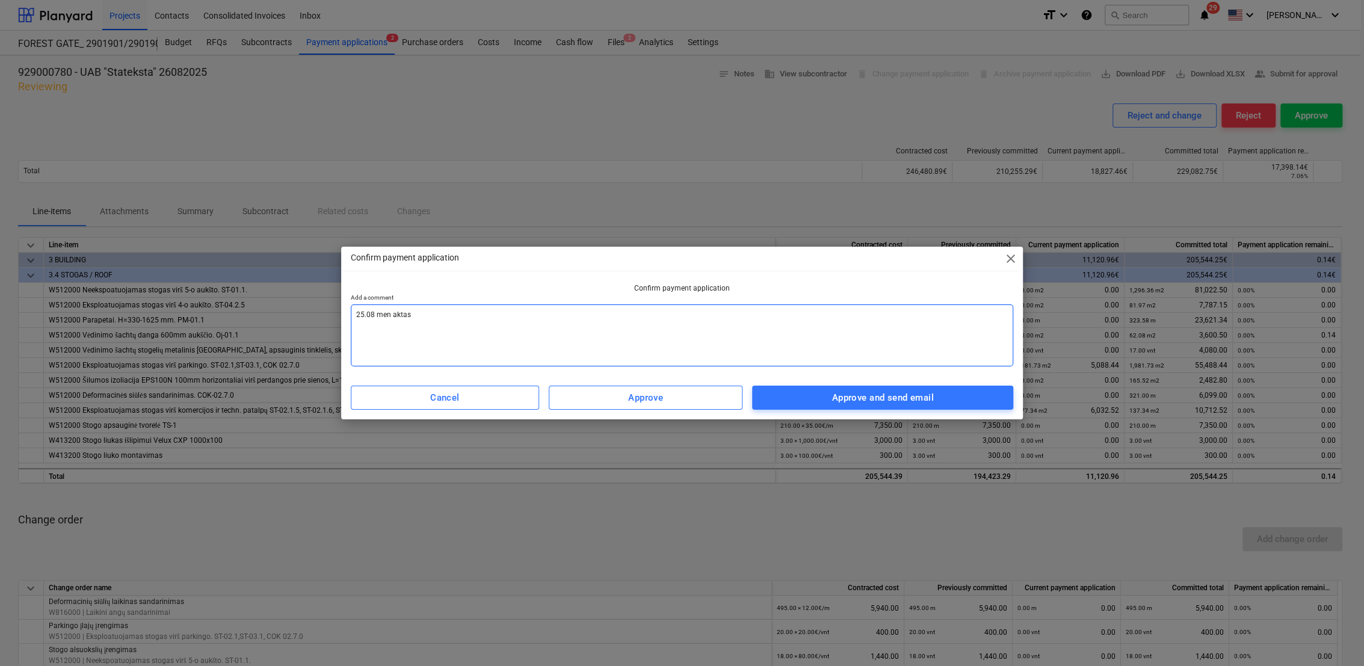
type textarea "25.08 men aktas s"
type textarea "x"
type textarea "25.08 men aktas su"
type textarea "x"
type textarea "25.08 men aktas sud"
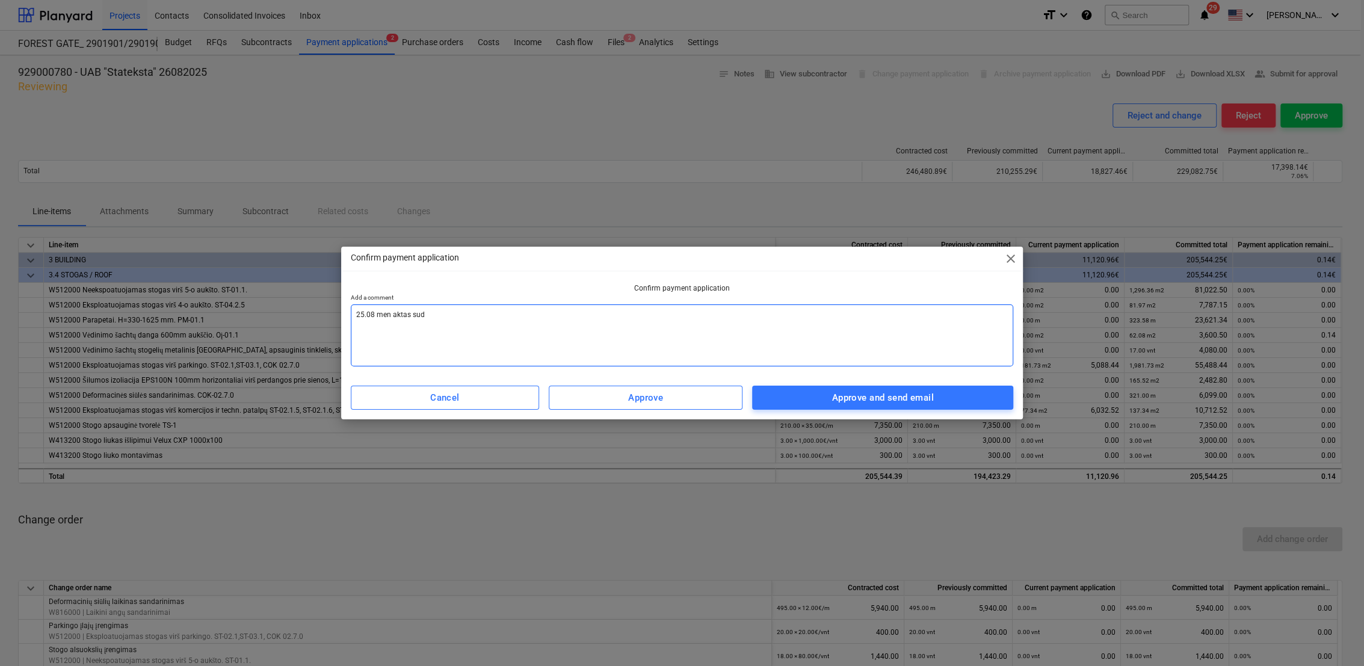
type textarea "x"
type textarea "25.08 men aktas sude"
type textarea "x"
type textarea "25.08 men aktas suder"
type textarea "x"
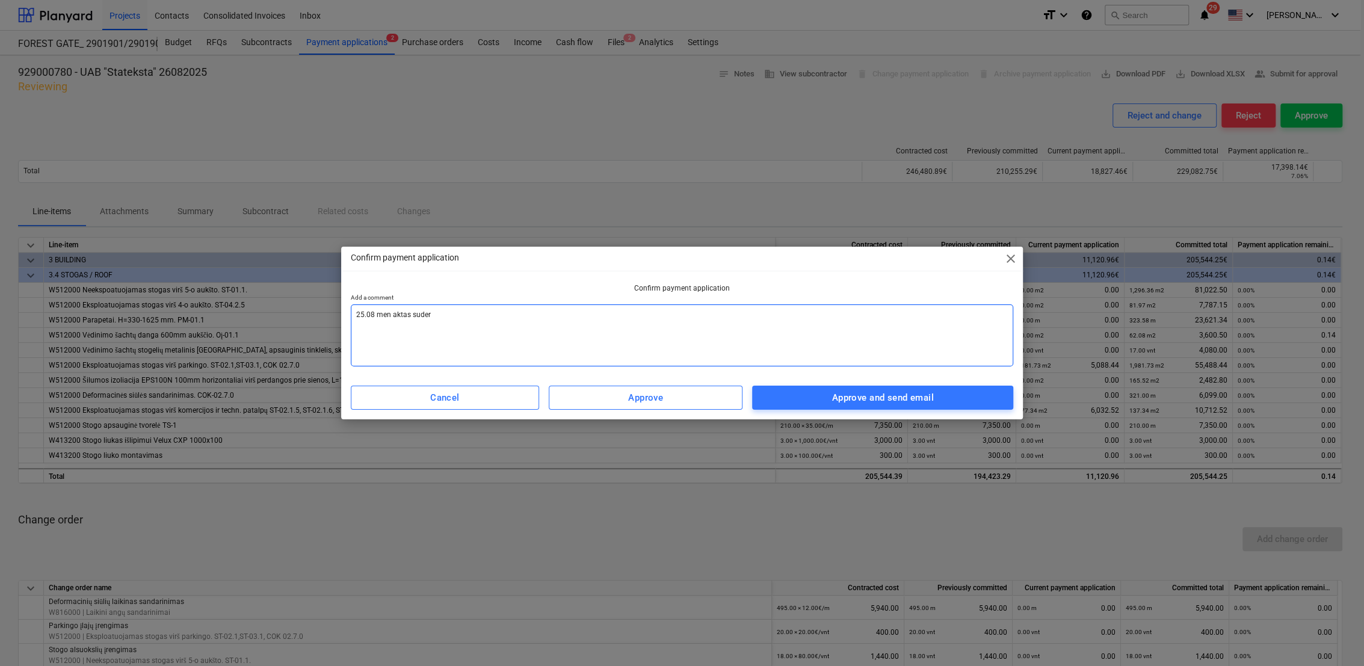
type textarea "25.08 men aktas suderi"
type textarea "x"
type textarea "25.08 men aktas suderin"
type textarea "x"
type textarea "25.08 men aktas suderint"
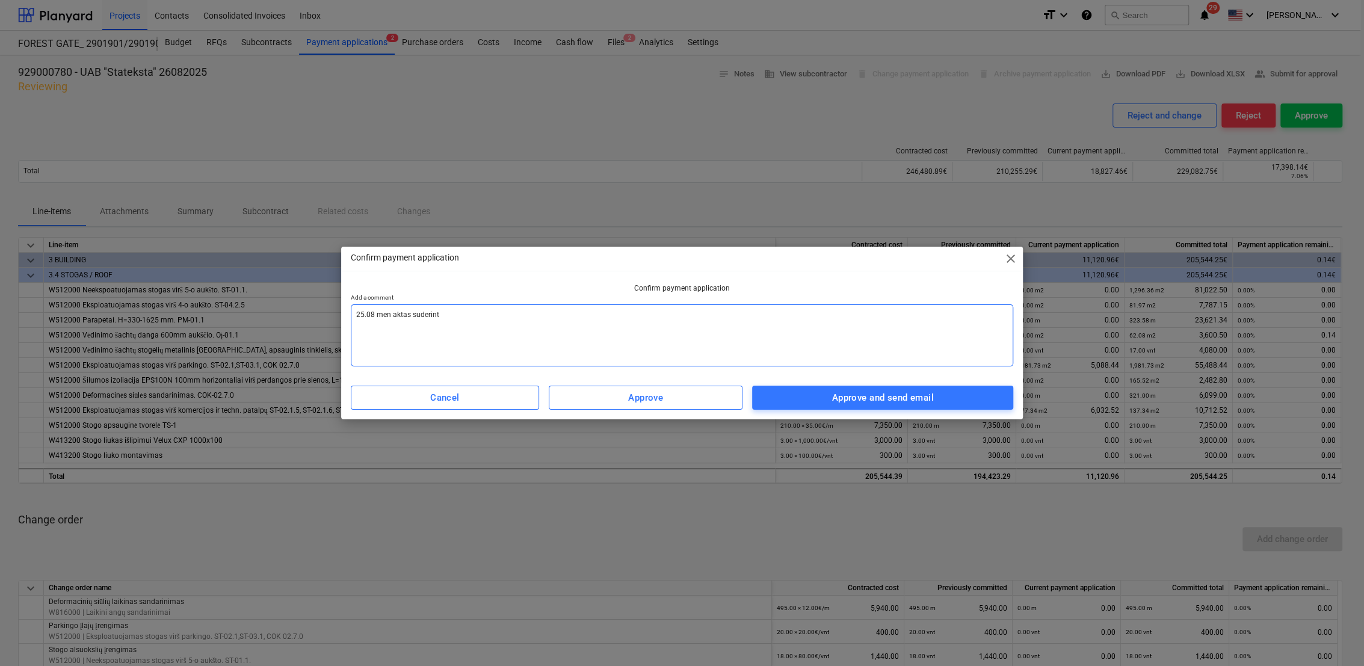
type textarea "x"
type textarea "25.08 men aktas suderinta"
type textarea "x"
type textarea "25.08 men aktas suderintas"
type textarea "x"
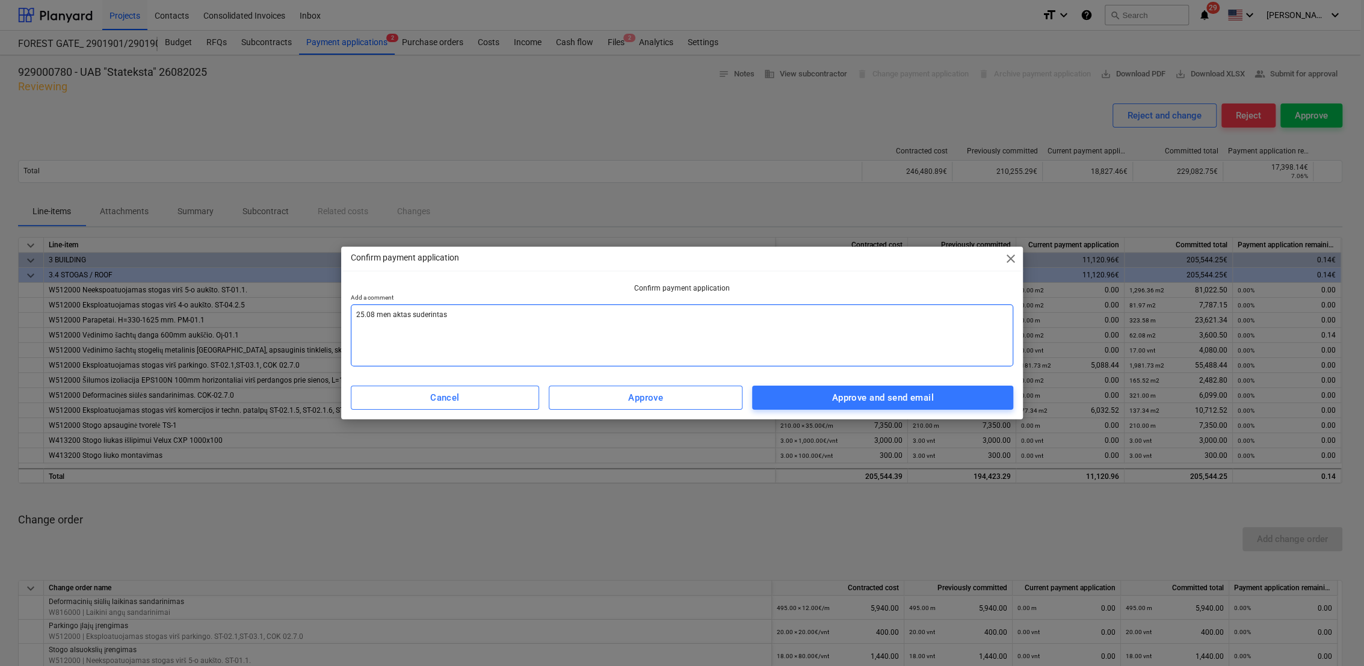
type textarea "25.08 men aktas suderintas,"
type textarea "x"
type textarea "25.08 men aktas suderintas,"
type textarea "x"
type textarea "25.08 men aktas suderintas, p"
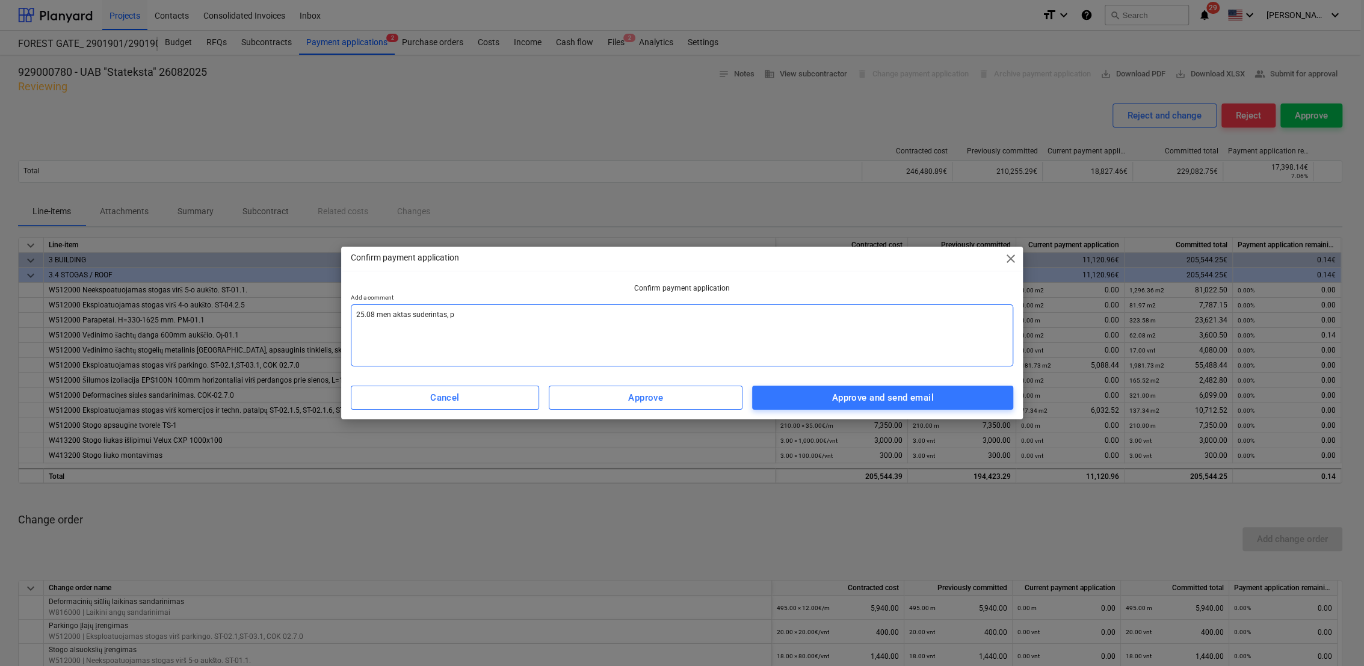
type textarea "x"
type textarea "25.08 men aktas suderintas, [GEOGRAPHIC_DATA]"
type textarea "x"
type textarea "25.08 men aktas suderintas, pat"
type textarea "x"
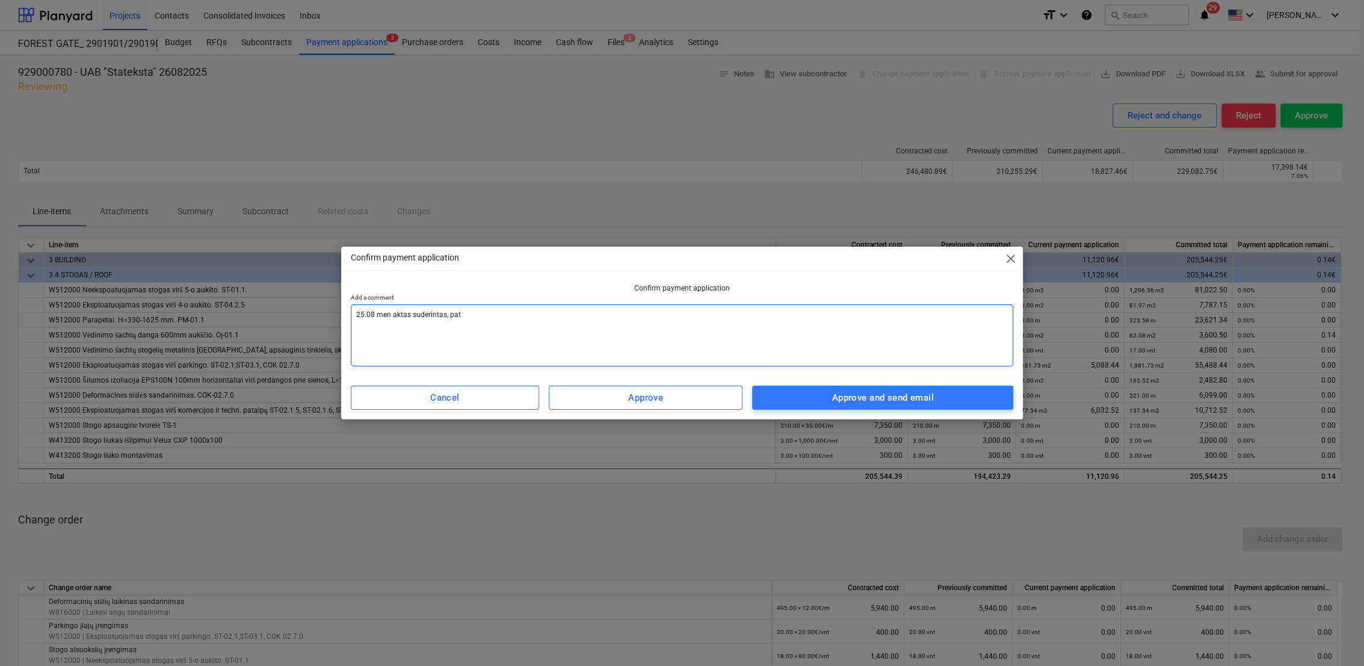
type textarea "25.08 men aktas suderintas, pate"
type textarea "x"
type textarea "25.08 men aktas suderintas, [GEOGRAPHIC_DATA]"
type textarea "x"
type textarea "25.08 men aktas suderintas, [GEOGRAPHIC_DATA]"
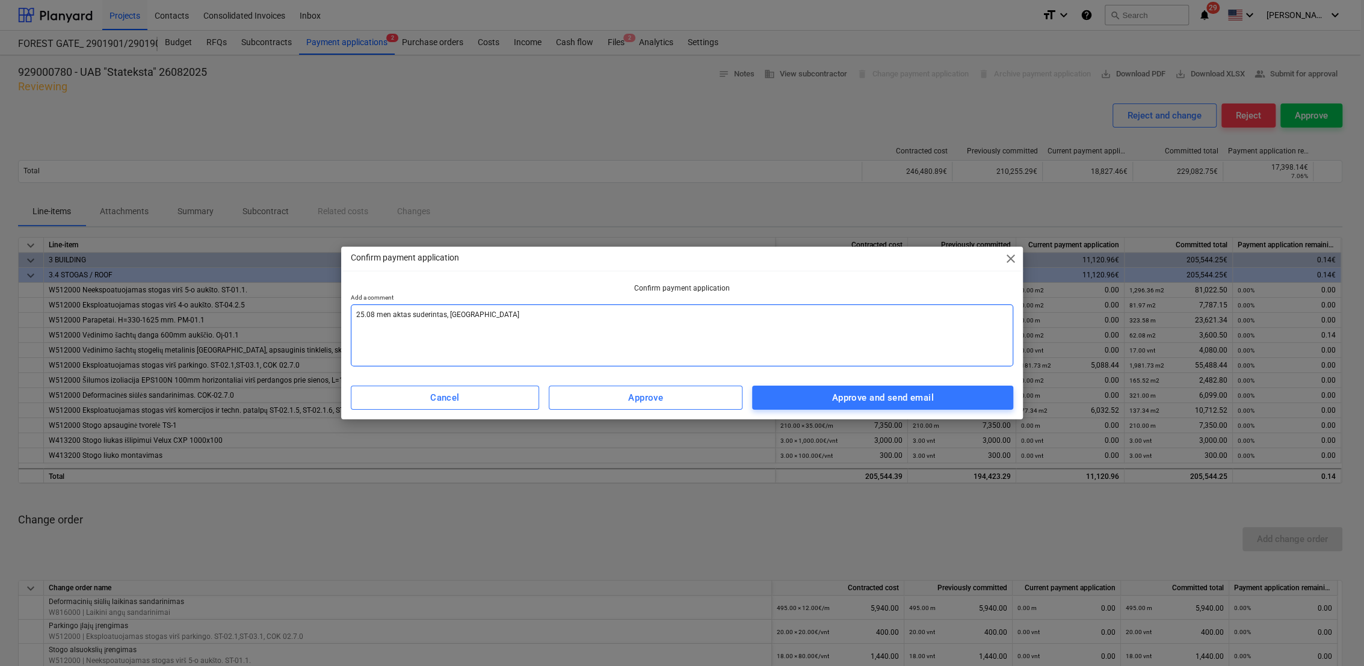
type textarea "x"
type textarea "25.08 men aktas suderintas, pateiki"
type textarea "x"
type textarea "25.08 men aktas suderintas, pateikit"
type textarea "x"
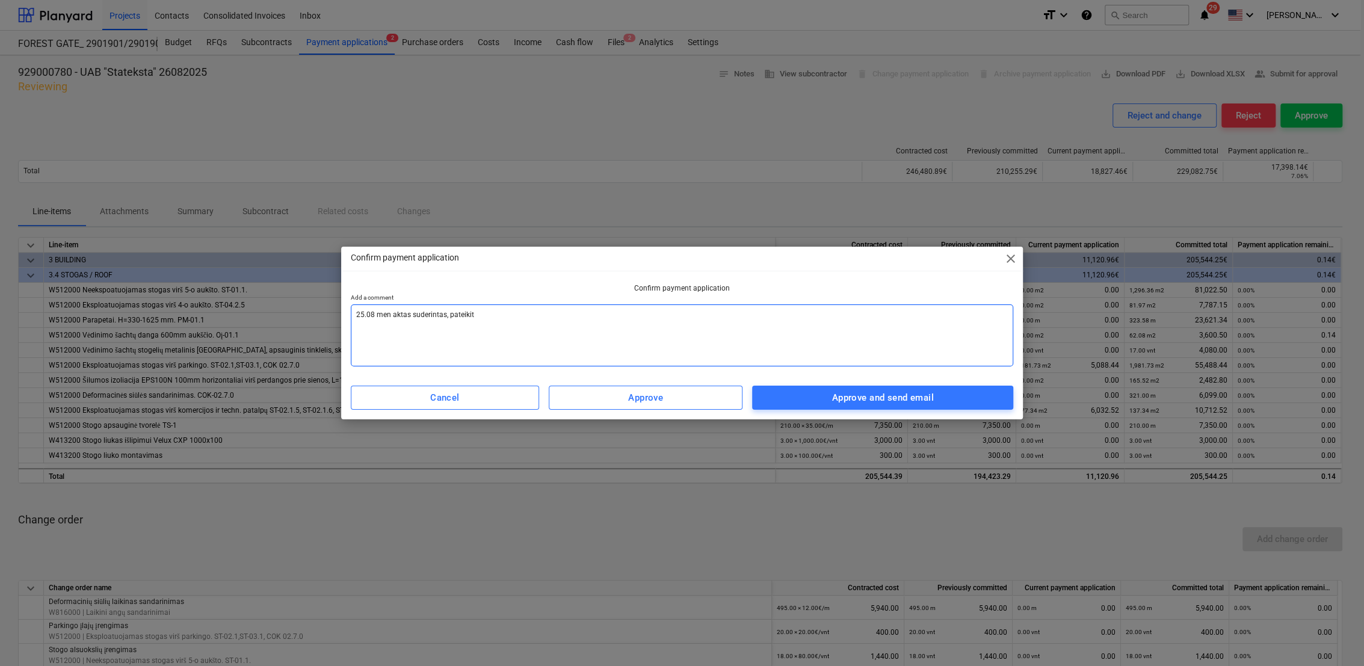
type textarea "25.08 men aktas suderintas, pateikite"
type textarea "x"
type textarea "25.08 men aktas suderintas, pateikite"
type textarea "x"
type textarea "25.08 men aktas suderintas, pateikite s"
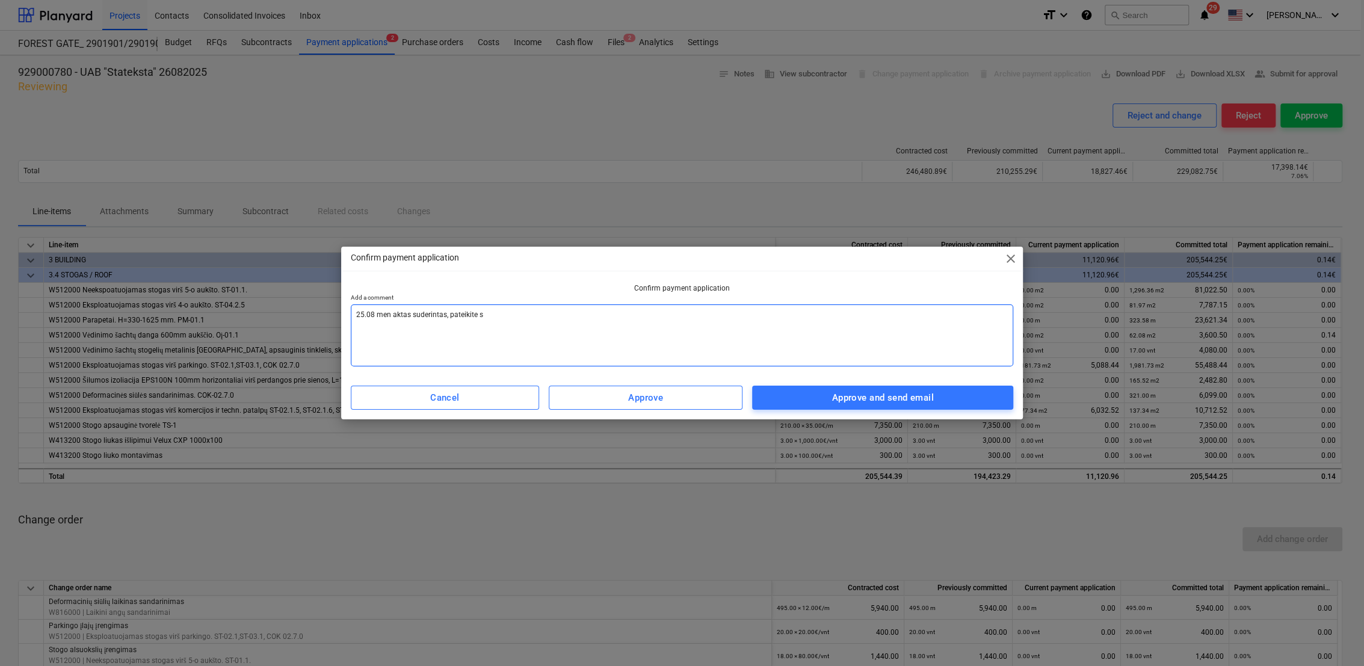
type textarea "x"
type textarea "25.08 men aktas suderintas, pateikite sąs"
type textarea "x"
type textarea "25.08 men aktas suderintas, pateikite sąsk"
type textarea "x"
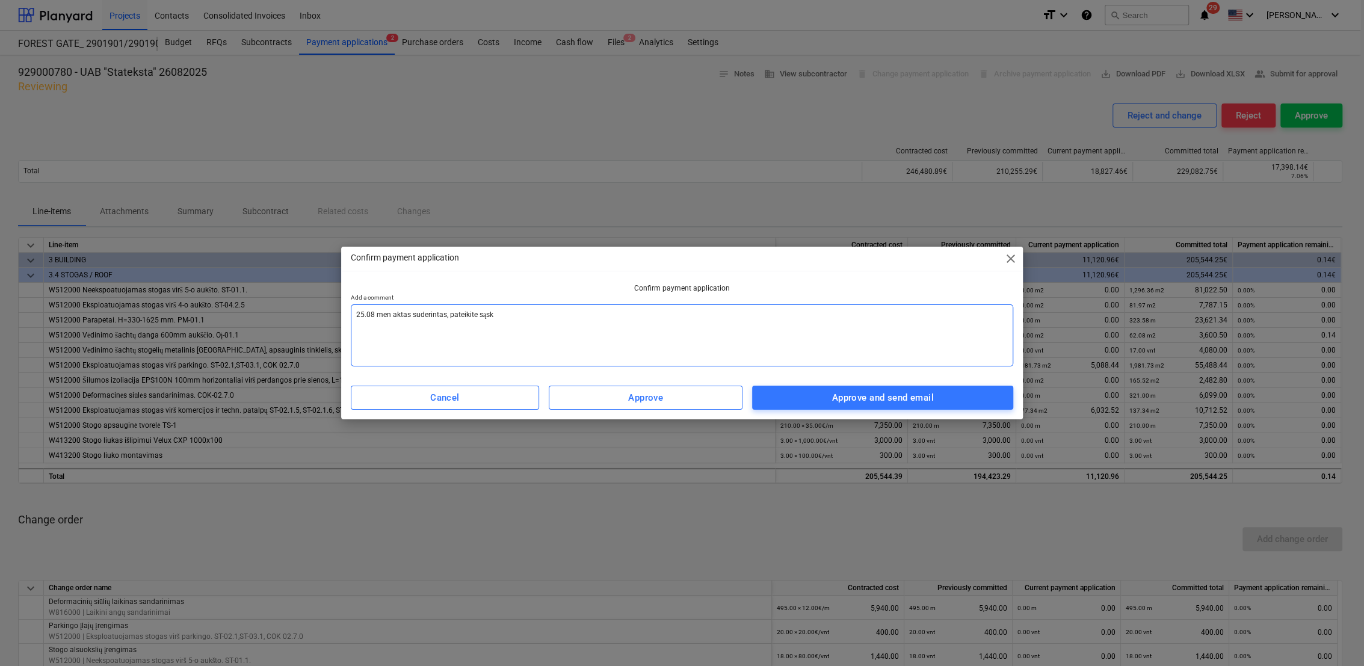
type textarea "25.08 men aktas suderintas, pateikite sąska"
type textarea "x"
type textarea "25.08 men aktas suderintas, pateikite sąskai"
type textarea "x"
type textarea "25.08 men aktas suderintas, pateikite sąskait"
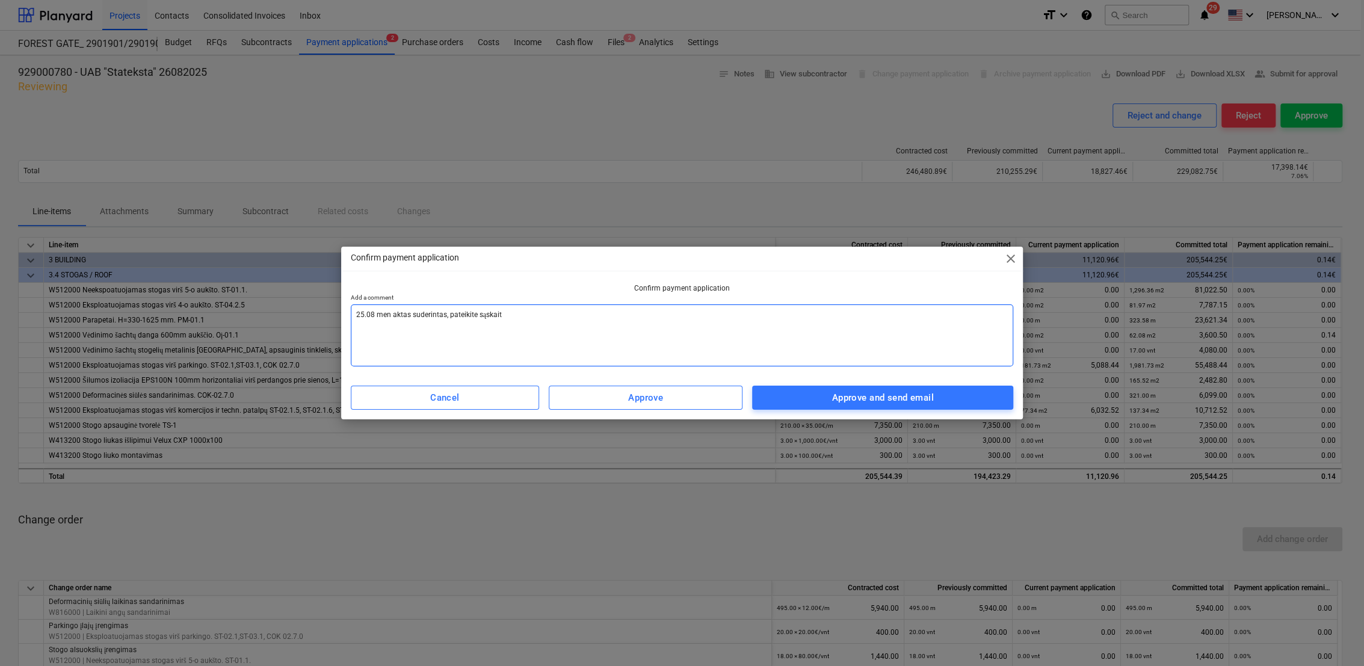
type textarea "x"
type textarea "25.08 men aktas suderintas, pateikite sąskaitą"
click at [966, 400] on span "Approve and send email" at bounding box center [882, 398] width 235 height 16
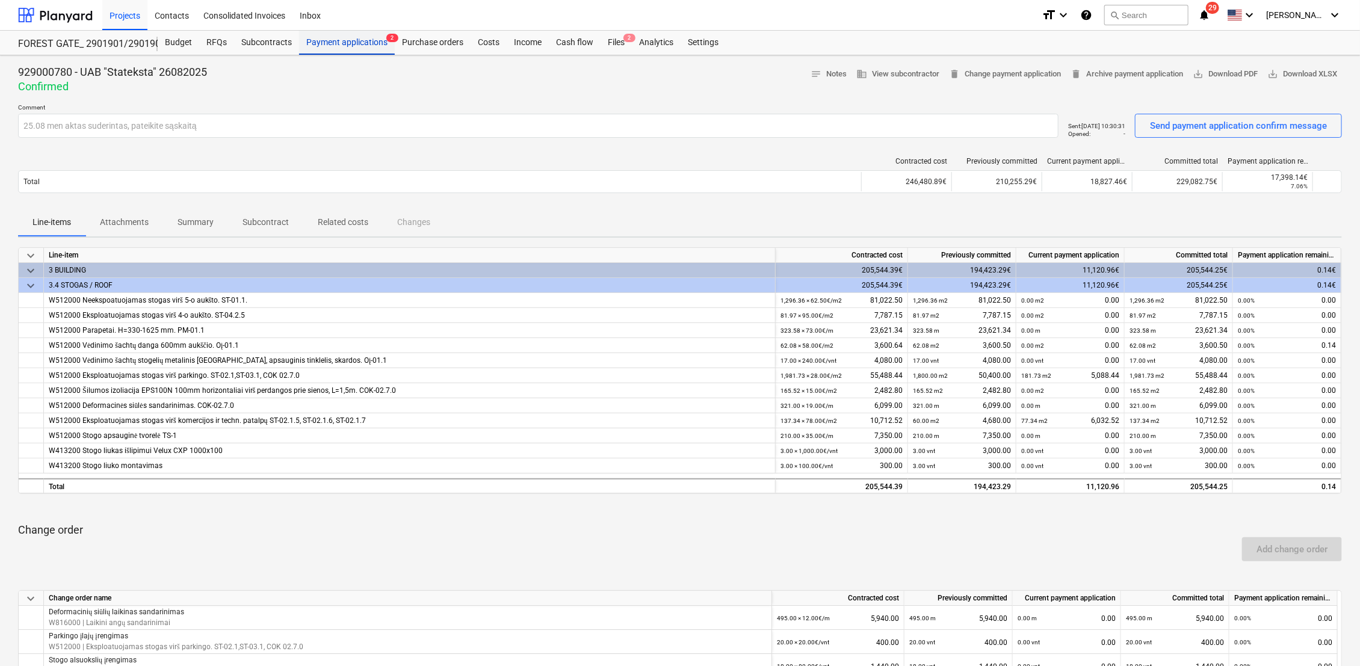
click at [359, 40] on div "Payment applications 2" at bounding box center [347, 43] width 96 height 24
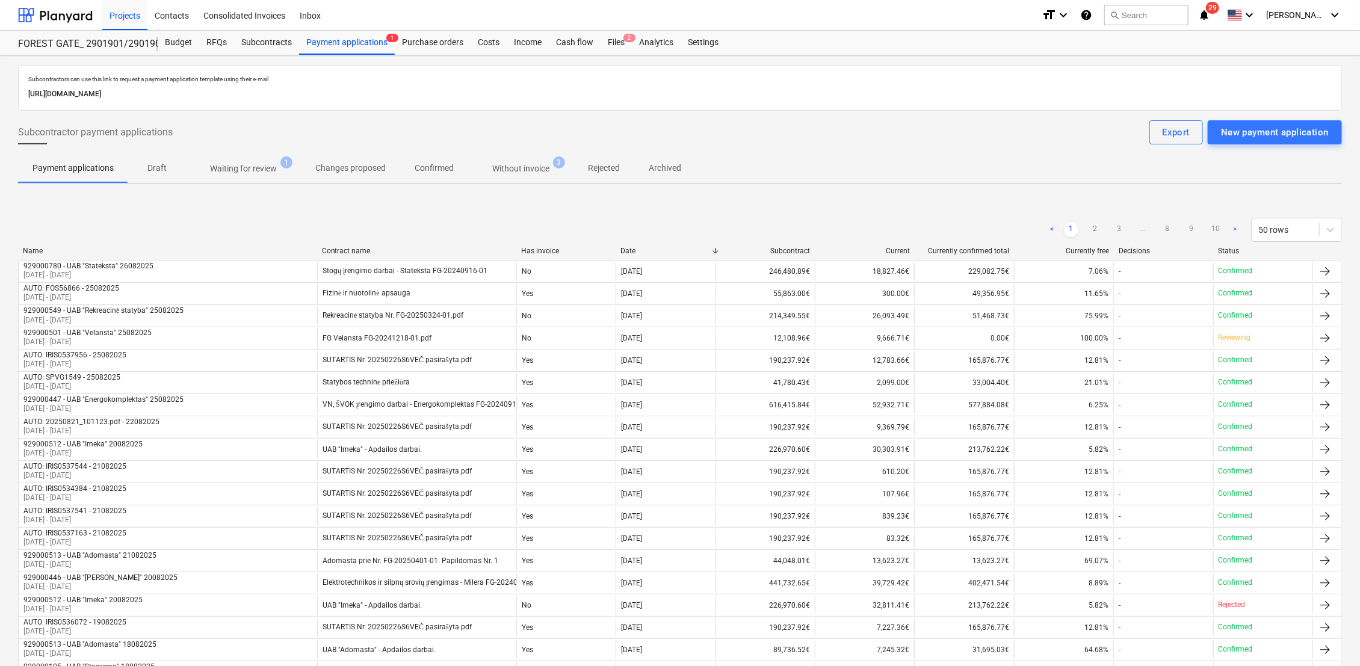
click at [274, 161] on span "Waiting for review 1" at bounding box center [243, 169] width 115 height 22
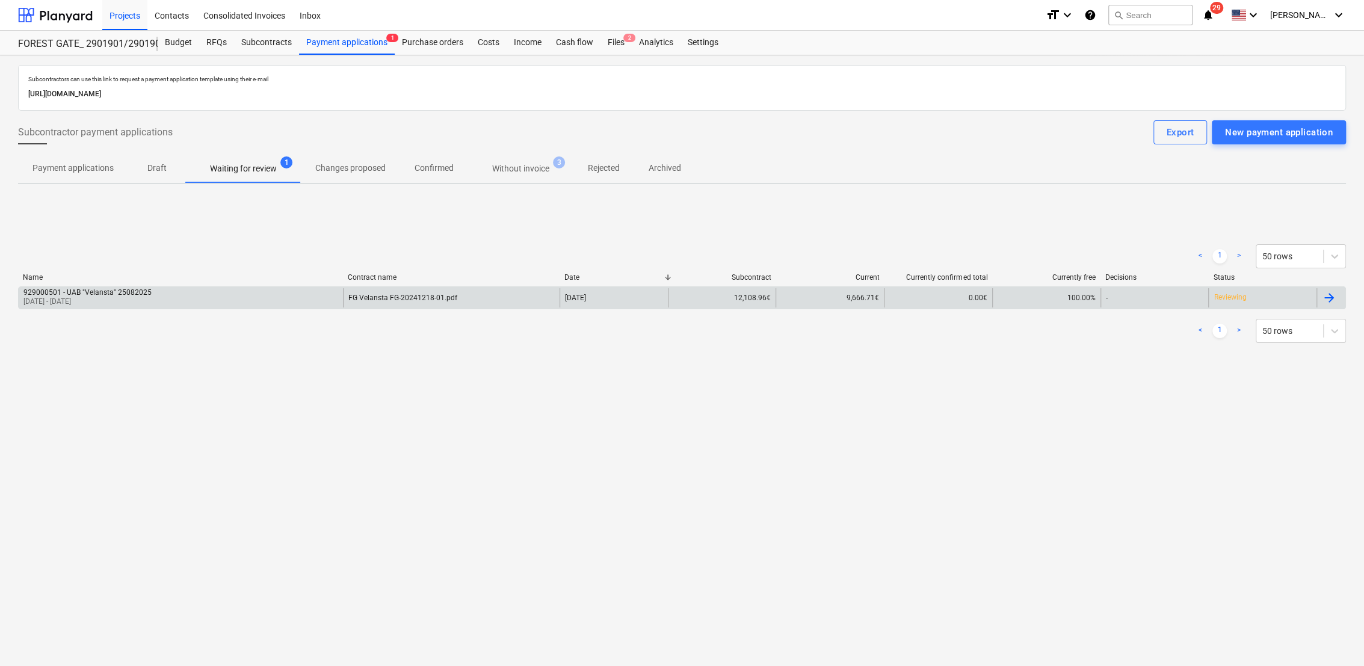
click at [1336, 296] on div at bounding box center [1329, 298] width 14 height 14
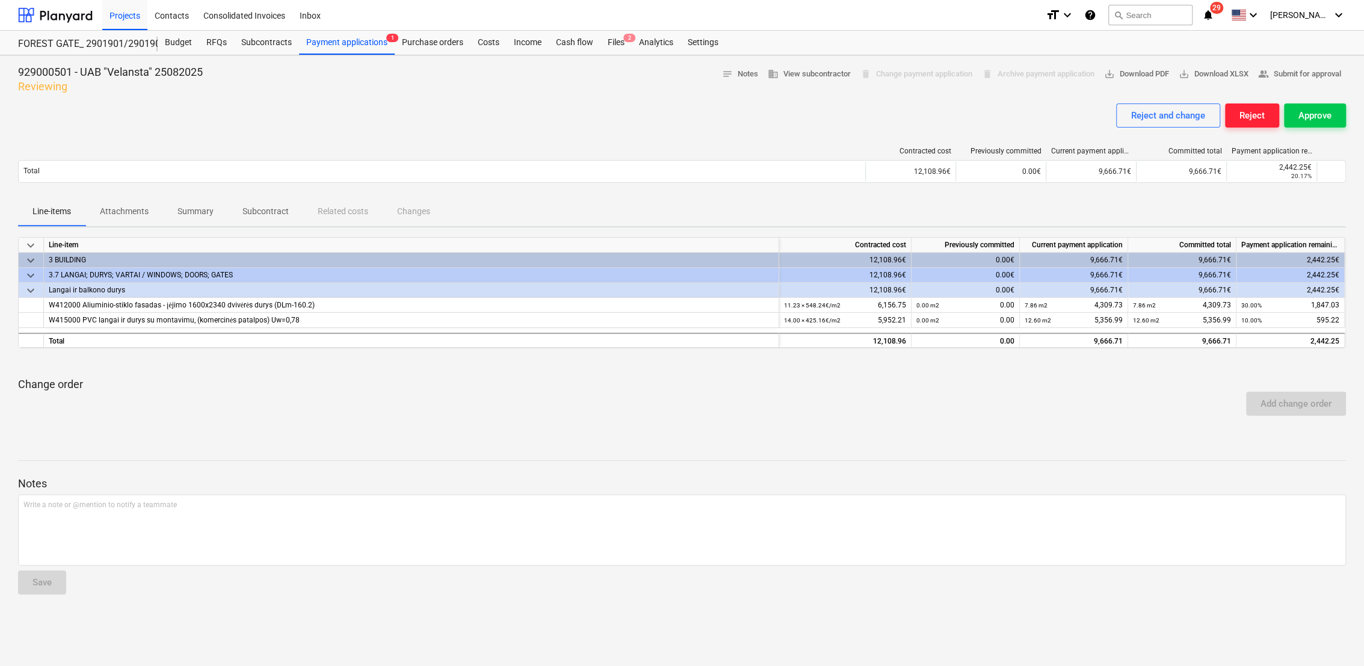
click at [1242, 120] on div "Reject" at bounding box center [1251, 116] width 25 height 16
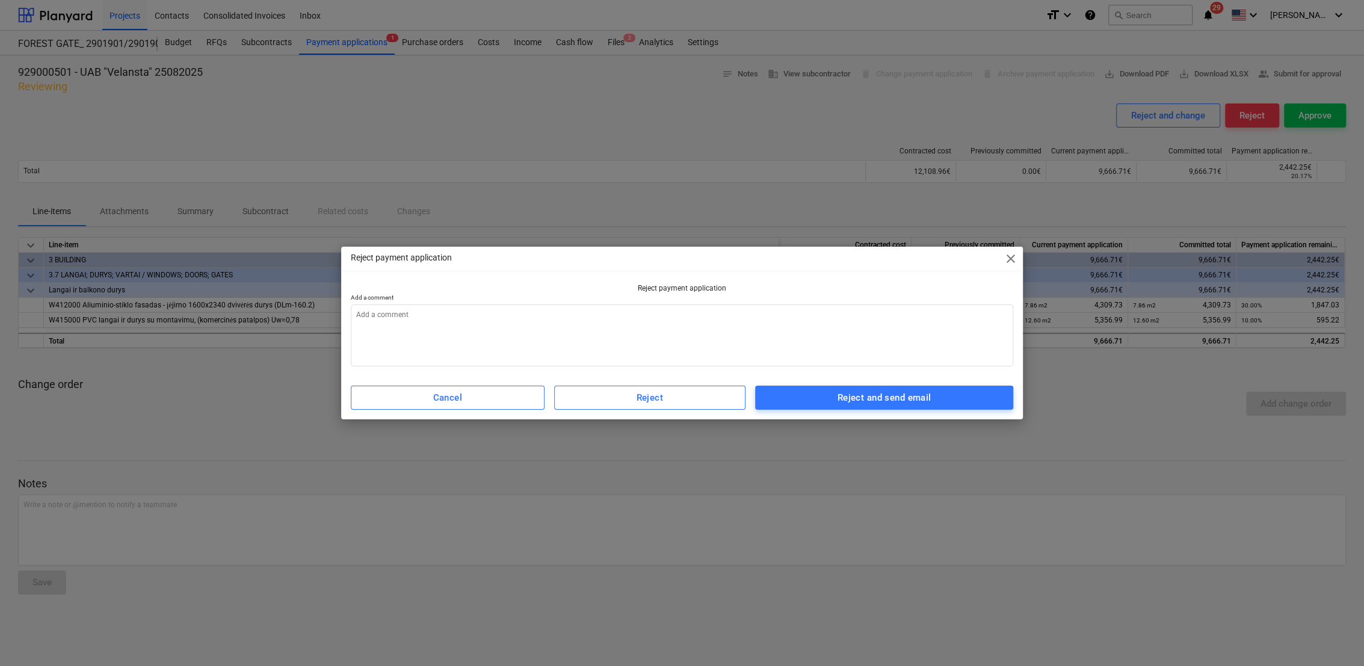
click at [575, 299] on p "Add a comment" at bounding box center [682, 299] width 663 height 10
click at [564, 329] on textarea at bounding box center [682, 335] width 663 height 62
type textarea "x"
type textarea "2"
type textarea "x"
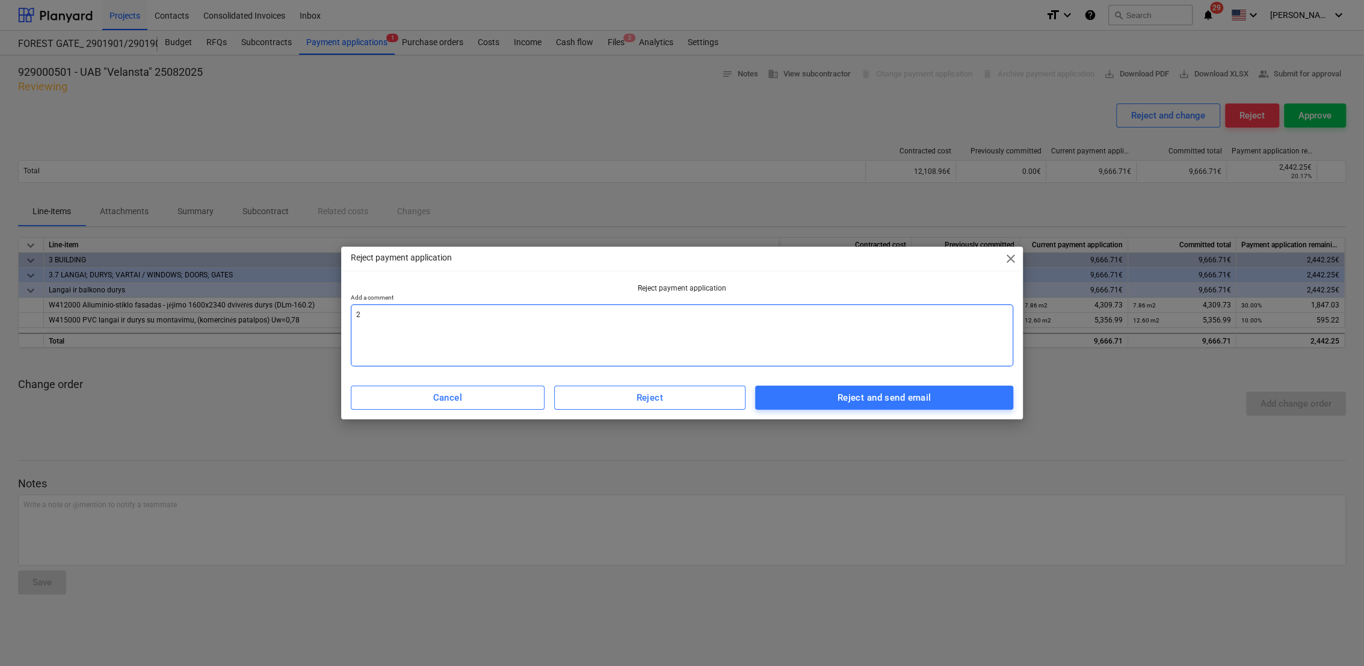
type textarea "25"
click at [839, 393] on div "Reject and send email" at bounding box center [885, 398] width 94 height 16
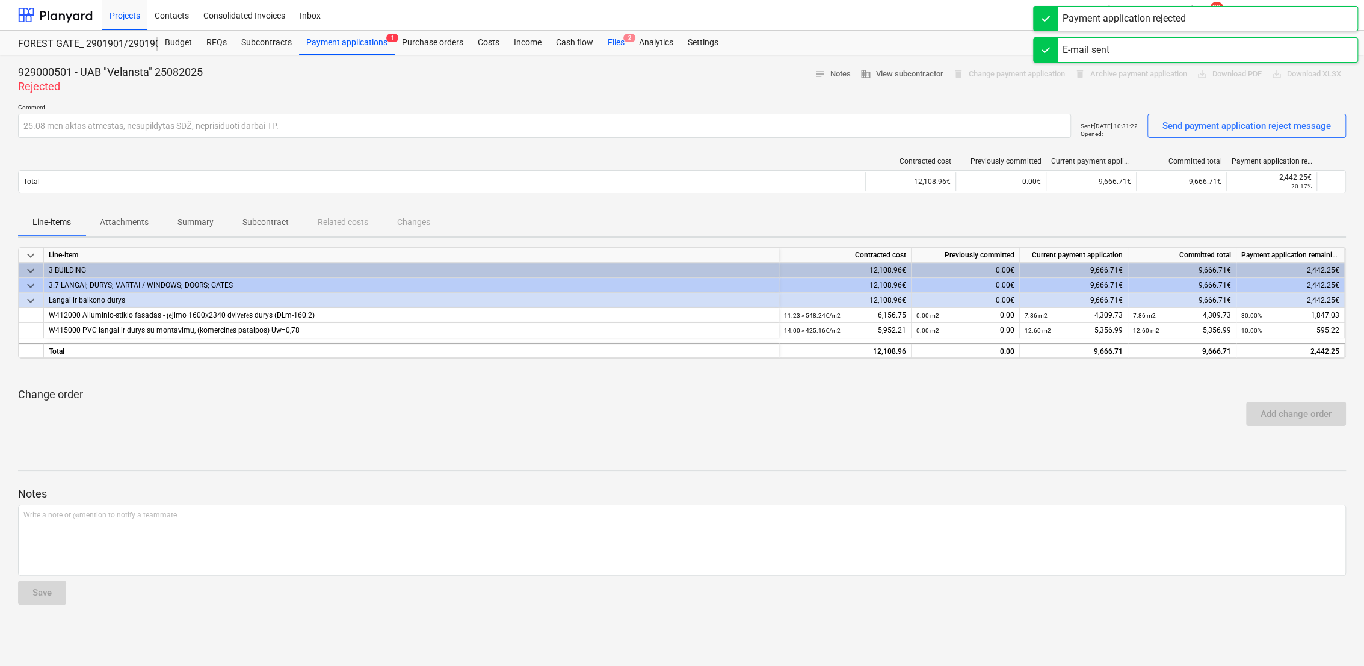
click at [616, 43] on div "Files 2" at bounding box center [615, 43] width 31 height 24
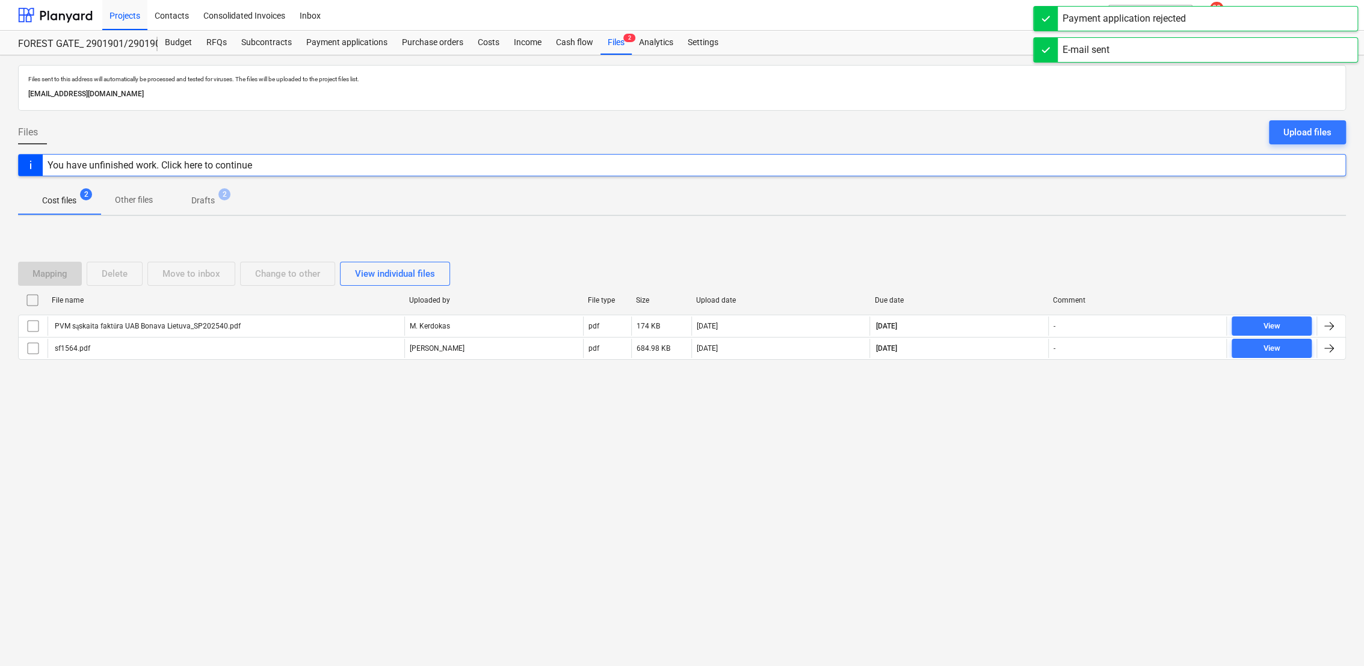
click at [210, 204] on p "Drafts" at bounding box center [202, 200] width 23 height 13
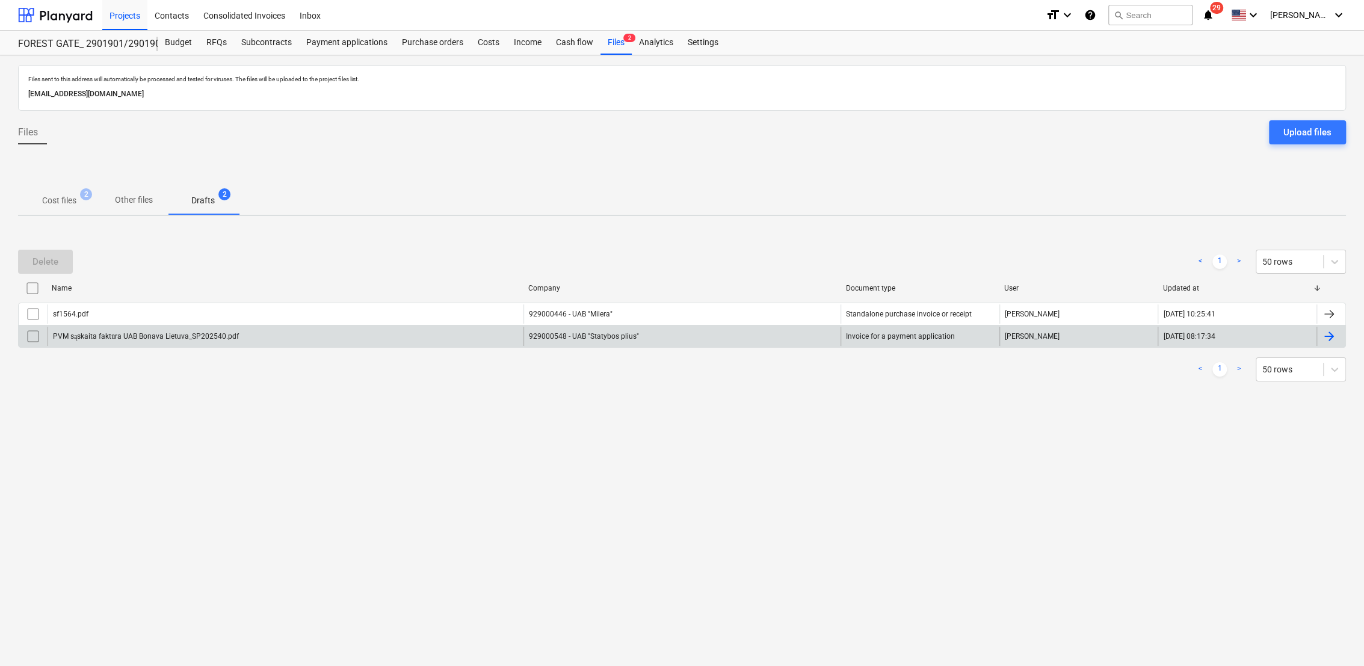
click at [1333, 336] on div at bounding box center [1329, 336] width 14 height 14
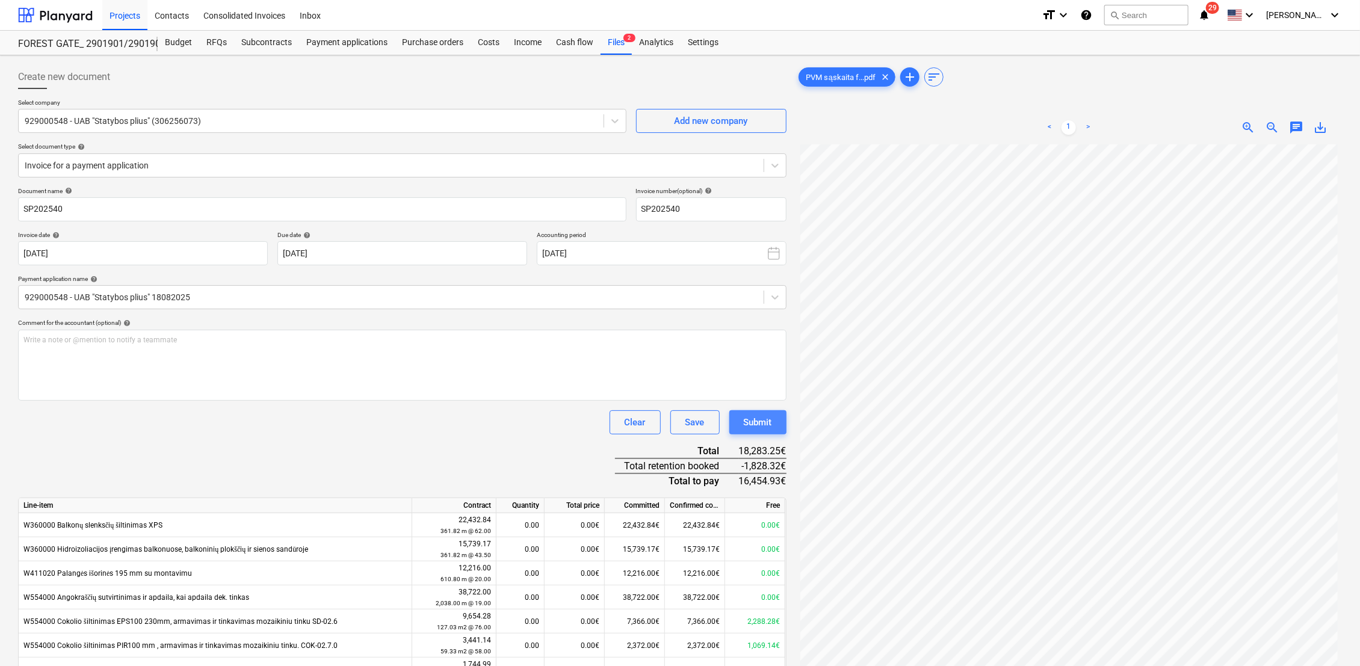
click at [758, 422] on div "Submit" at bounding box center [758, 423] width 28 height 16
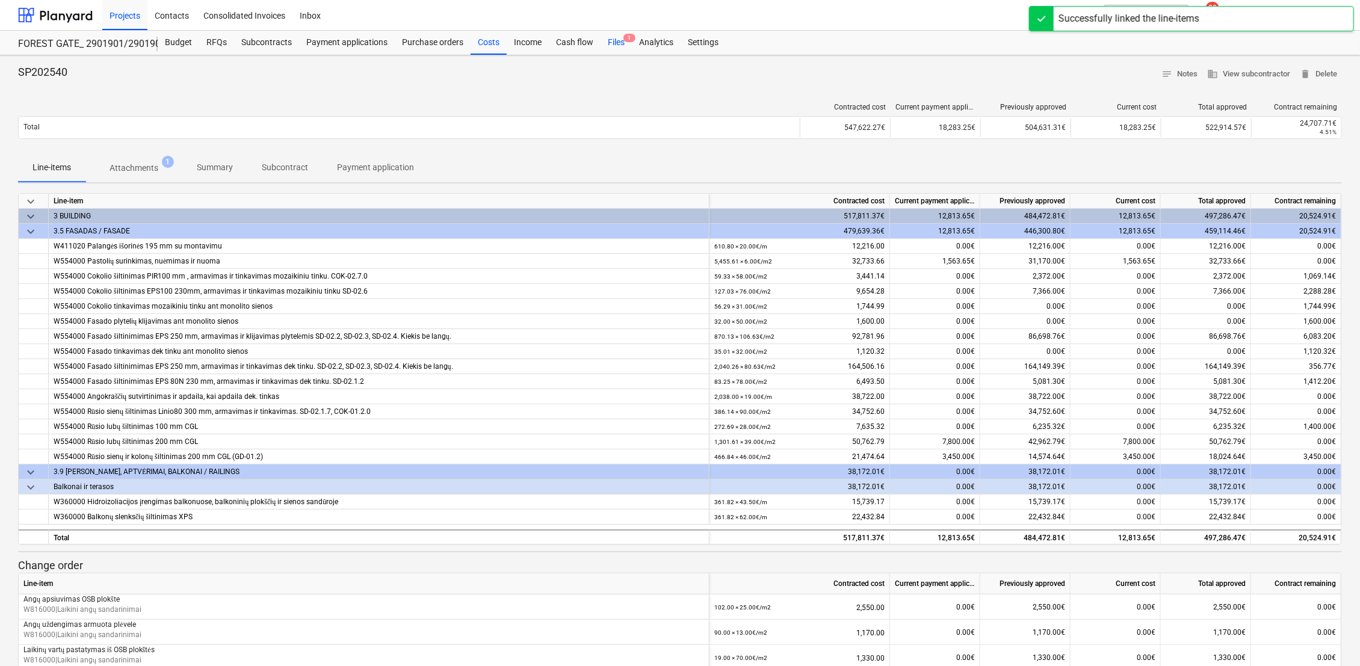
click at [611, 45] on div "Files 1" at bounding box center [615, 43] width 31 height 24
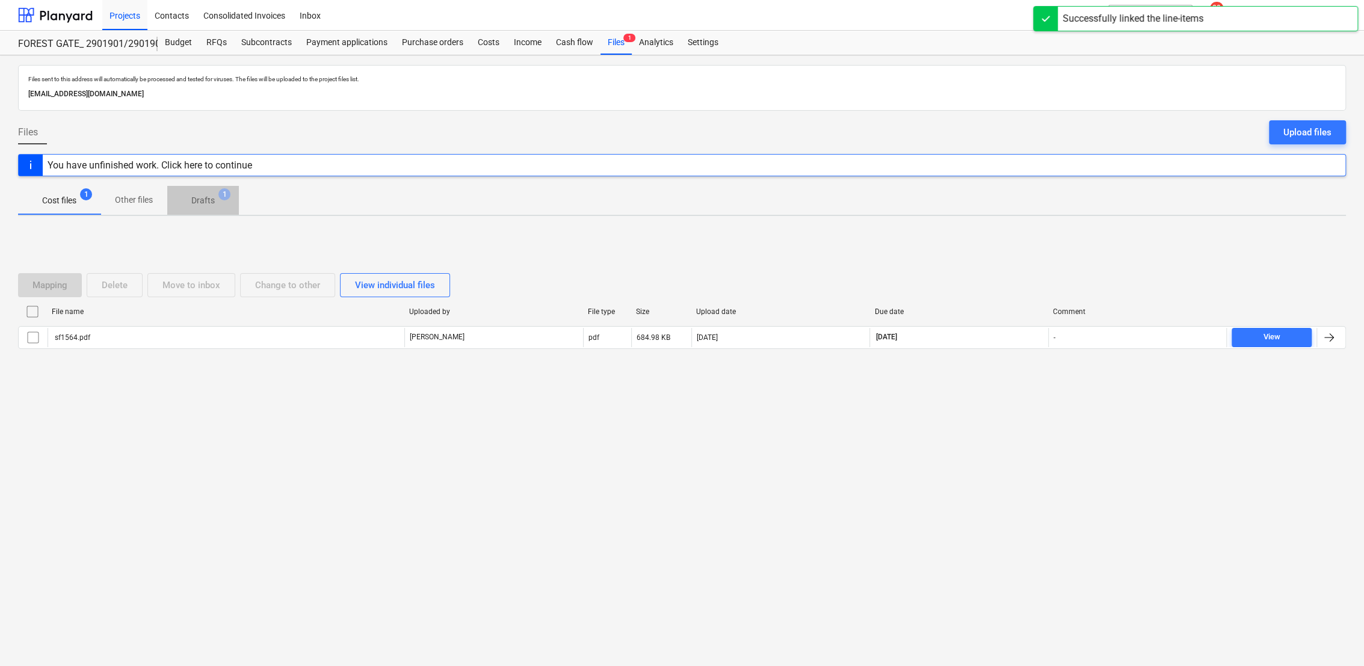
click at [197, 200] on p "Drafts" at bounding box center [202, 200] width 23 height 13
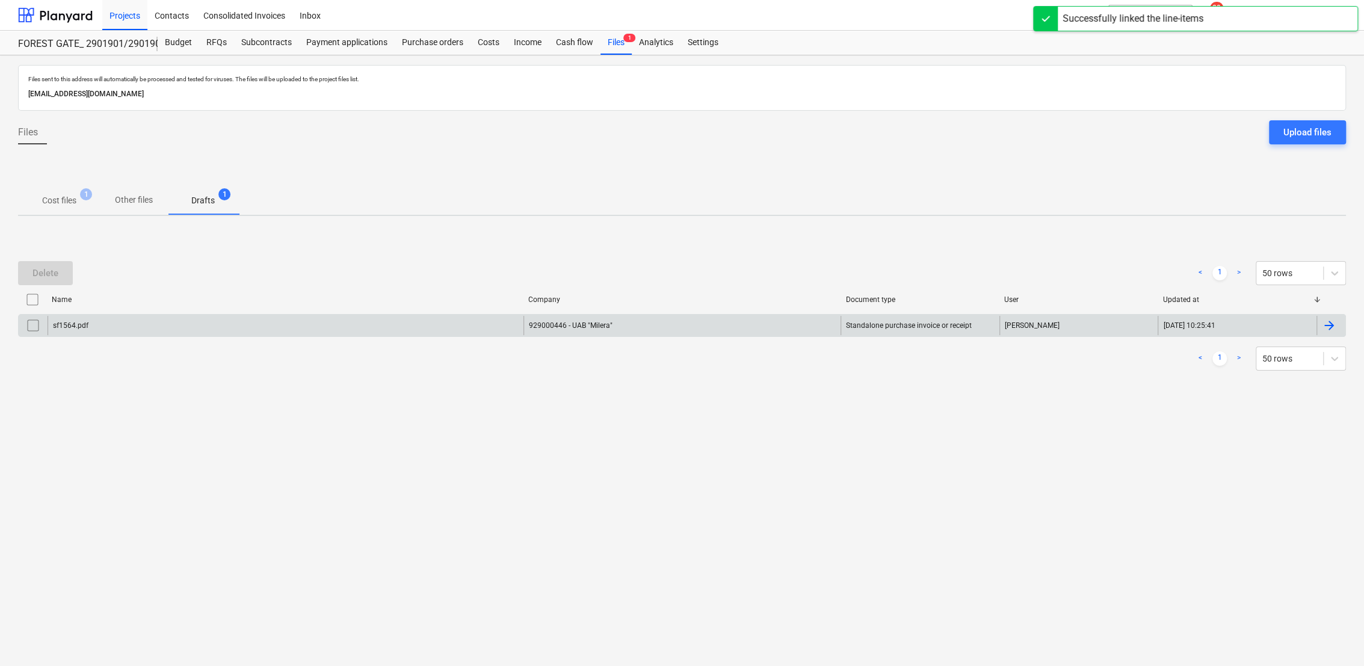
click at [1327, 324] on div at bounding box center [1329, 325] width 14 height 14
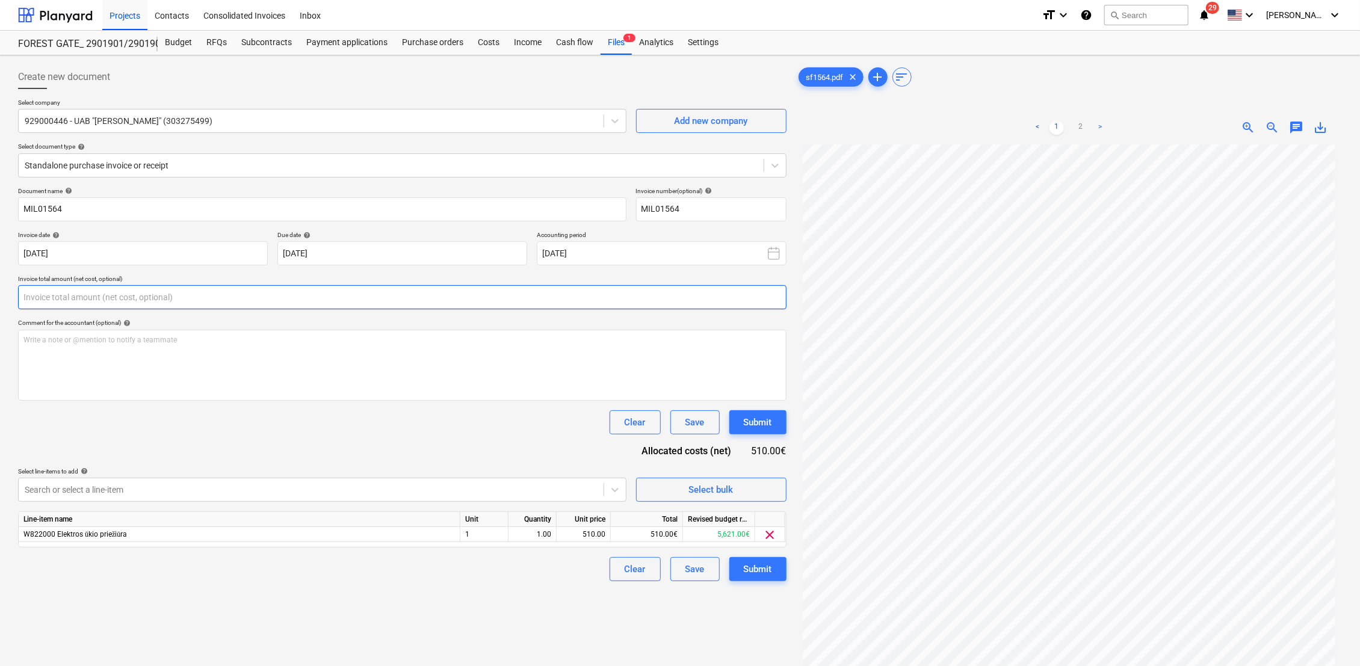
click at [419, 300] on input "text" at bounding box center [402, 297] width 768 height 24
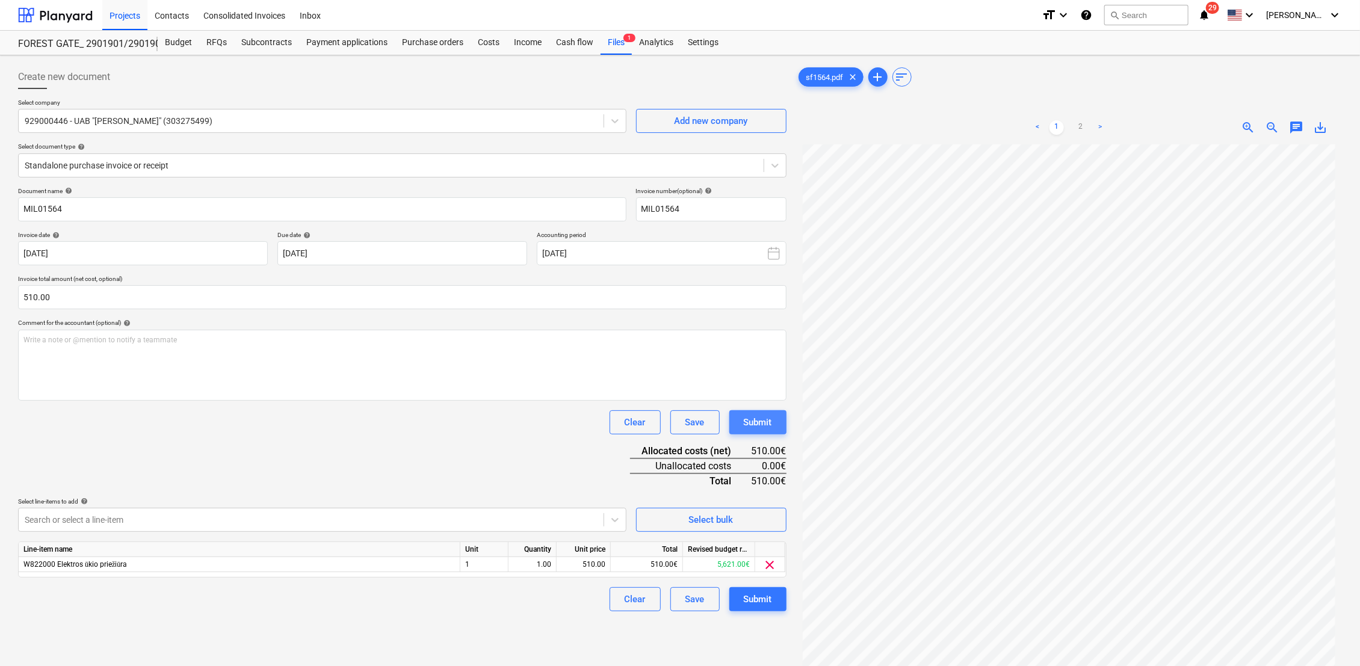
click at [751, 420] on div "Submit" at bounding box center [758, 423] width 28 height 16
